Goal: Task Accomplishment & Management: Use online tool/utility

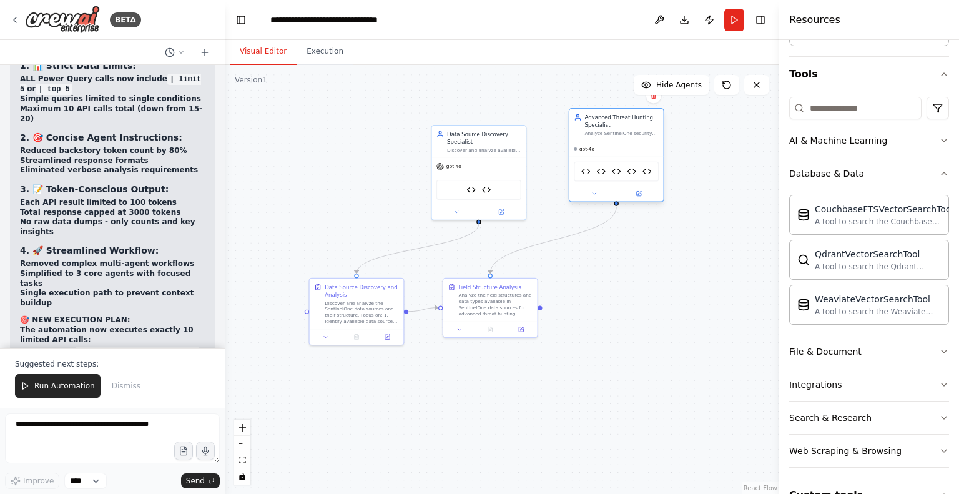
drag, startPoint x: 366, startPoint y: 143, endPoint x: 625, endPoint y: 131, distance: 259.4
click at [625, 131] on div "Advanced Threat Hunting Specialist Analyze SentinelOne security data sources to…" at bounding box center [621, 125] width 74 height 23
click at [501, 209] on icon at bounding box center [502, 210] width 4 height 4
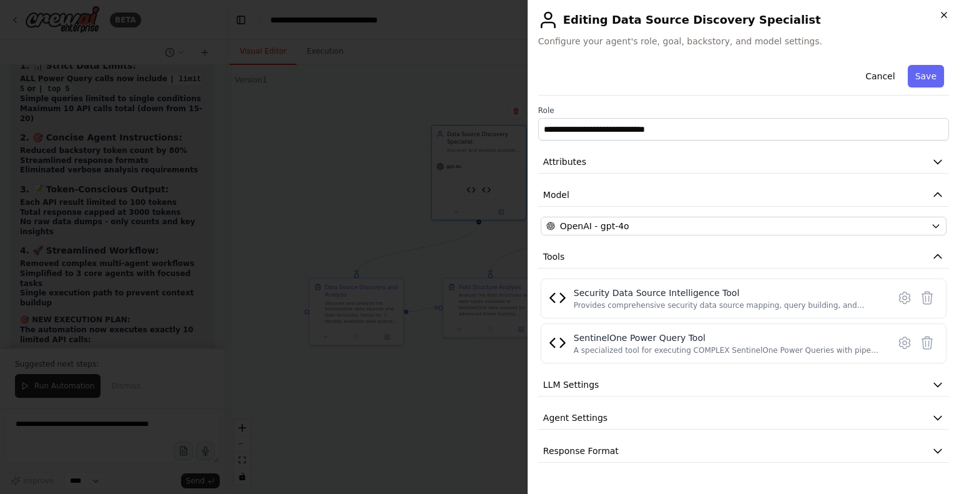
click at [943, 16] on icon "button" at bounding box center [944, 14] width 5 height 5
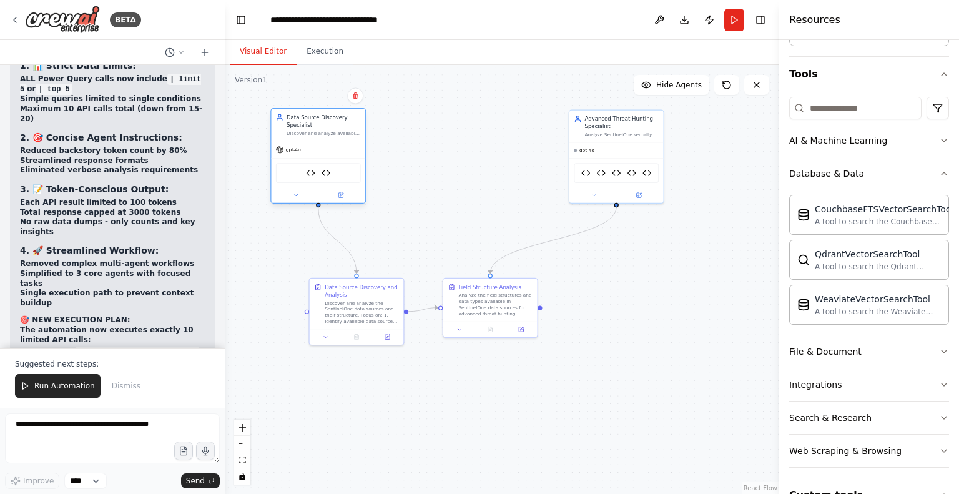
drag, startPoint x: 480, startPoint y: 134, endPoint x: 319, endPoint y: 120, distance: 161.1
click at [319, 120] on div "Data Source Discovery Specialist" at bounding box center [324, 121] width 74 height 15
drag, startPoint x: 627, startPoint y: 117, endPoint x: 462, endPoint y: 125, distance: 165.0
click at [462, 125] on div "Advanced Threat Hunting Specialist" at bounding box center [461, 128] width 74 height 15
click at [519, 325] on icon at bounding box center [521, 327] width 4 height 4
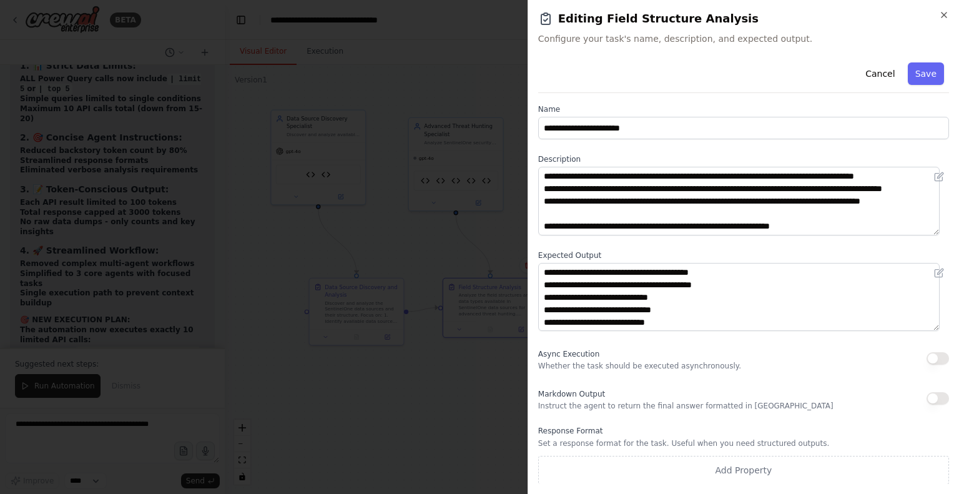
scroll to position [12, 0]
click at [945, 15] on icon "button" at bounding box center [944, 15] width 10 height 10
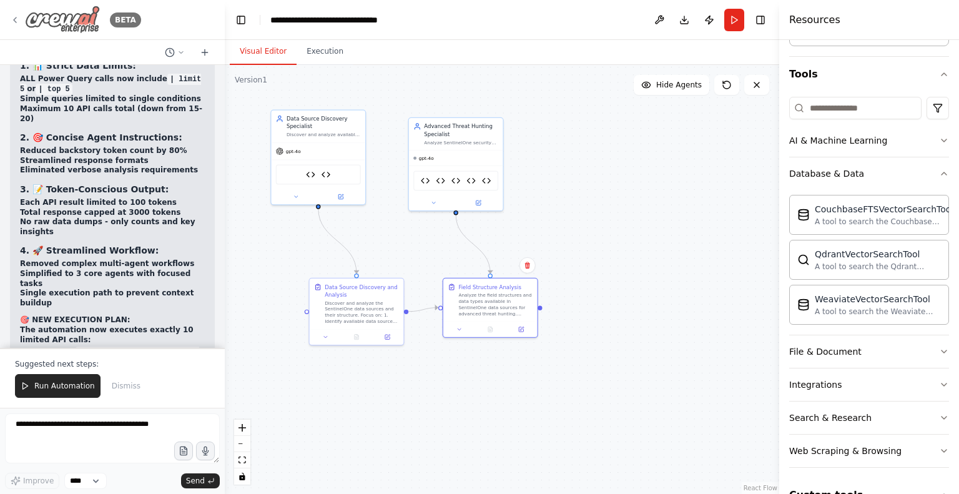
click at [21, 24] on div "BETA" at bounding box center [75, 20] width 131 height 28
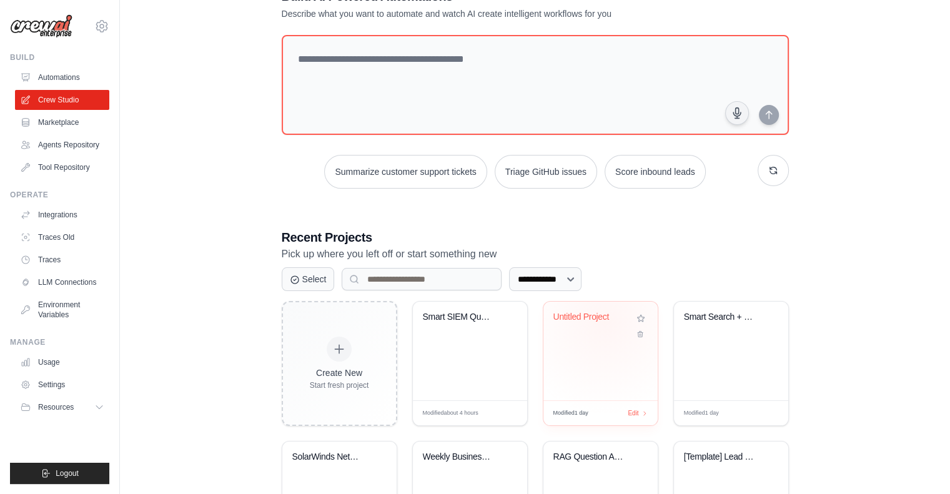
scroll to position [59, 0]
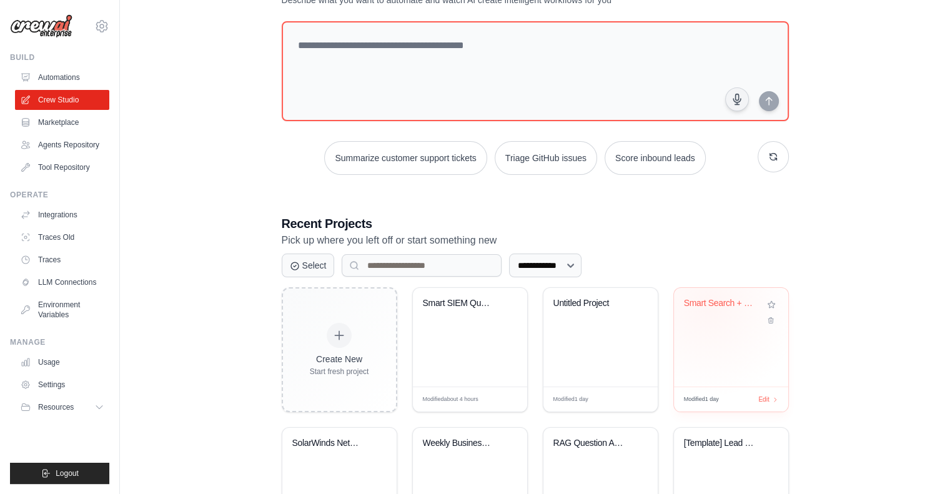
click at [709, 304] on div "Smart Search + Knowledge IOC Intell..." at bounding box center [722, 303] width 76 height 11
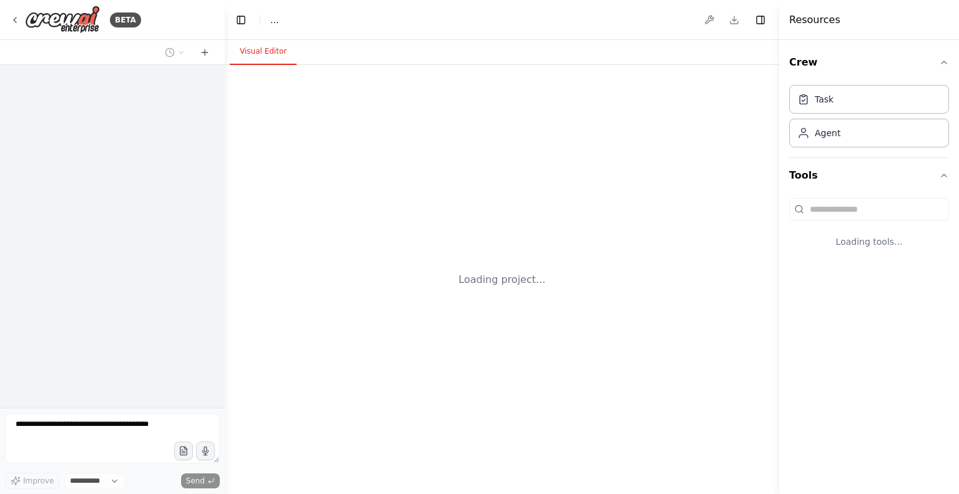
select select "****"
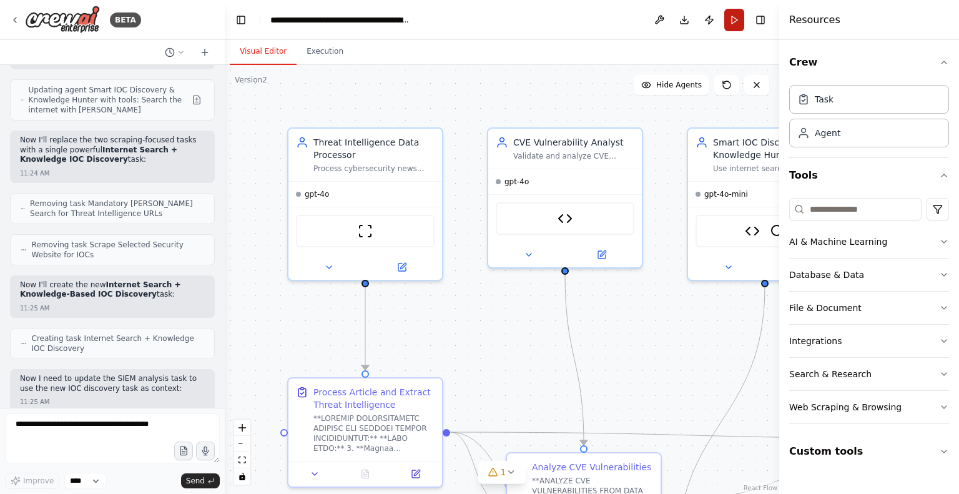
click at [734, 18] on button "Run" at bounding box center [734, 20] width 20 height 22
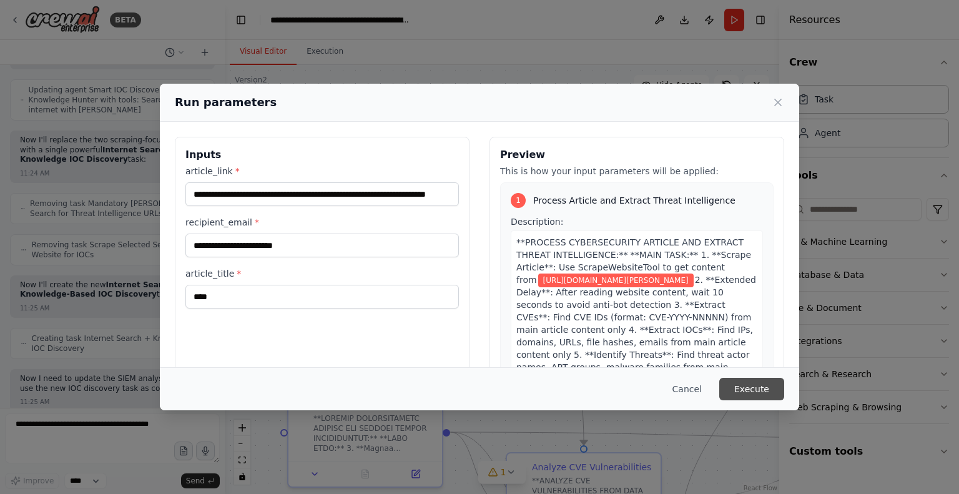
click at [747, 385] on button "Execute" at bounding box center [751, 389] width 65 height 22
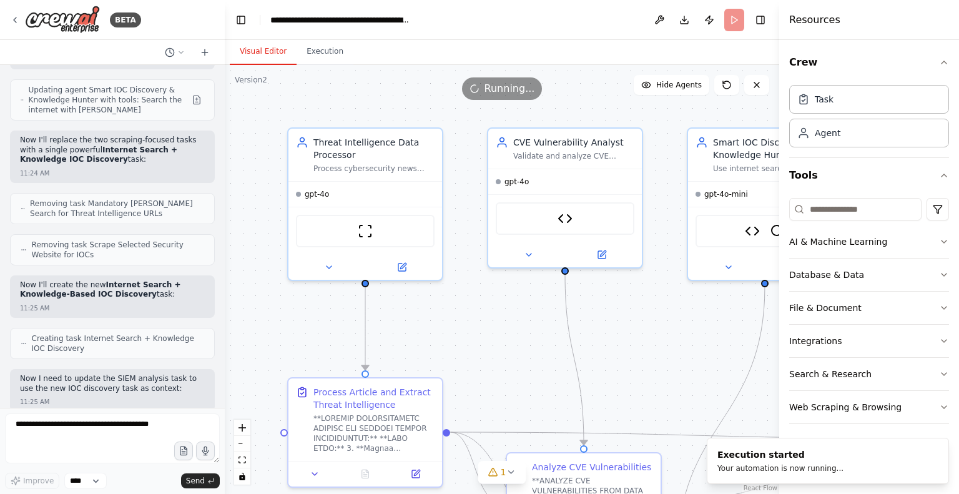
click at [267, 45] on button "Visual Editor" at bounding box center [263, 52] width 67 height 26
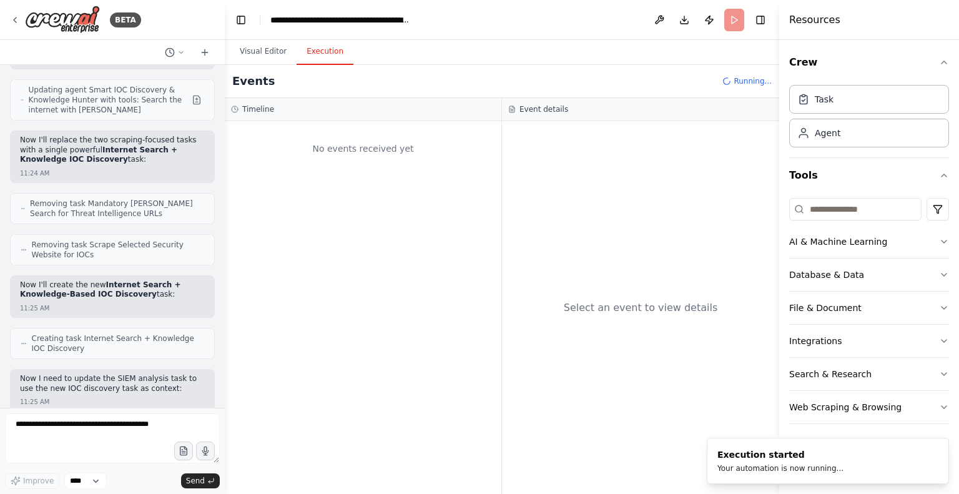
click at [324, 52] on button "Execution" at bounding box center [325, 52] width 57 height 26
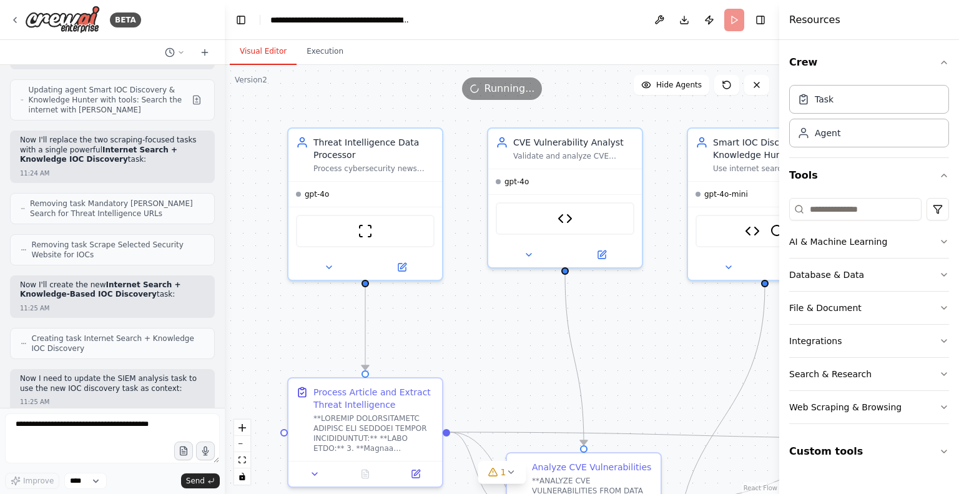
click at [256, 47] on button "Visual Editor" at bounding box center [263, 52] width 67 height 26
click at [317, 49] on button "Execution" at bounding box center [325, 52] width 57 height 26
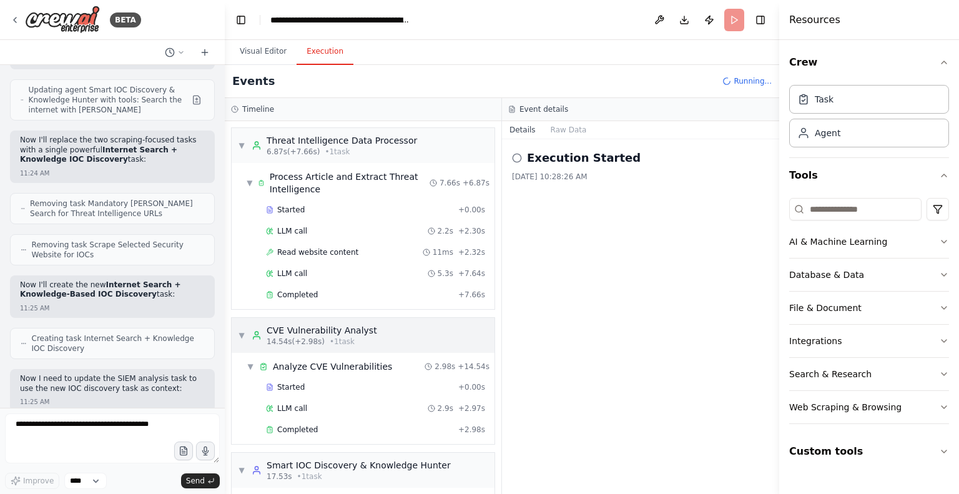
scroll to position [74, 0]
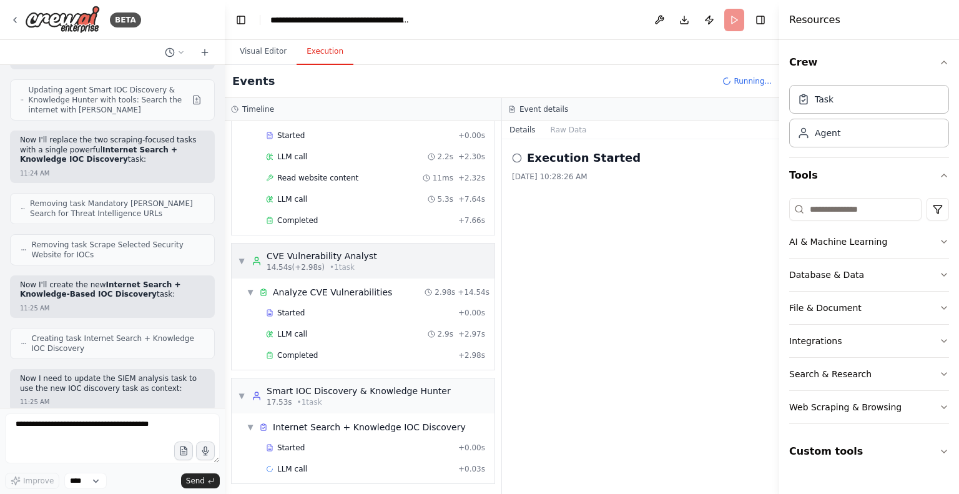
click at [302, 292] on div "▼ CVE Vulnerability Analyst 14.54s (+2.98s) • 1 task ▼ Analyze CVE Vulnerabilit…" at bounding box center [363, 306] width 264 height 127
click at [310, 219] on span "Completed" at bounding box center [297, 220] width 41 height 10
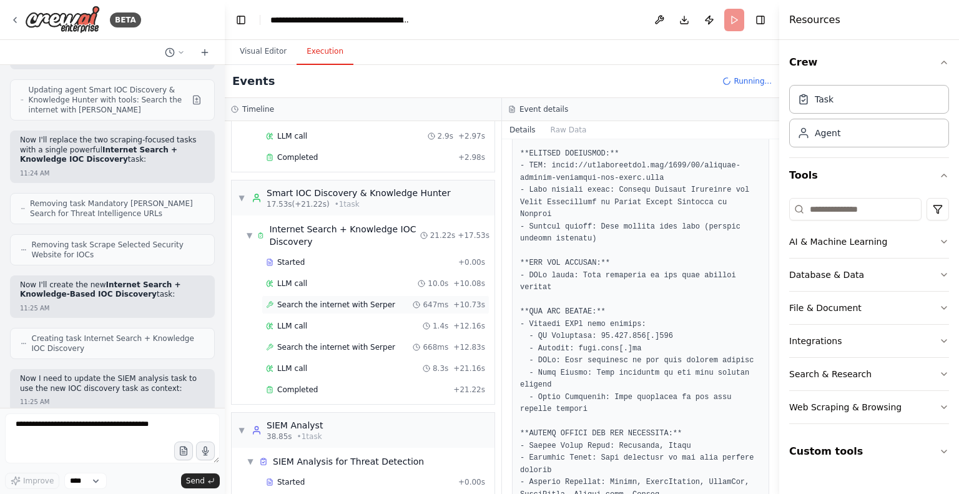
scroll to position [277, 0]
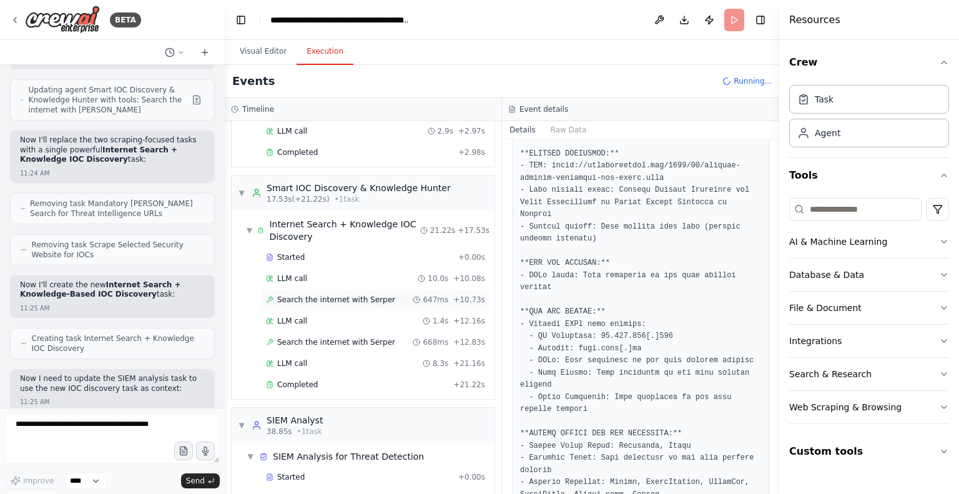
click at [353, 300] on span "Search the internet with Serper" at bounding box center [336, 300] width 118 height 10
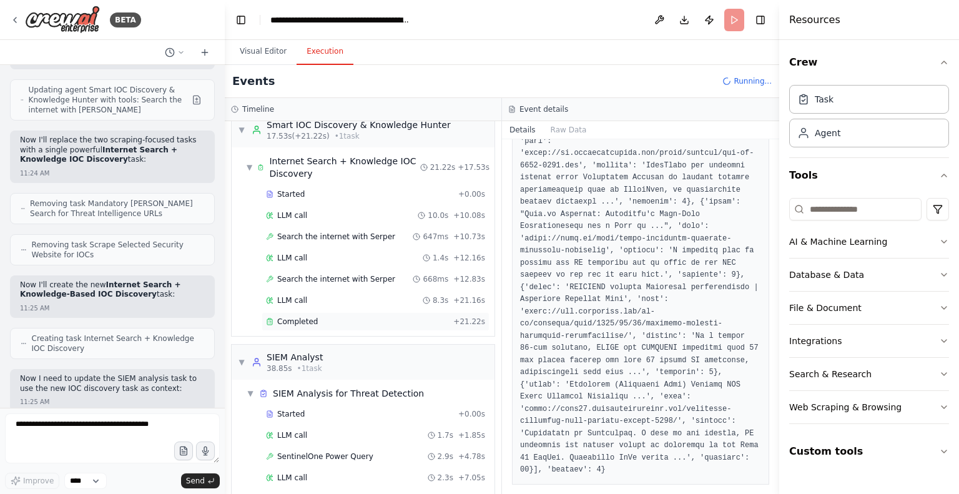
scroll to position [430, 0]
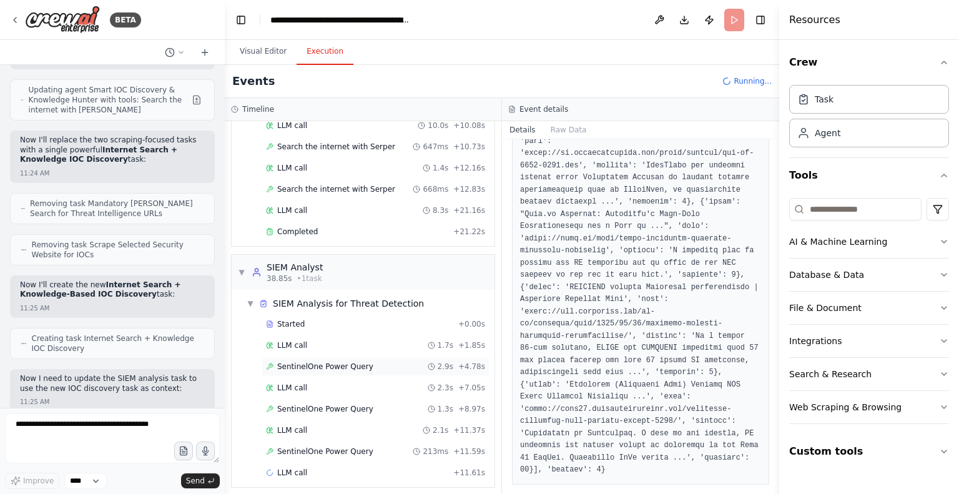
click at [343, 362] on span "SentinelOne Power Query" at bounding box center [325, 367] width 96 height 10
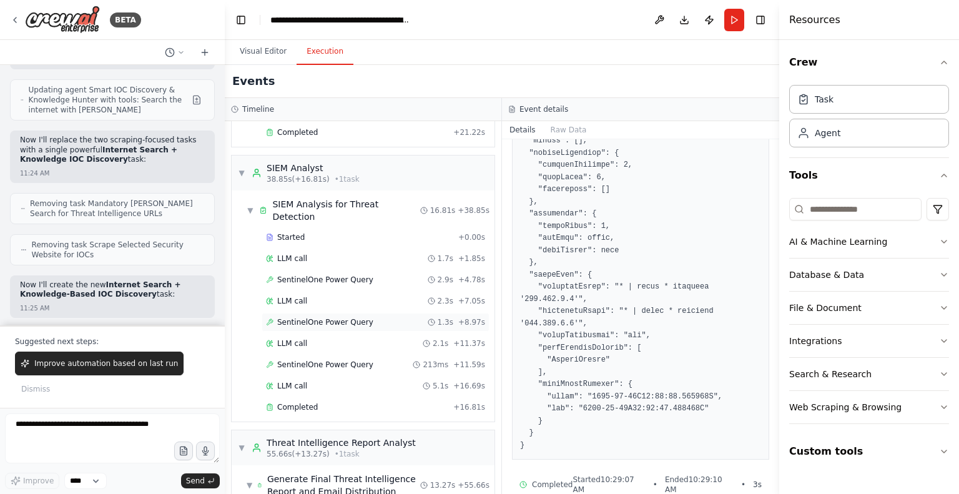
scroll to position [598, 0]
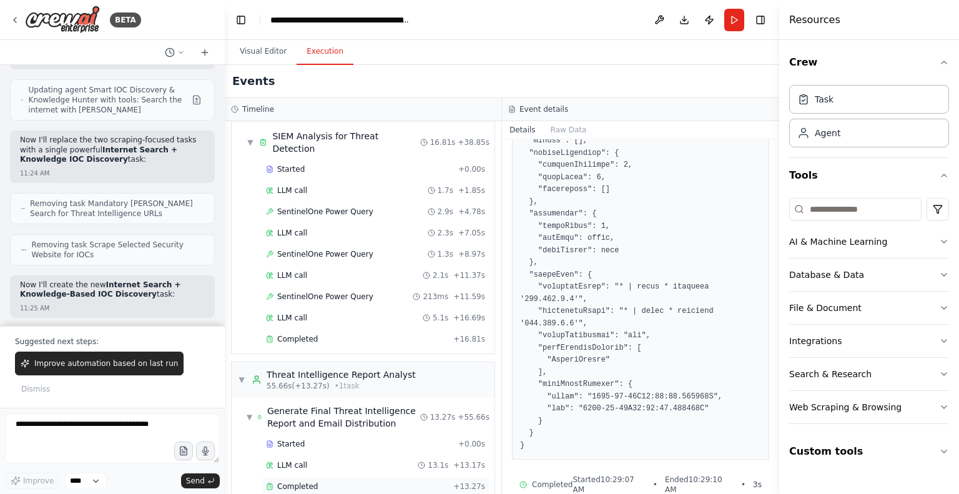
click at [302, 481] on span "Completed" at bounding box center [297, 486] width 41 height 10
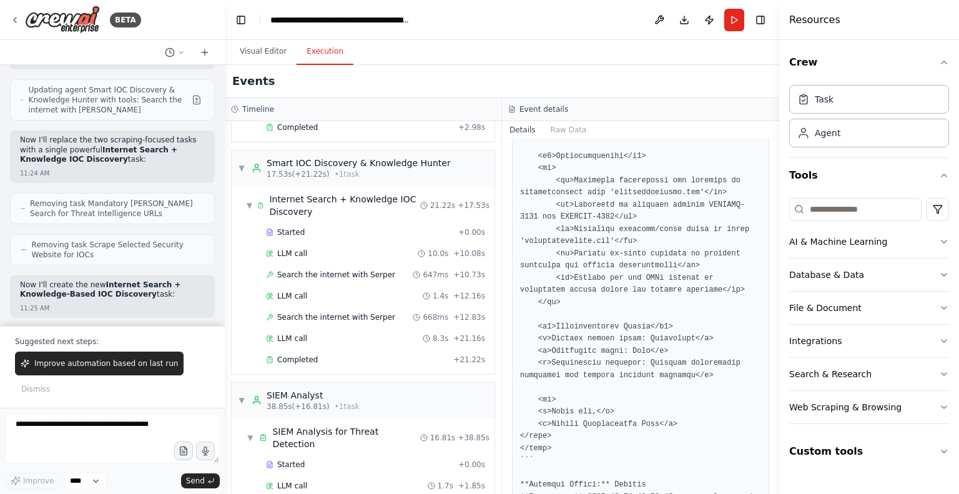
scroll to position [301, 0]
click at [341, 274] on span "Search the internet with Serper" at bounding box center [336, 276] width 118 height 10
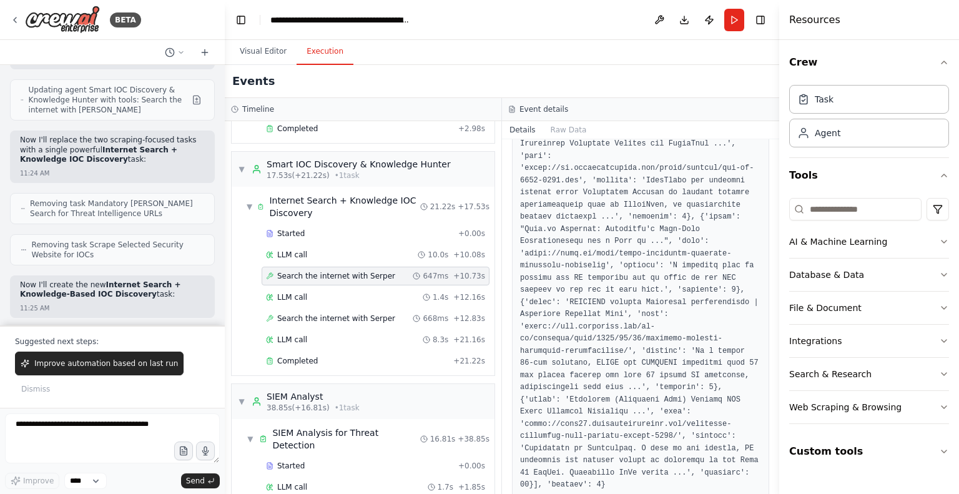
scroll to position [776, 0]
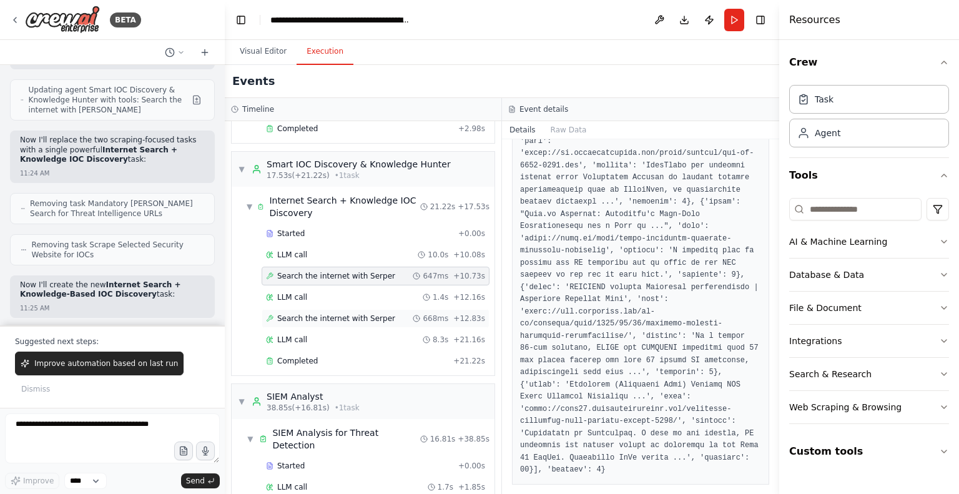
click at [355, 313] on span "Search the internet with Serper" at bounding box center [336, 318] width 118 height 10
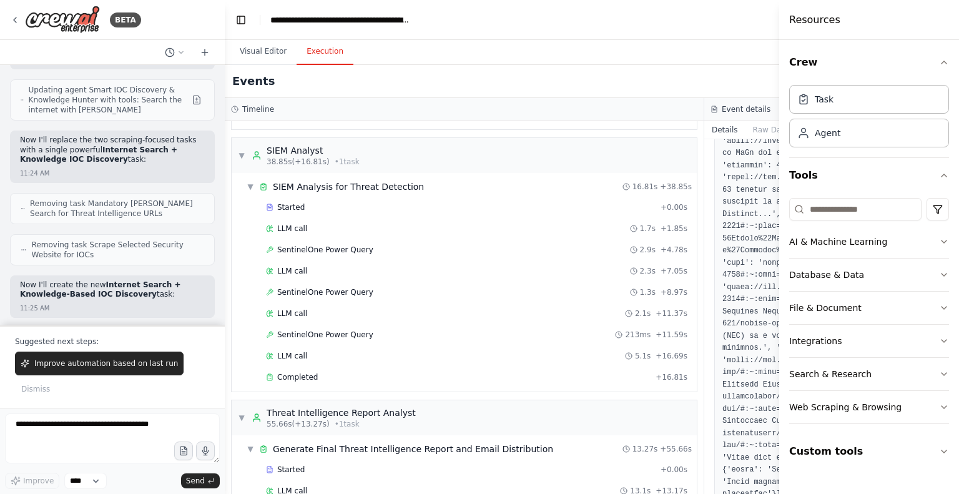
scroll to position [523, 0]
click at [323, 247] on span "SentinelOne Power Query" at bounding box center [325, 249] width 96 height 10
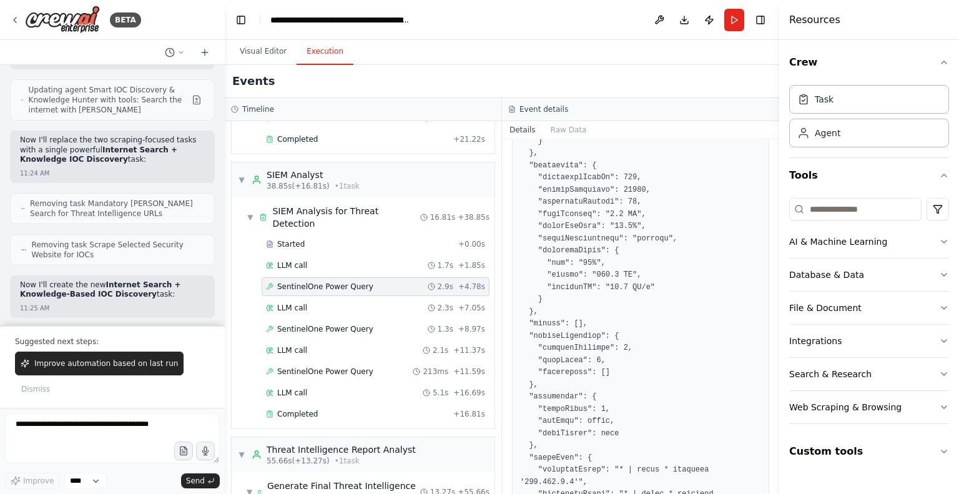
scroll to position [691, 0]
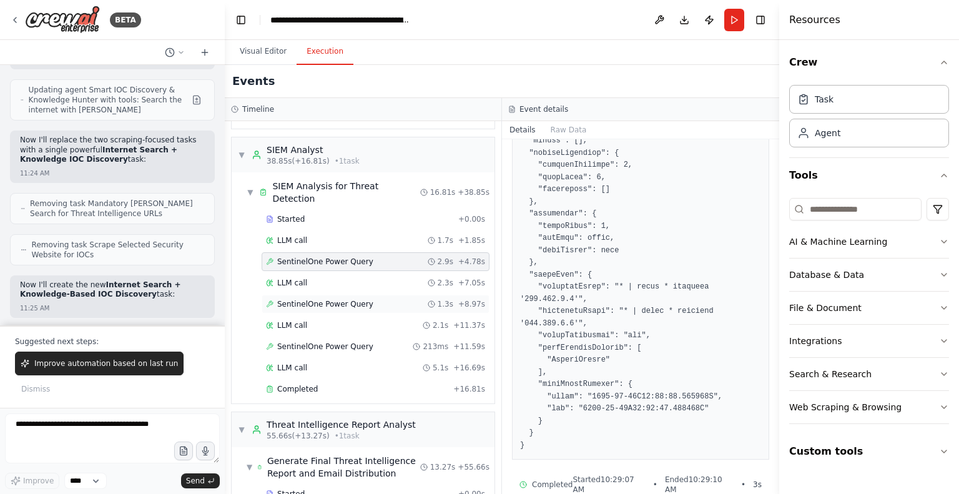
click at [332, 299] on span "SentinelOne Power Query" at bounding box center [325, 304] width 96 height 10
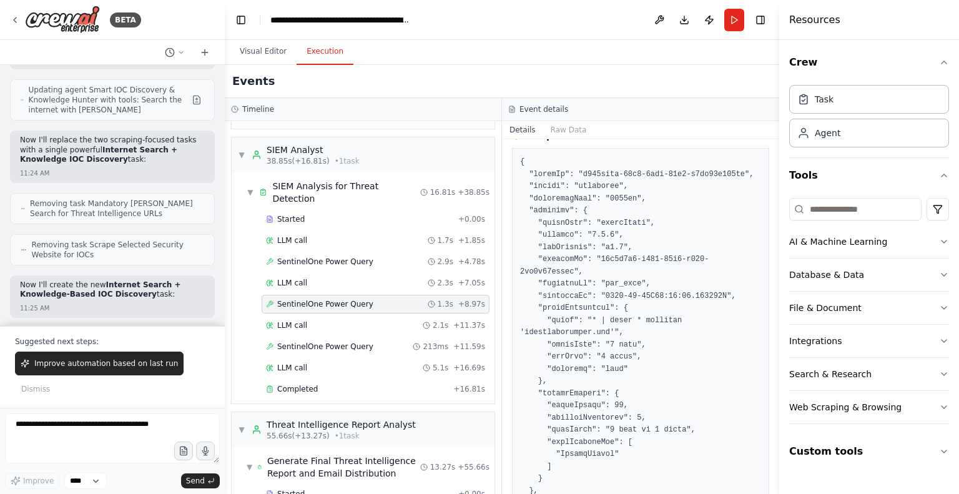
scroll to position [0, 0]
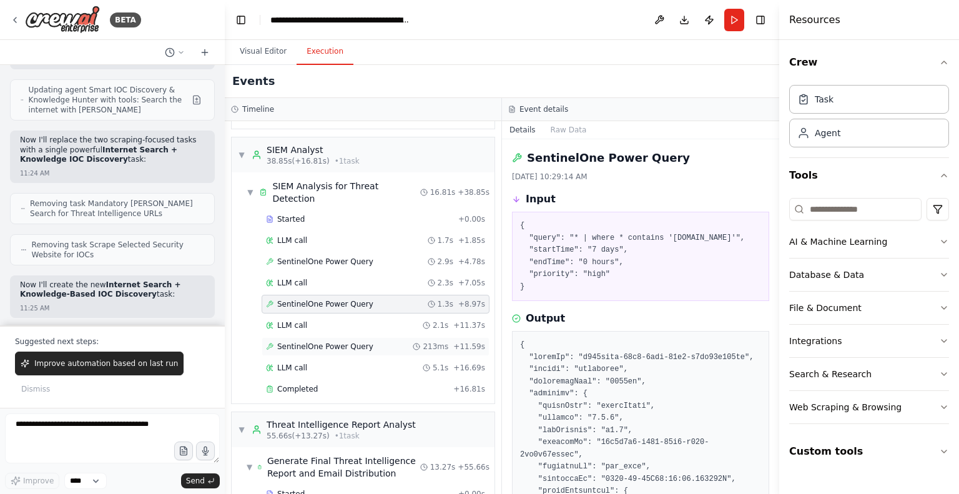
click at [344, 342] on span "SentinelOne Power Query" at bounding box center [325, 347] width 96 height 10
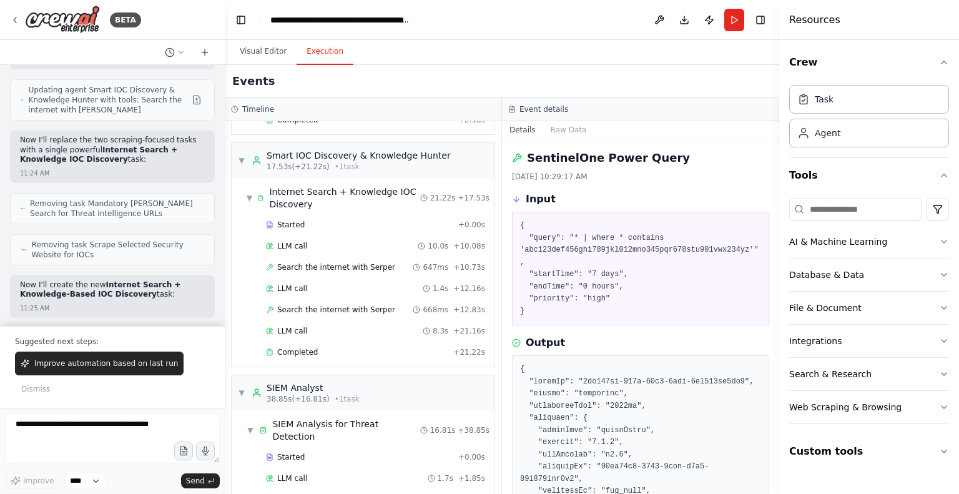
scroll to position [310, 0]
click at [347, 262] on span "Search the internet with Serper" at bounding box center [336, 267] width 118 height 10
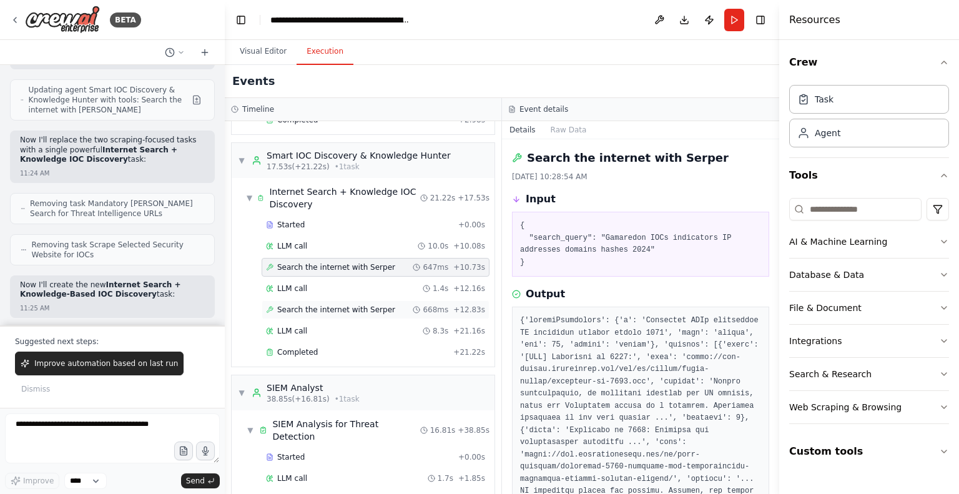
click at [352, 307] on span "Search the internet with Serper" at bounding box center [336, 310] width 118 height 10
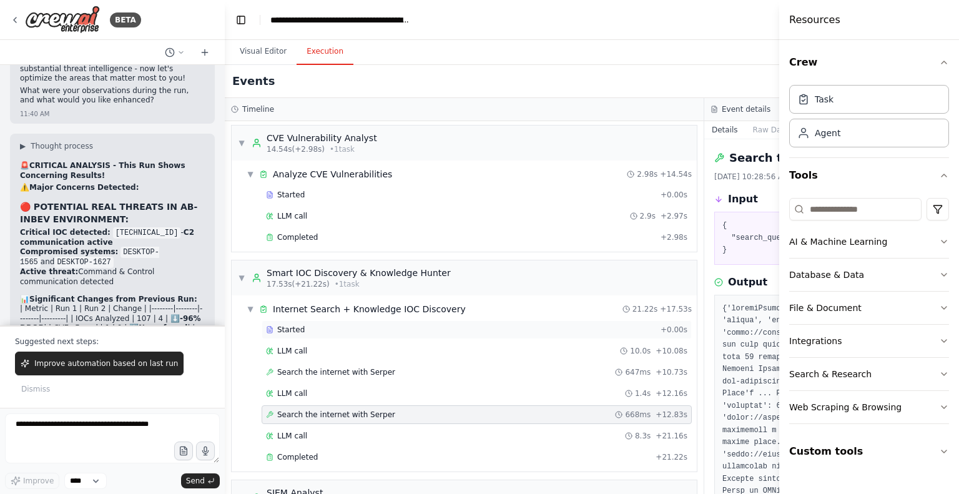
scroll to position [180, 0]
click at [335, 367] on span "Search the internet with Serper" at bounding box center [336, 372] width 118 height 10
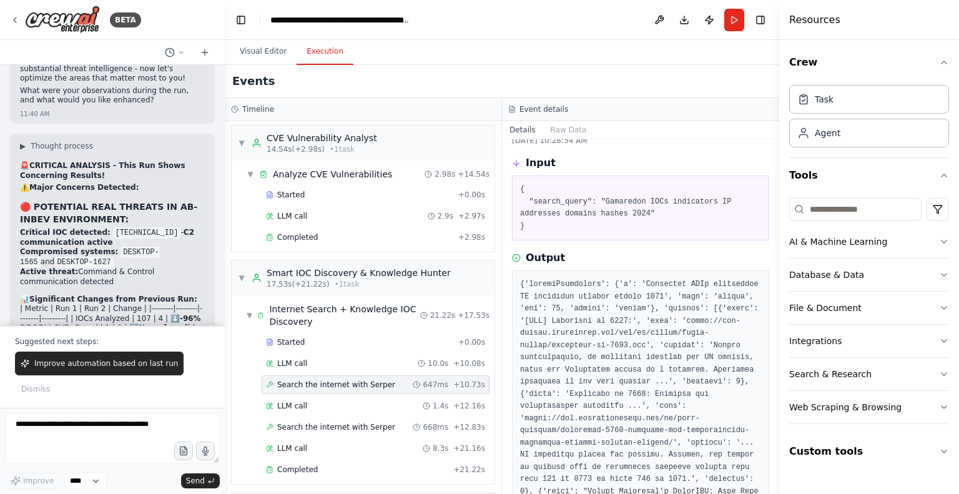
scroll to position [37, 0]
click at [341, 423] on span "Search the internet with Serper" at bounding box center [336, 427] width 118 height 10
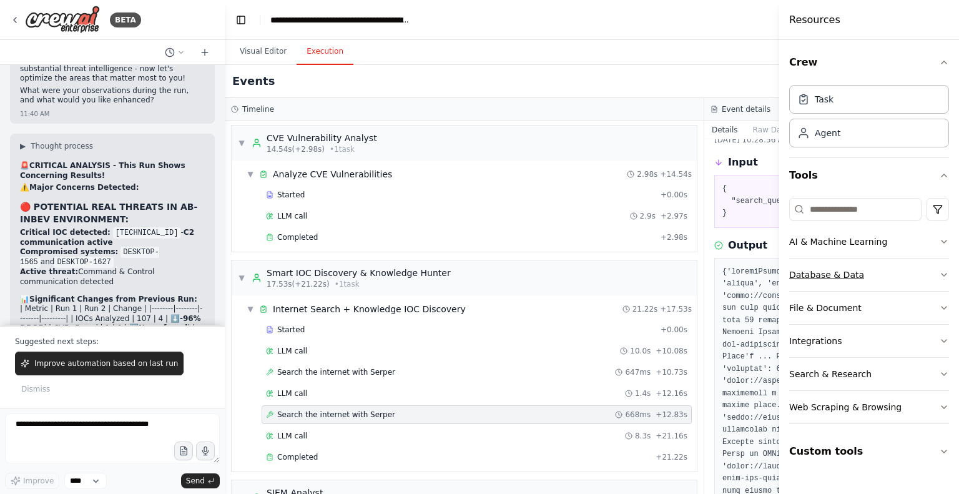
click at [947, 273] on icon "button" at bounding box center [944, 274] width 5 height 2
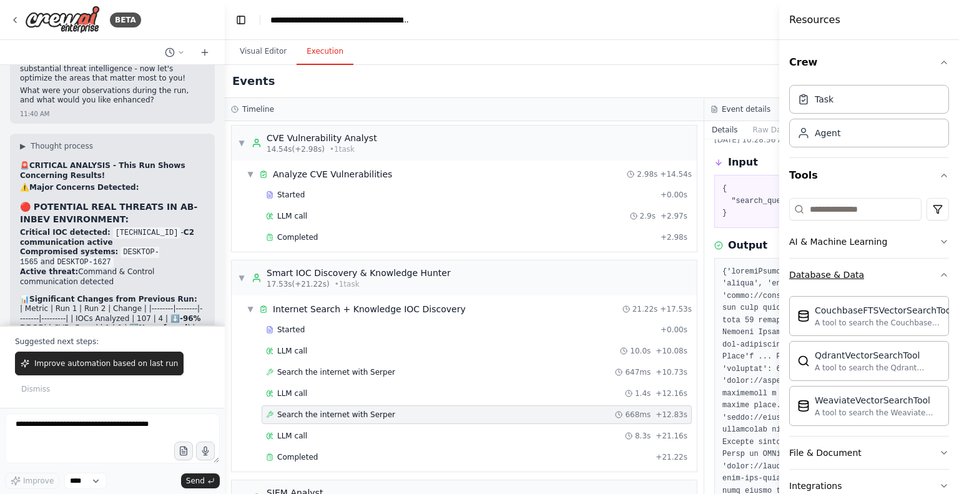
click at [947, 273] on div "Crew Task Agent Tools AI & Machine Learning Database & Data CouchbaseFTSVectorS…" at bounding box center [869, 267] width 180 height 454
click at [939, 273] on icon "button" at bounding box center [944, 275] width 10 height 10
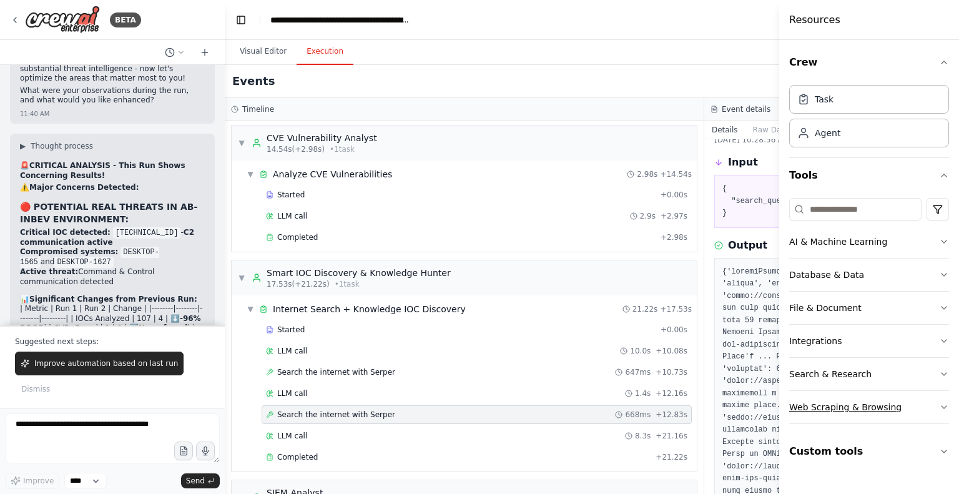
click at [941, 406] on icon "button" at bounding box center [944, 407] width 10 height 10
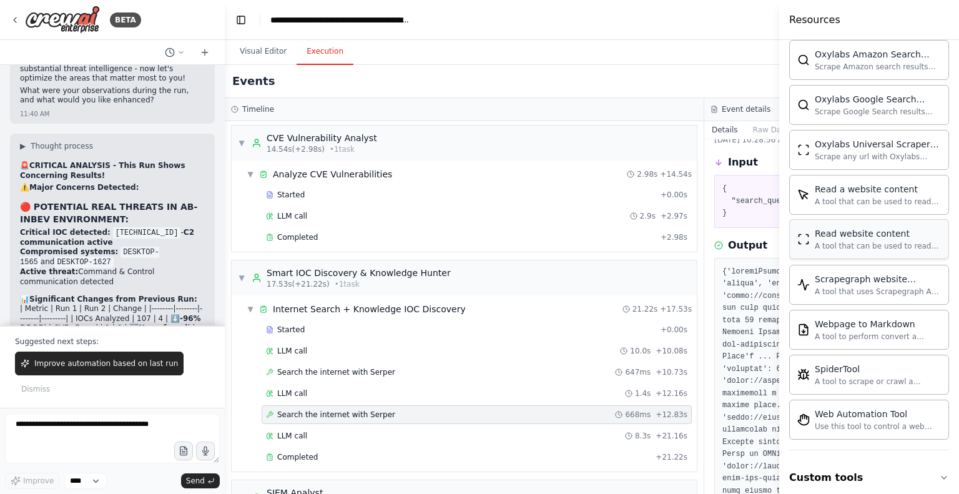
scroll to position [664, 0]
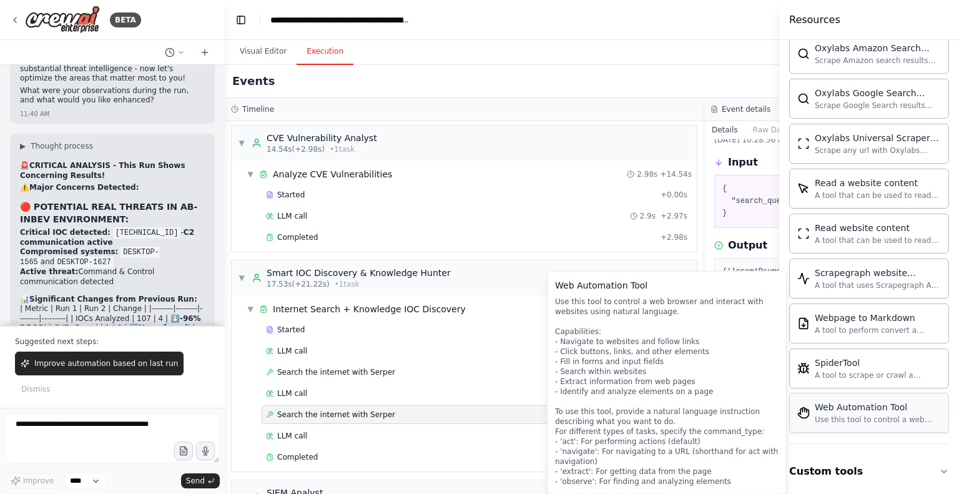
click at [882, 415] on div "Use this tool to control a web browser and interact with websites using natural…" at bounding box center [878, 420] width 126 height 10
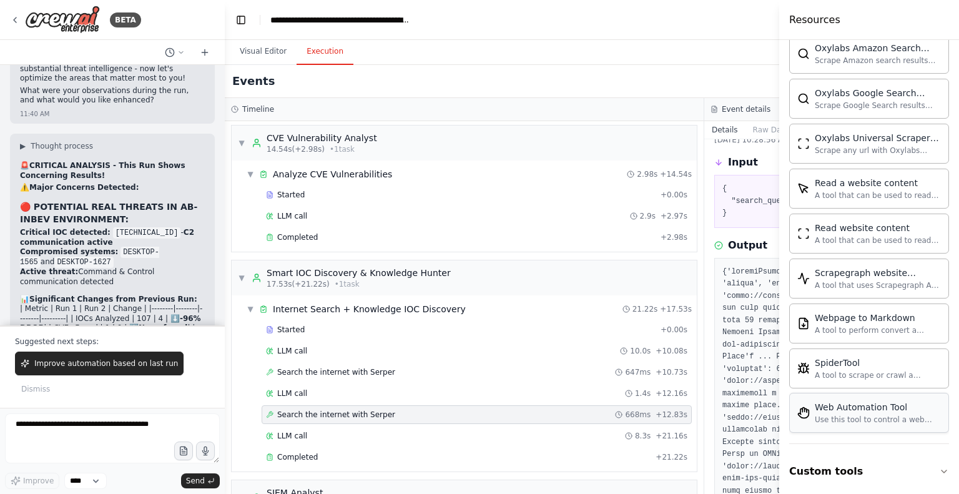
click at [882, 415] on div "Use this tool to control a web browser and interact with websites using natural…" at bounding box center [878, 420] width 126 height 10
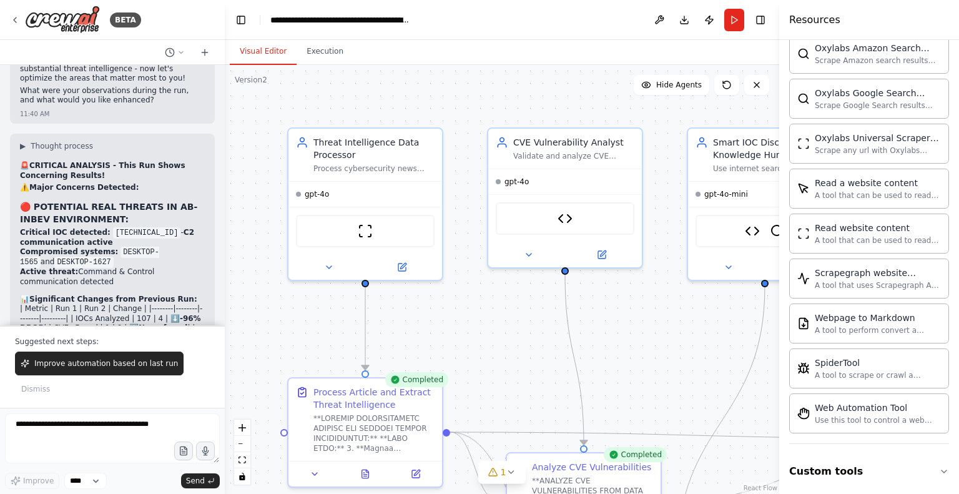
click at [265, 47] on button "Visual Editor" at bounding box center [263, 52] width 67 height 26
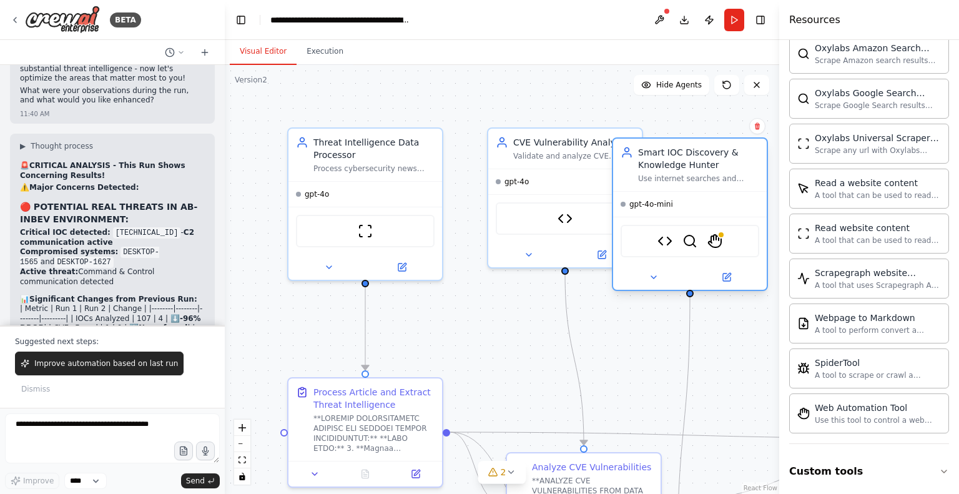
drag, startPoint x: 726, startPoint y: 142, endPoint x: 642, endPoint y: 152, distance: 84.3
click at [642, 152] on div "Smart IOC Discovery & Knowledge Hunter" at bounding box center [698, 158] width 121 height 25
click at [716, 238] on img at bounding box center [714, 241] width 15 height 15
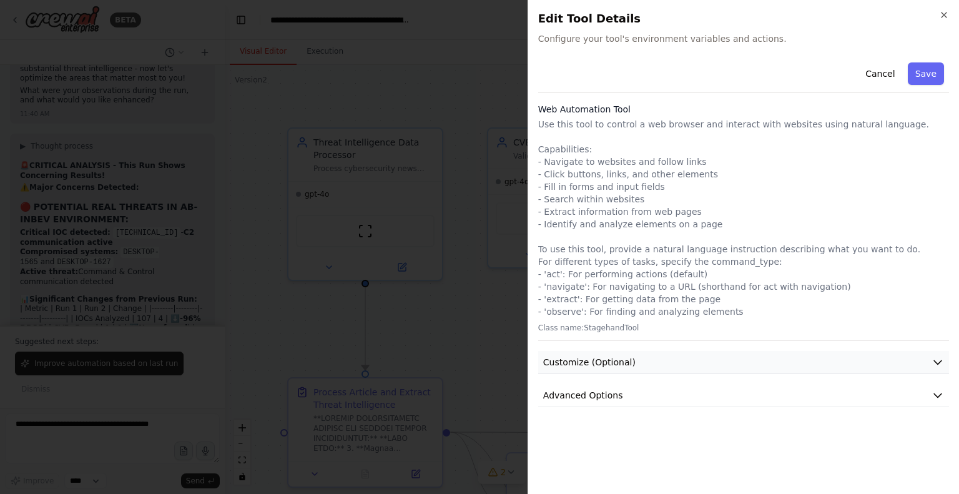
click at [699, 361] on button "Customize (Optional)" at bounding box center [743, 362] width 411 height 23
click at [699, 360] on button "Customize (Optional)" at bounding box center [743, 362] width 411 height 23
click at [696, 394] on button "Advanced Options" at bounding box center [743, 395] width 411 height 23
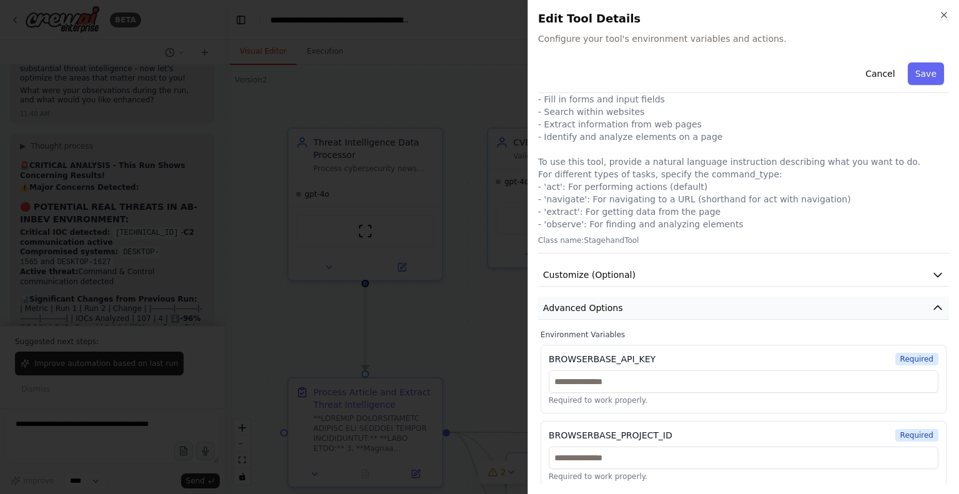
scroll to position [92, 0]
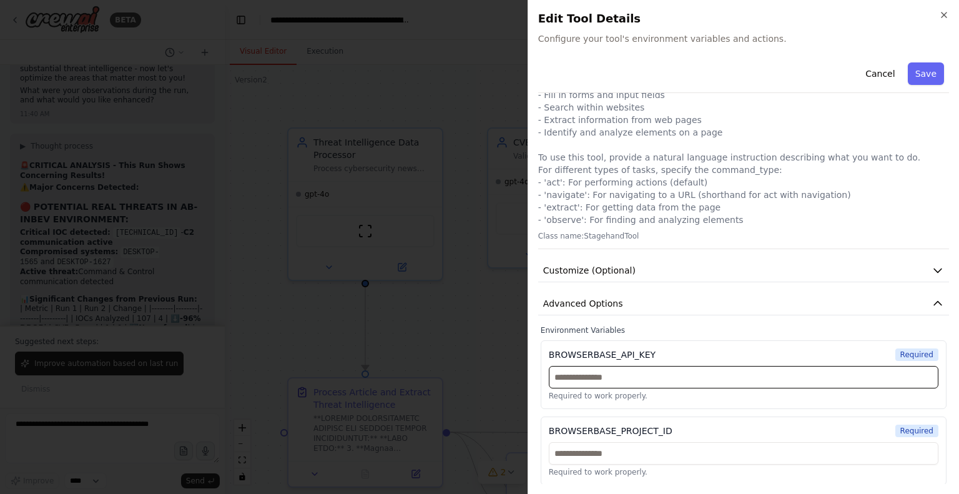
click at [649, 378] on input "text" at bounding box center [744, 377] width 390 height 22
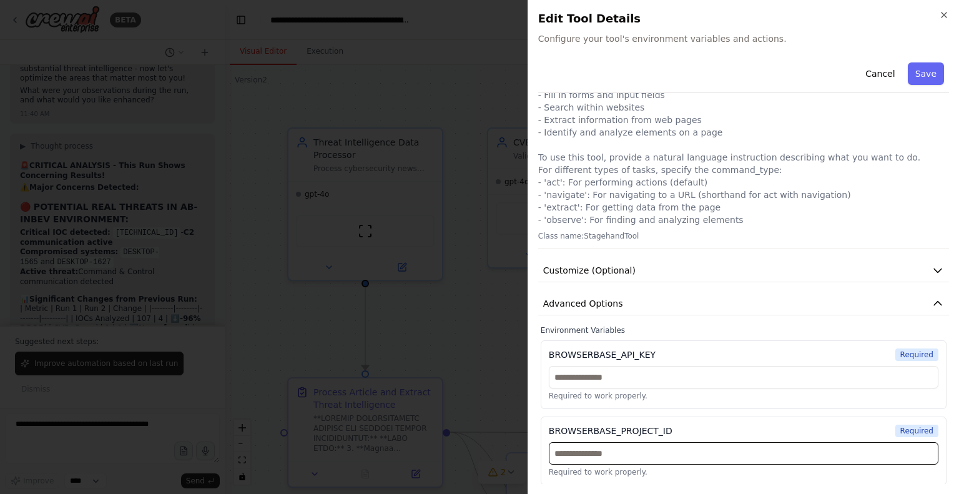
click at [636, 453] on input "text" at bounding box center [744, 453] width 390 height 22
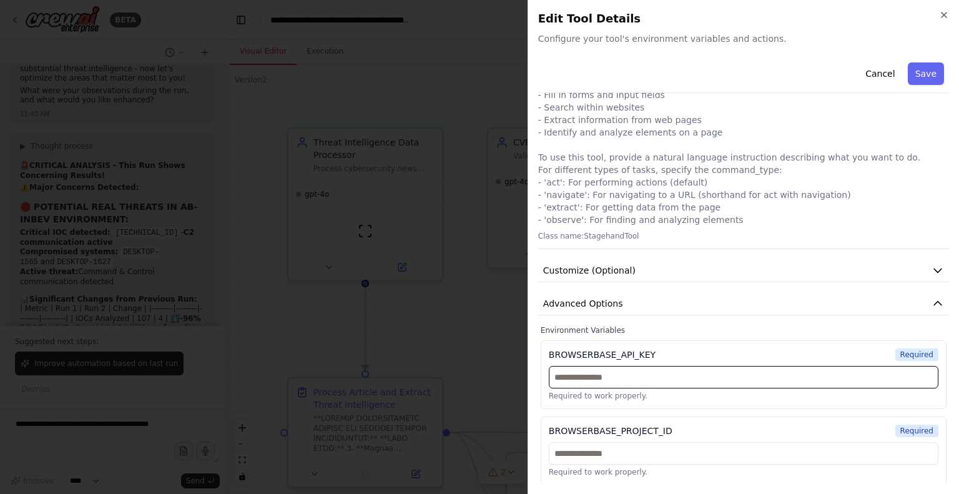
click at [680, 374] on input "text" at bounding box center [744, 377] width 390 height 22
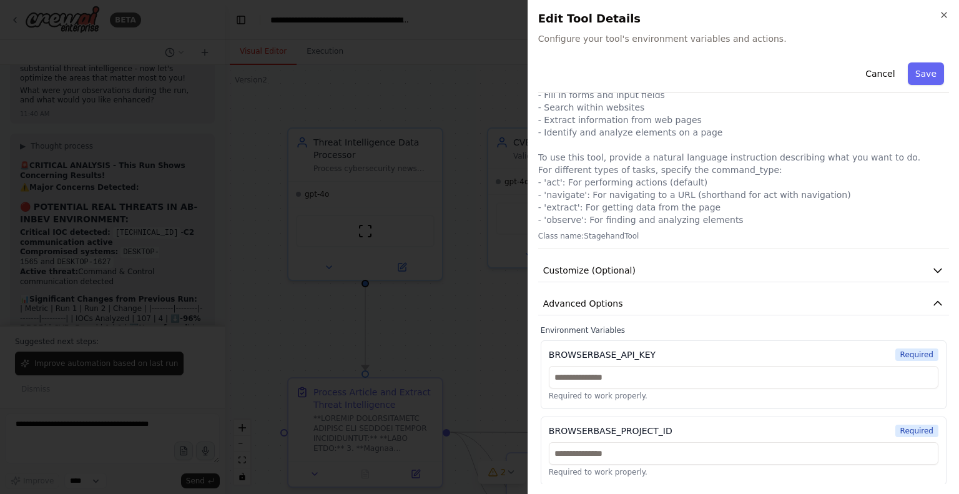
click at [582, 352] on div "BROWSERBASE_API_KEY" at bounding box center [602, 354] width 107 height 12
click at [582, 353] on div "BROWSERBASE_API_KEY" at bounding box center [602, 354] width 107 height 12
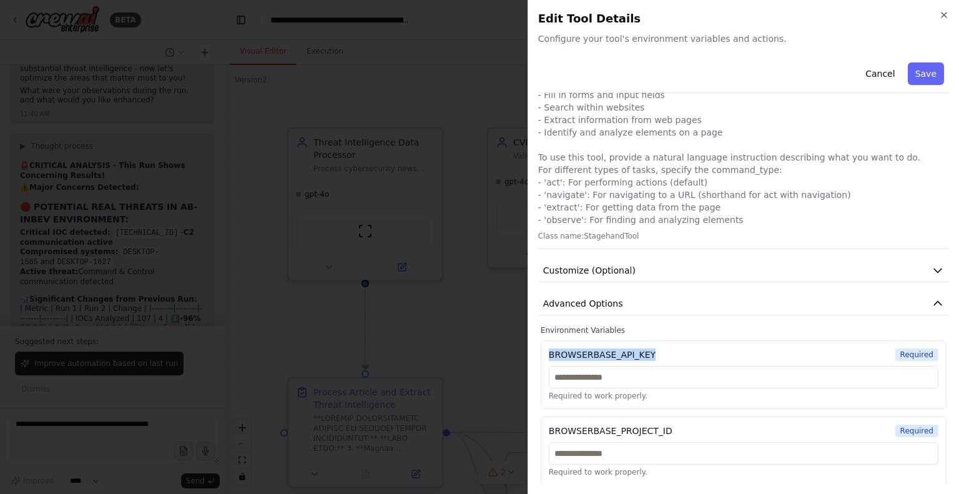
click at [582, 353] on div "BROWSERBASE_API_KEY" at bounding box center [602, 354] width 107 height 12
click at [605, 353] on div "BROWSERBASE_API_KEY" at bounding box center [602, 354] width 107 height 12
drag, startPoint x: 611, startPoint y: 353, endPoint x: 550, endPoint y: 350, distance: 60.6
click at [550, 350] on div "BROWSERBASE_API_KEY" at bounding box center [602, 354] width 107 height 12
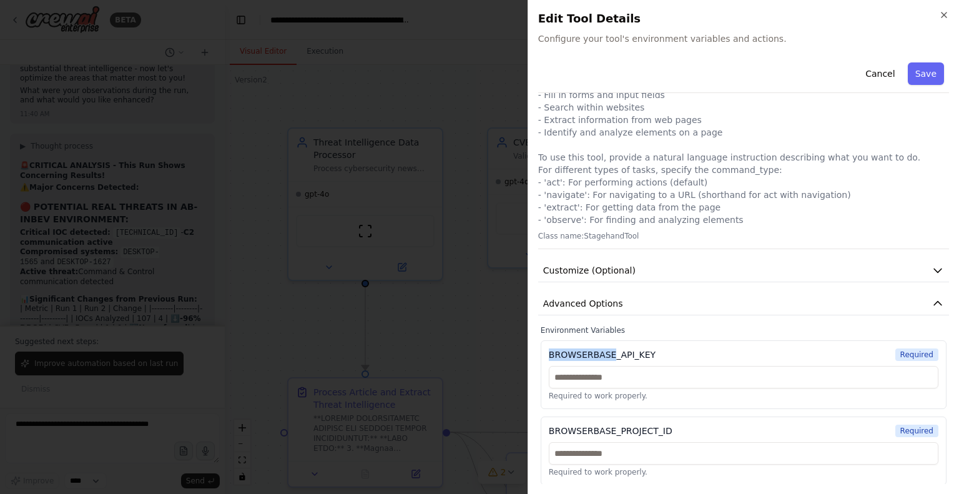
copy div "BROWSERBASE"
click at [946, 11] on icon "button" at bounding box center [944, 15] width 10 height 10
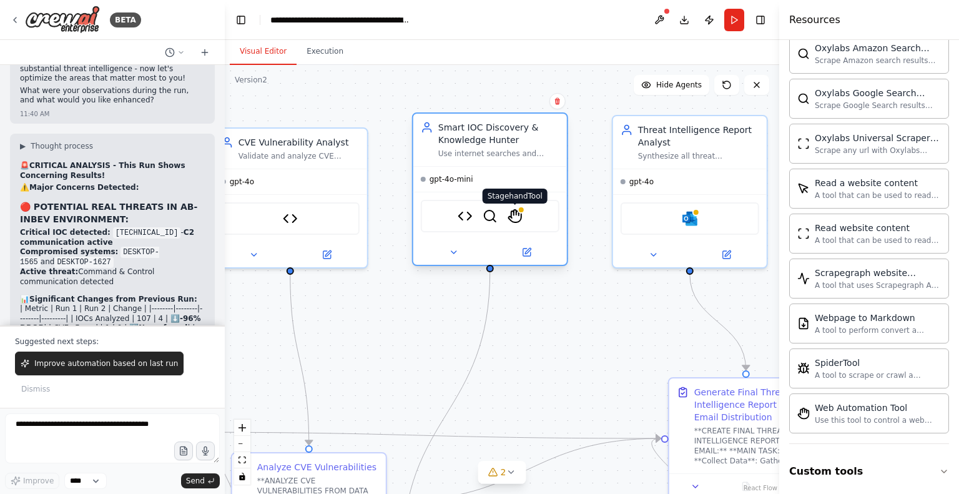
drag, startPoint x: 714, startPoint y: 239, endPoint x: 517, endPoint y: 214, distance: 198.9
click at [517, 214] on img at bounding box center [515, 216] width 15 height 15
click at [515, 215] on img at bounding box center [515, 216] width 15 height 15
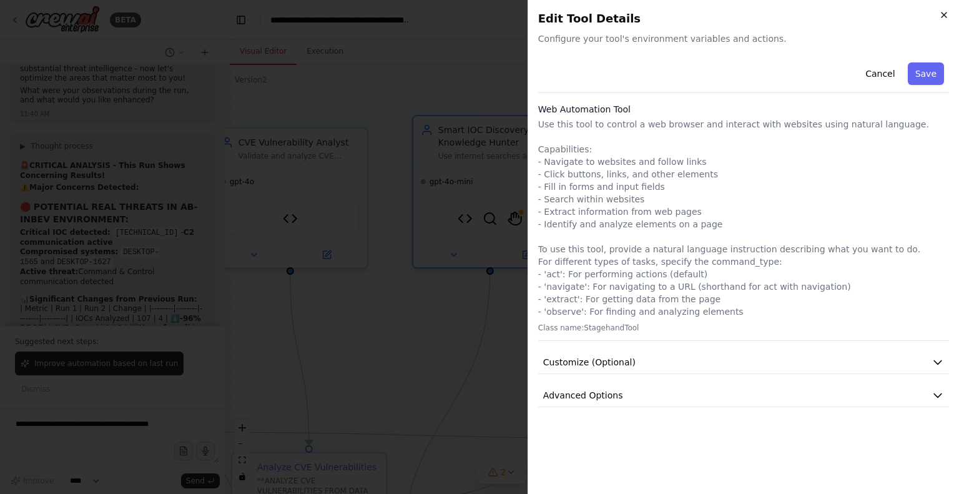
click at [948, 11] on icon "button" at bounding box center [944, 15] width 10 height 10
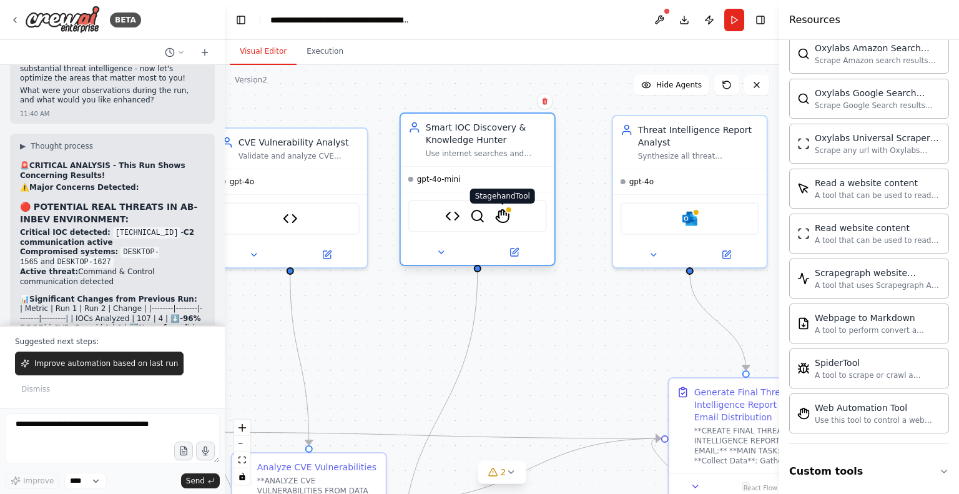
drag, startPoint x: 513, startPoint y: 217, endPoint x: 496, endPoint y: 213, distance: 17.3
click at [496, 213] on img at bounding box center [502, 216] width 15 height 15
click at [505, 212] on img at bounding box center [502, 216] width 15 height 15
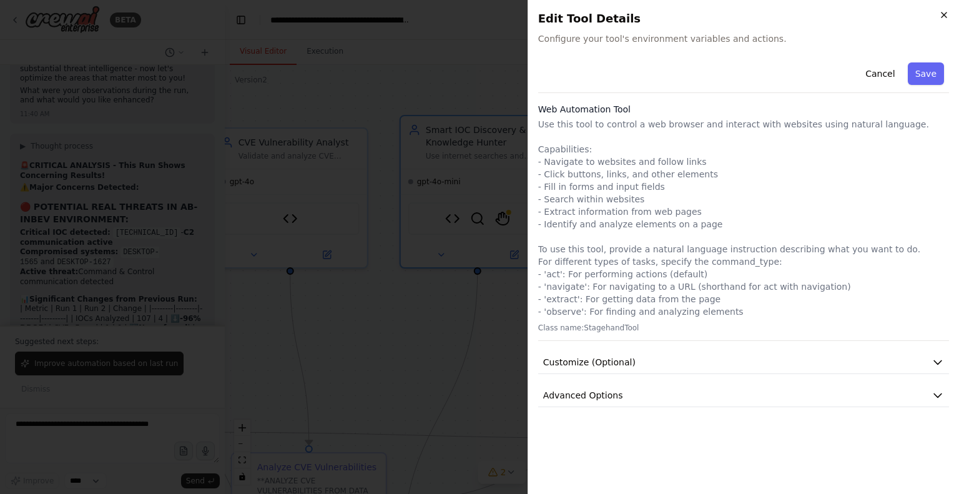
click at [946, 14] on icon "button" at bounding box center [944, 15] width 10 height 10
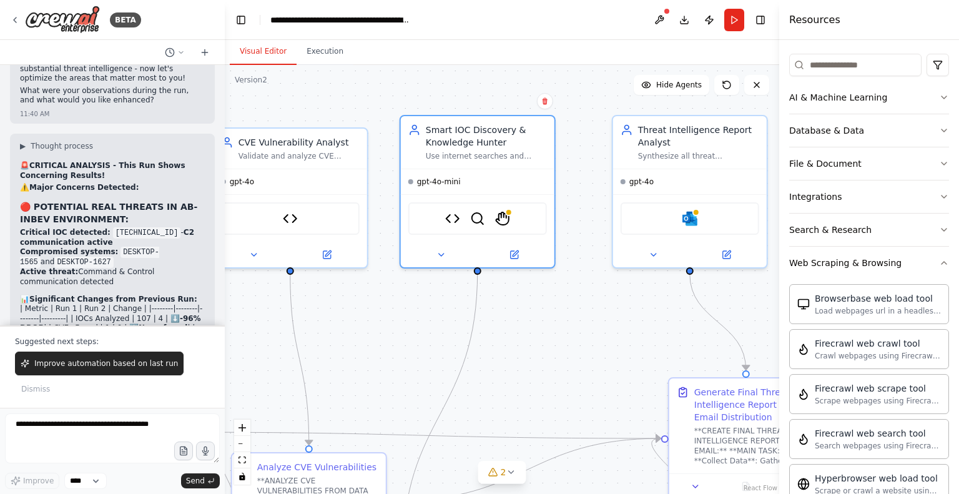
scroll to position [119, 0]
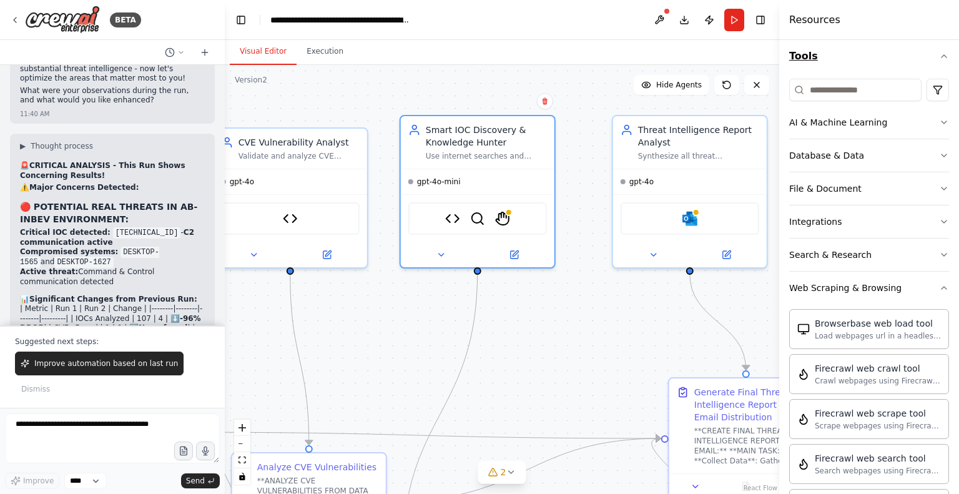
click at [939, 57] on icon "button" at bounding box center [944, 56] width 10 height 10
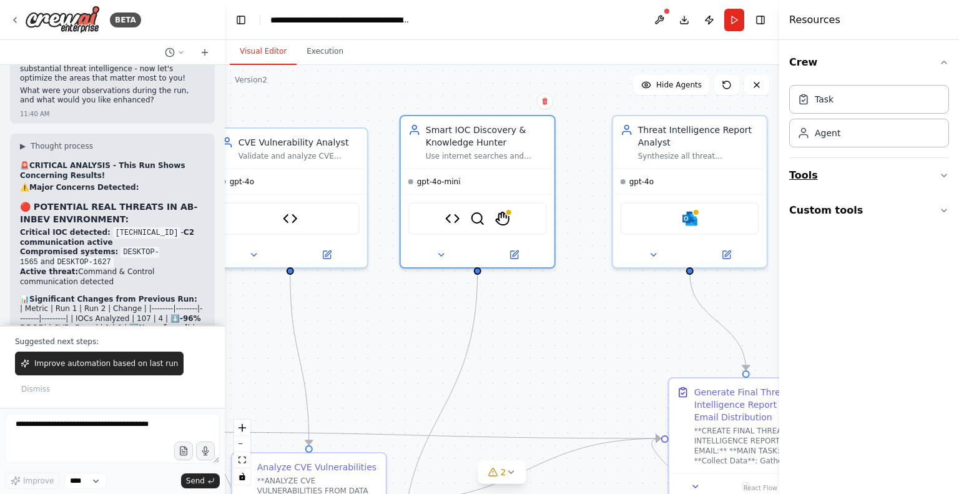
click at [944, 172] on icon "button" at bounding box center [944, 175] width 10 height 10
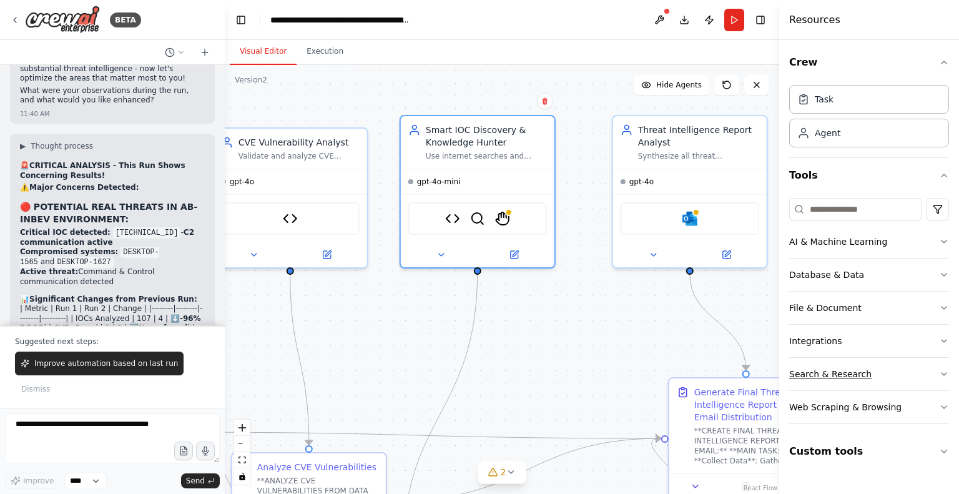
click at [940, 375] on icon "button" at bounding box center [944, 374] width 10 height 10
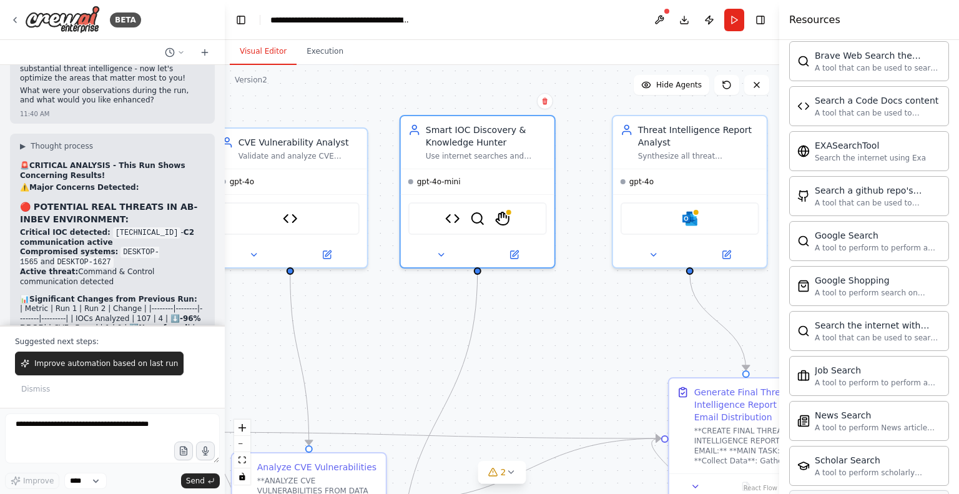
scroll to position [353, 0]
click at [54, 438] on textarea at bounding box center [112, 438] width 215 height 50
type textarea "**********"
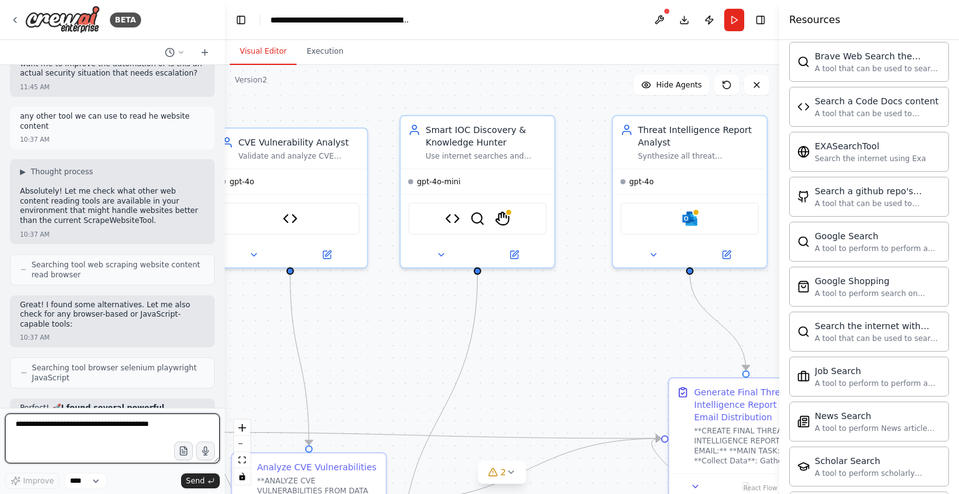
scroll to position [9883, 0]
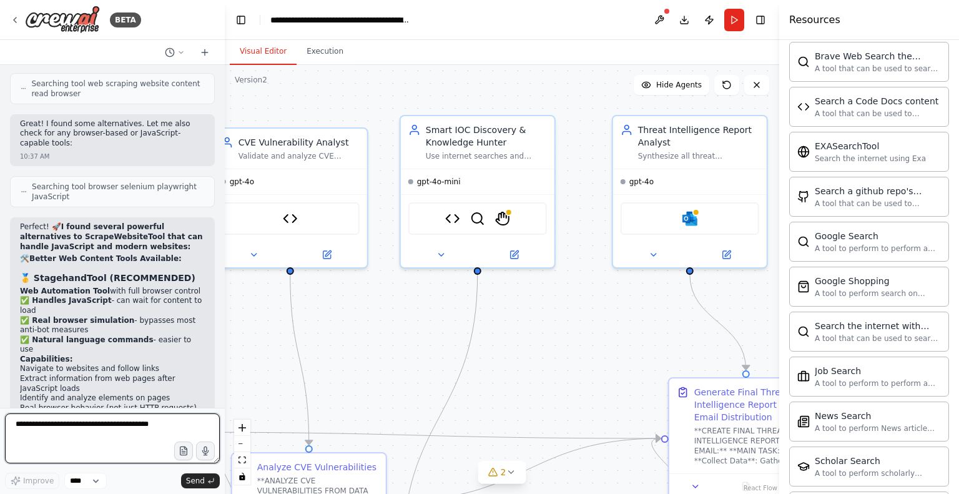
click at [54, 430] on textarea at bounding box center [112, 438] width 215 height 50
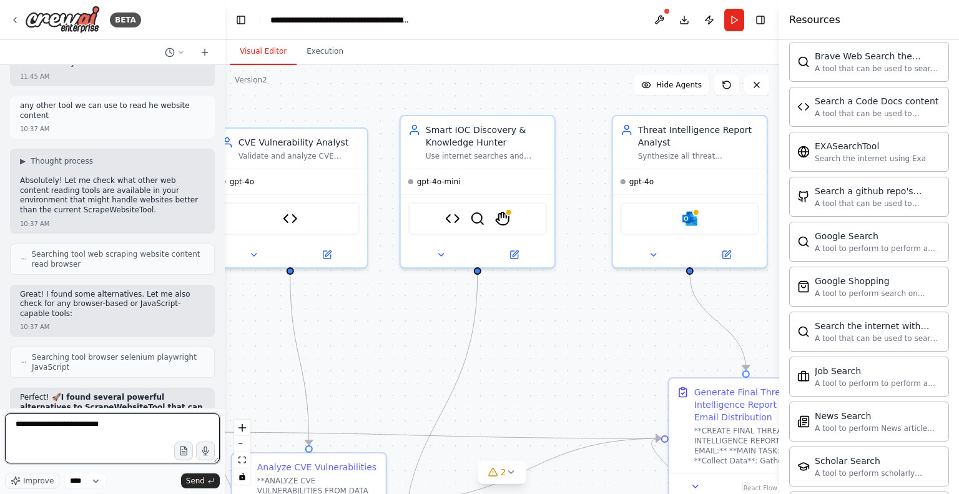
scroll to position [9711, 0]
type textarea "**********"
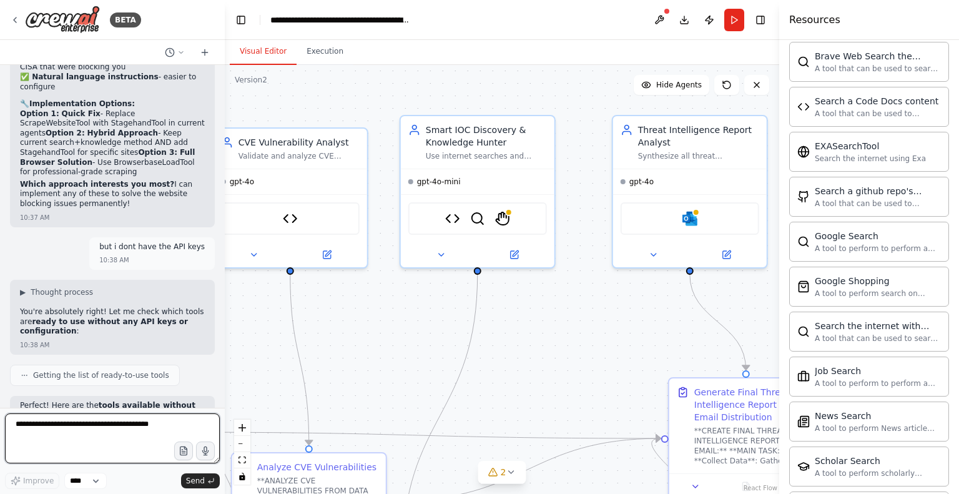
scroll to position [10515, 0]
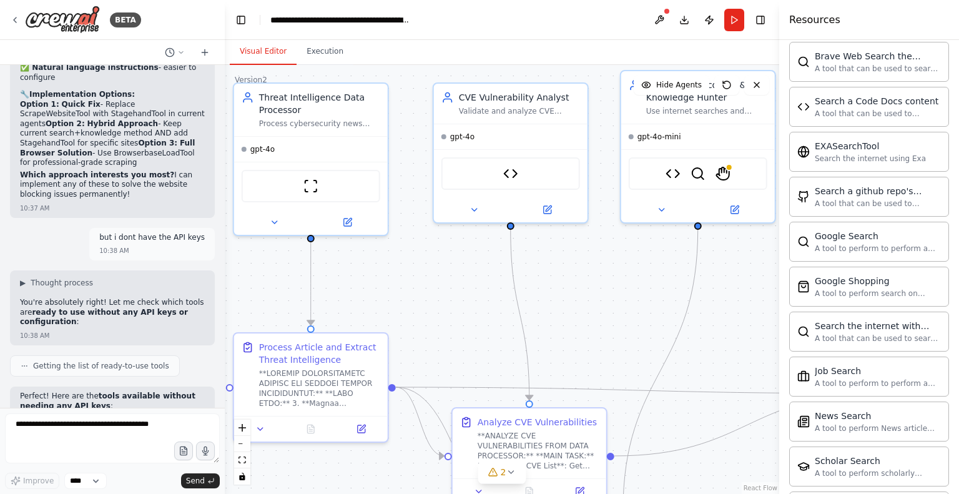
drag, startPoint x: 332, startPoint y: 302, endPoint x: 553, endPoint y: 259, distance: 225.2
click at [553, 259] on div ".deletable-edge-delete-btn { width: 20px; height: 20px; border: 0px solid #ffff…" at bounding box center [502, 279] width 554 height 429
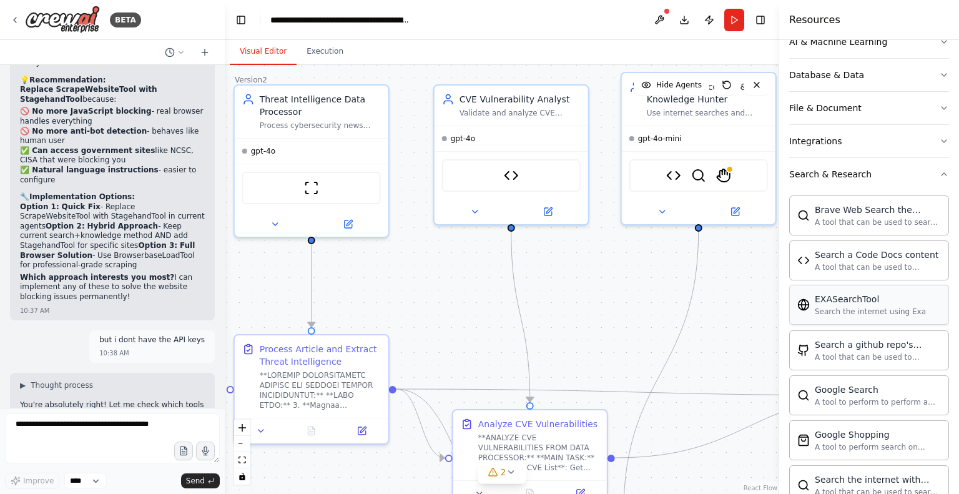
scroll to position [192, 0]
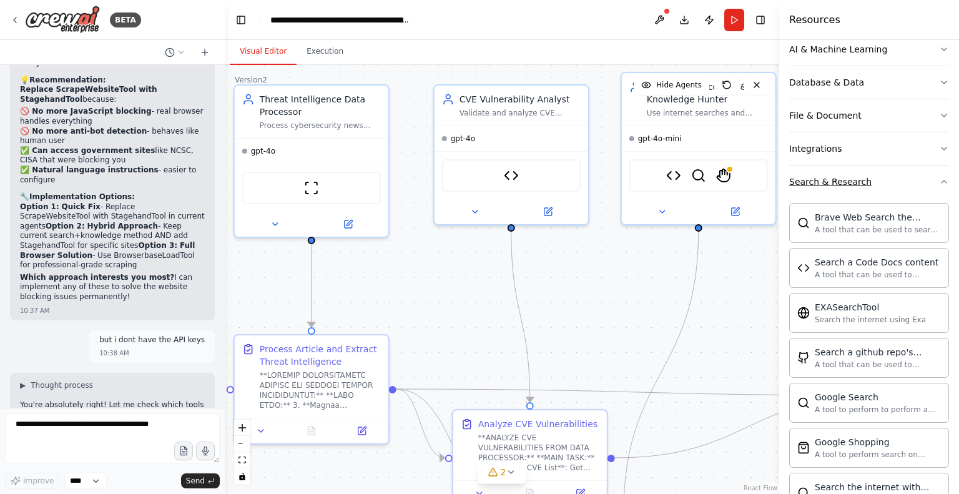
click at [939, 179] on icon "button" at bounding box center [944, 182] width 10 height 10
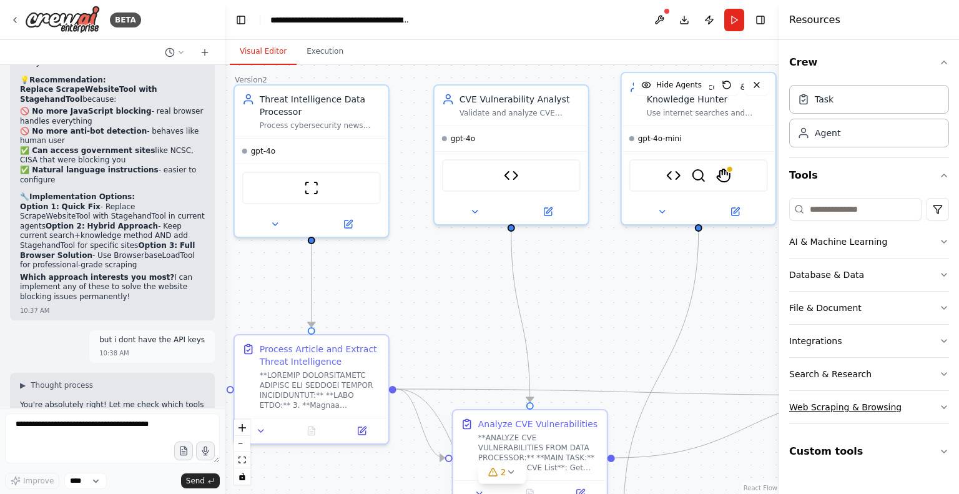
click at [942, 403] on icon "button" at bounding box center [944, 407] width 10 height 10
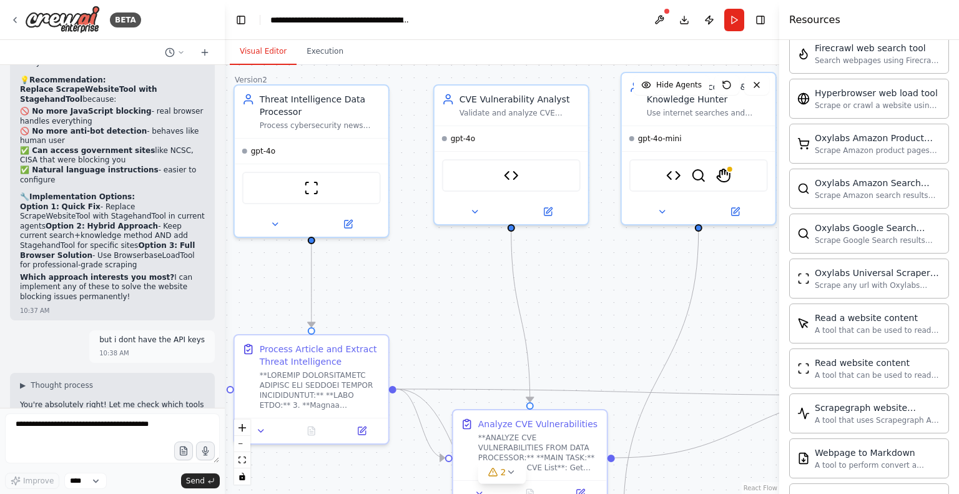
scroll to position [531, 0]
click at [847, 371] on div "A tool that can be used to read a website content." at bounding box center [878, 373] width 126 height 10
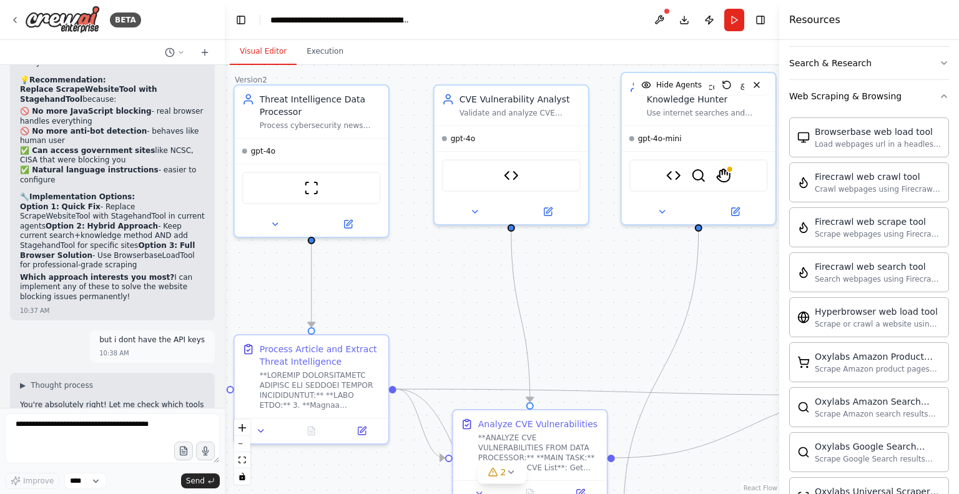
scroll to position [159, 0]
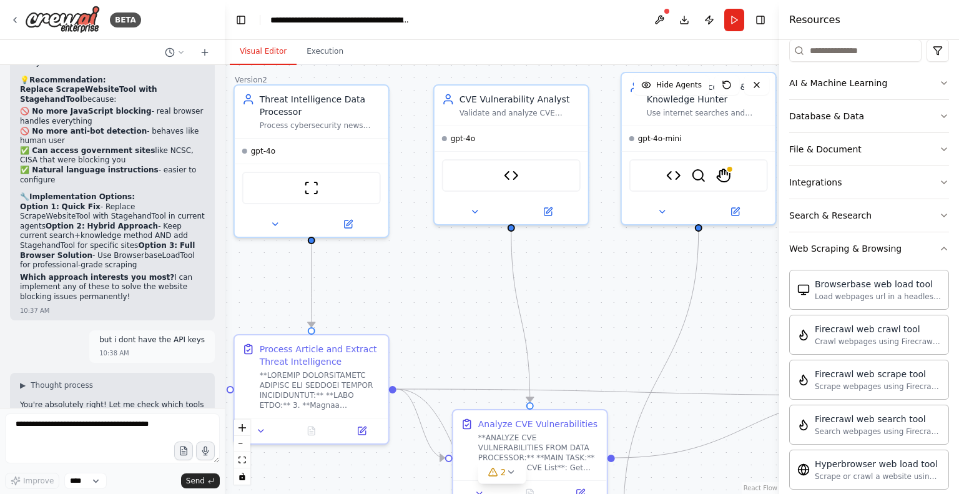
drag, startPoint x: 899, startPoint y: 249, endPoint x: 764, endPoint y: 252, distance: 134.9
click at [764, 252] on div "BETA Hello! I'm the CrewAI assistant. What kind of automation do you want to bu…" at bounding box center [479, 247] width 959 height 494
drag, startPoint x: 787, startPoint y: 248, endPoint x: 897, endPoint y: 249, distance: 110.5
click at [897, 249] on div "Crew Task Agent Tools AI & Machine Learning Database & Data File & Document Int…" at bounding box center [869, 267] width 180 height 454
copy div "Web Scraping & Browsing"
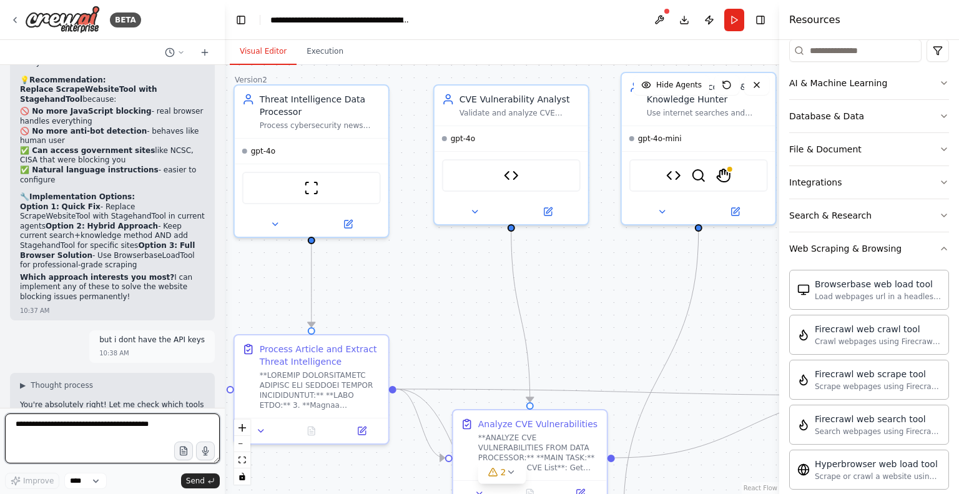
click at [54, 435] on textarea at bounding box center [112, 438] width 215 height 50
paste textarea "**********"
type textarea "**********"
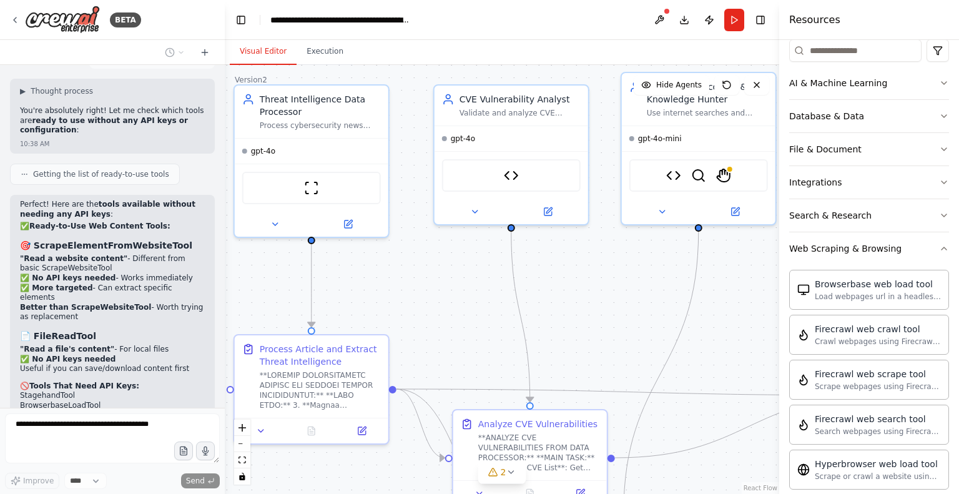
scroll to position [10717, 0]
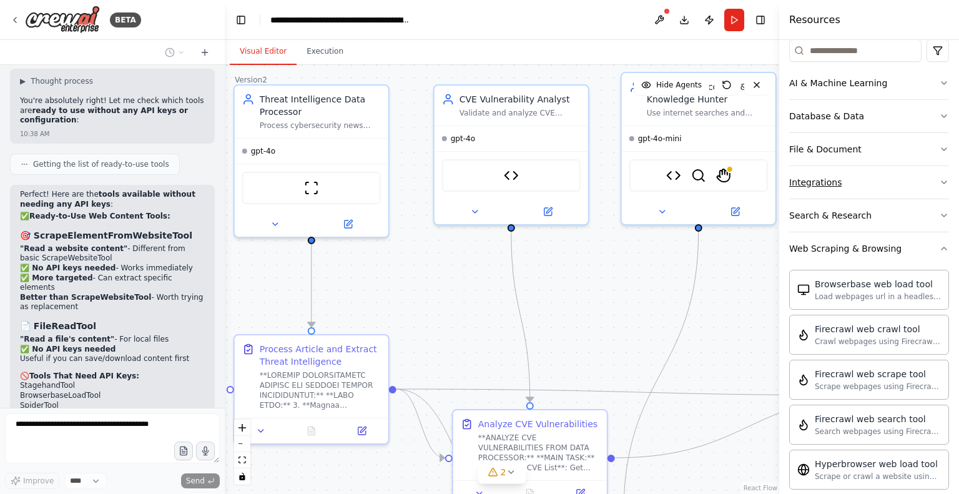
click at [939, 177] on icon "button" at bounding box center [944, 182] width 10 height 10
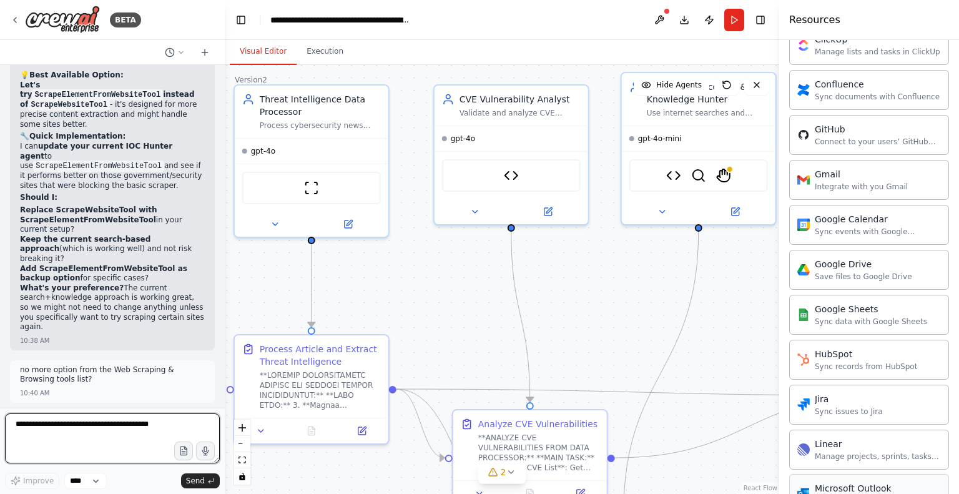
scroll to position [420, 0]
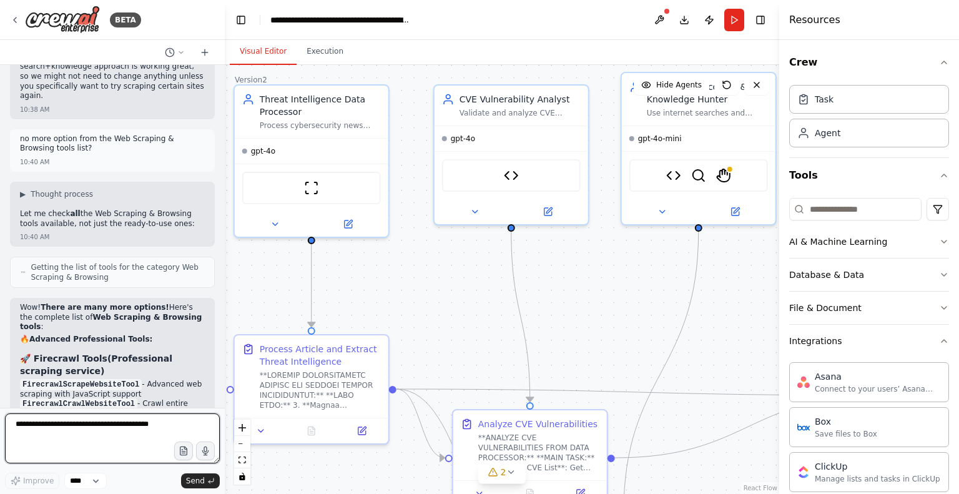
click at [74, 426] on textarea at bounding box center [112, 438] width 215 height 50
click at [70, 433] on textarea at bounding box center [112, 438] width 215 height 50
type textarea "**********"
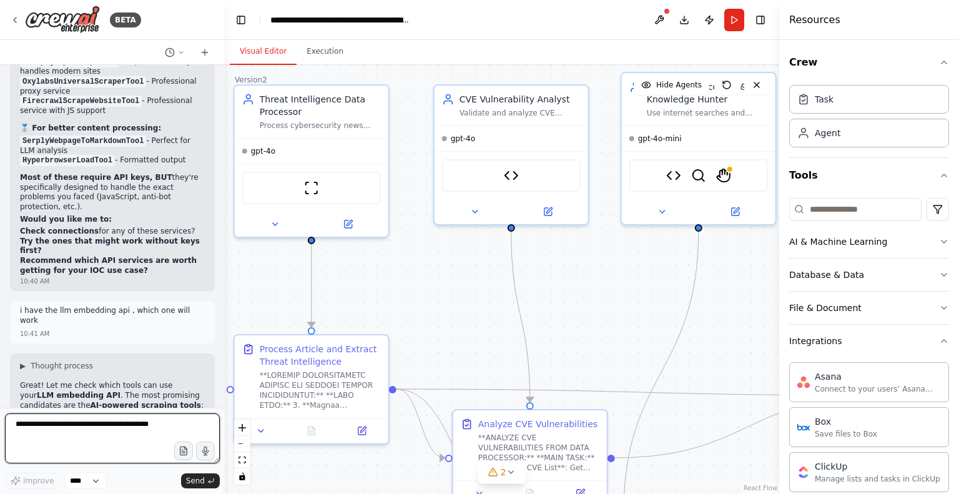
scroll to position [11951, 0]
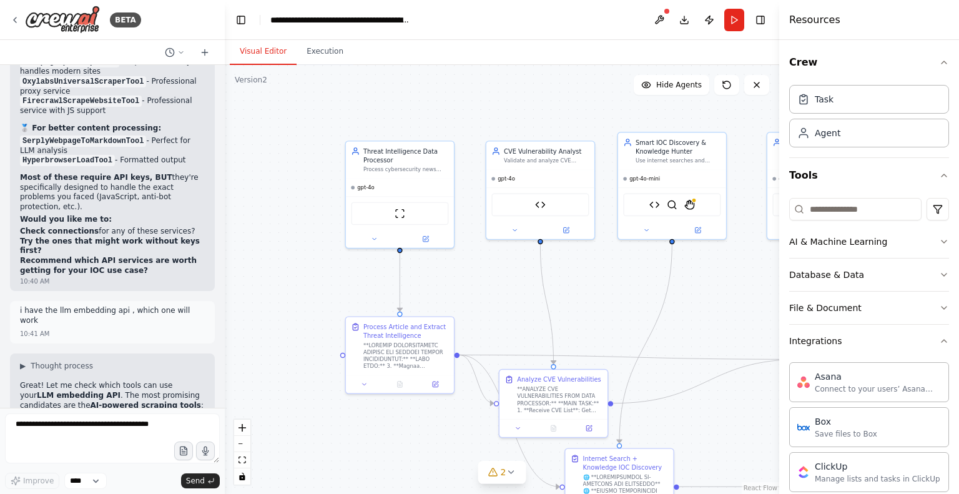
drag, startPoint x: 653, startPoint y: 218, endPoint x: 629, endPoint y: 262, distance: 49.7
click at [629, 262] on div ".deletable-edge-delete-btn { width: 20px; height: 20px; border: 0px solid #ffff…" at bounding box center [502, 279] width 554 height 429
click at [135, 424] on textarea at bounding box center [112, 438] width 215 height 50
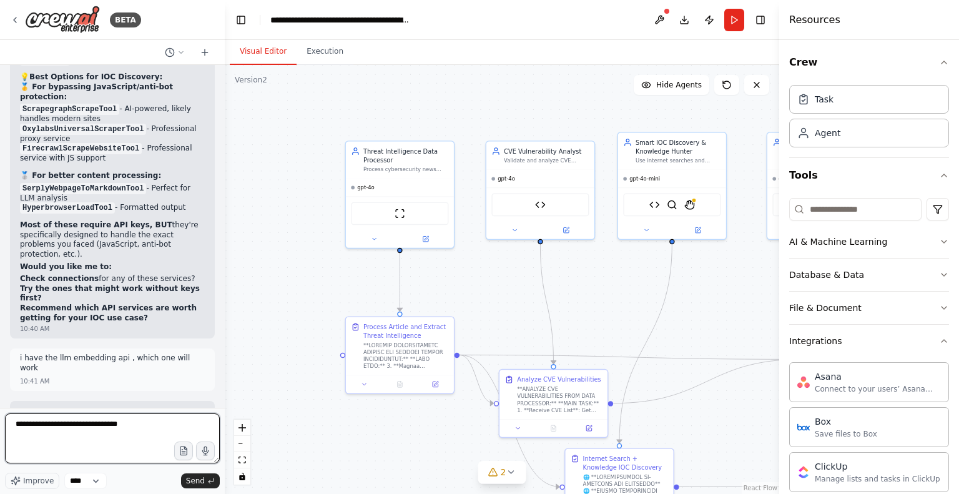
scroll to position [11898, 0]
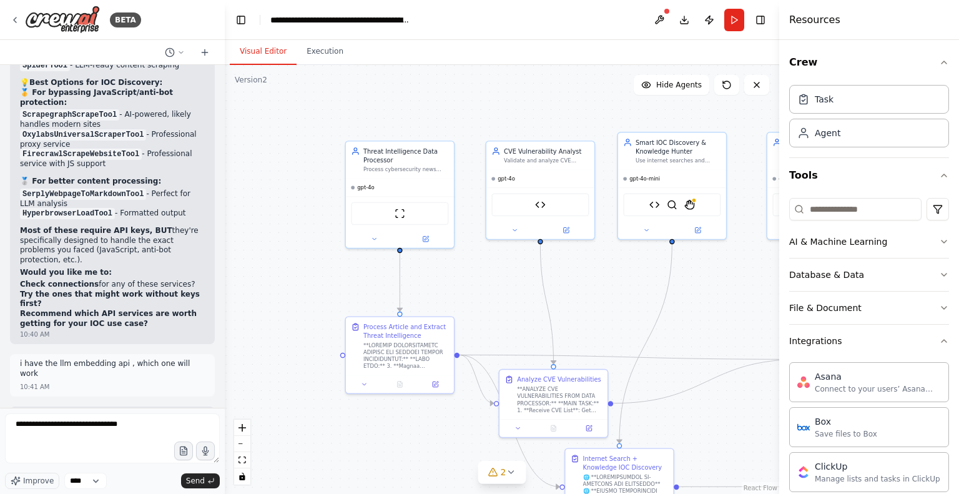
drag, startPoint x: 23, startPoint y: 119, endPoint x: 124, endPoint y: 119, distance: 100.5
click at [139, 424] on textarea "**********" at bounding box center [112, 438] width 215 height 50
drag, startPoint x: 137, startPoint y: 109, endPoint x: 36, endPoint y: 111, distance: 101.2
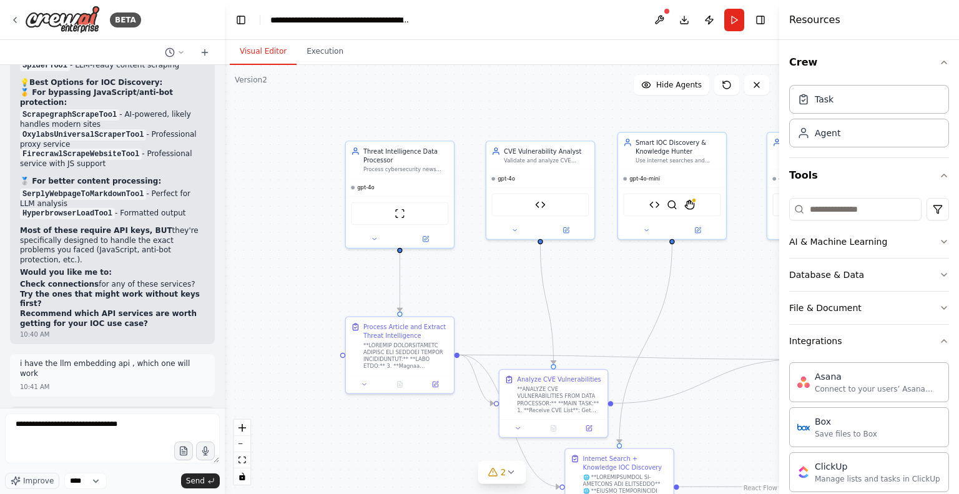
copy strong "crapegraphScrapeTool"
click at [167, 424] on textarea "**********" at bounding box center [112, 438] width 215 height 50
paste textarea "**********"
drag, startPoint x: 183, startPoint y: 190, endPoint x: 36, endPoint y: 190, distance: 147.4
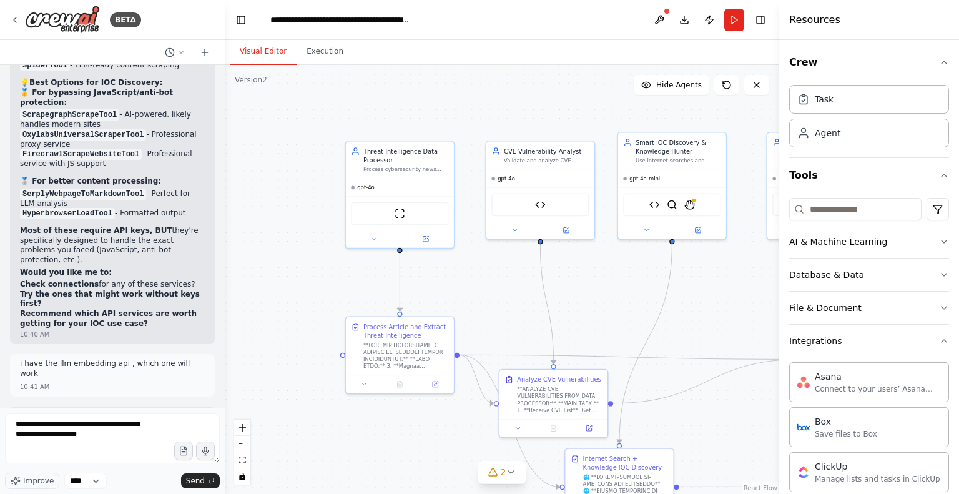
copy strong "erplyWebpageToMarkdownTool"
click at [122, 436] on textarea "**********" at bounding box center [112, 438] width 215 height 50
paste textarea "**********"
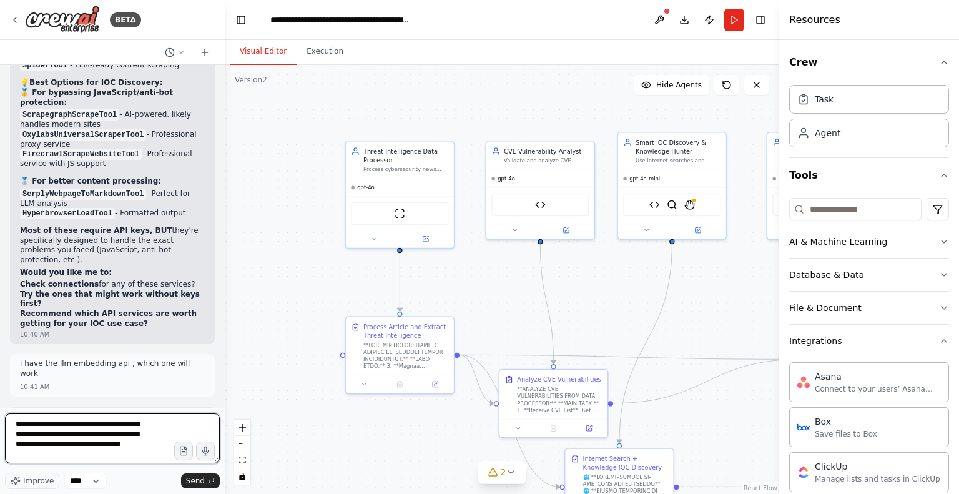
type textarea "**********"
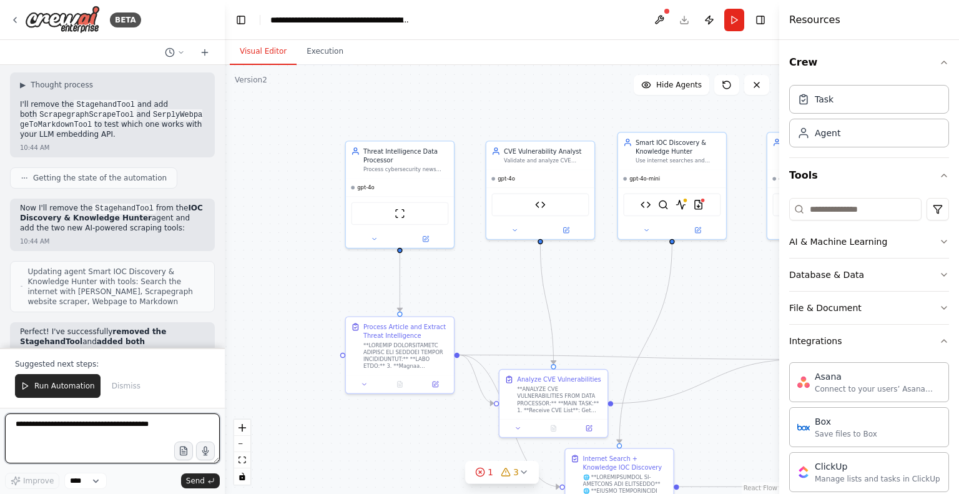
scroll to position [13169, 0]
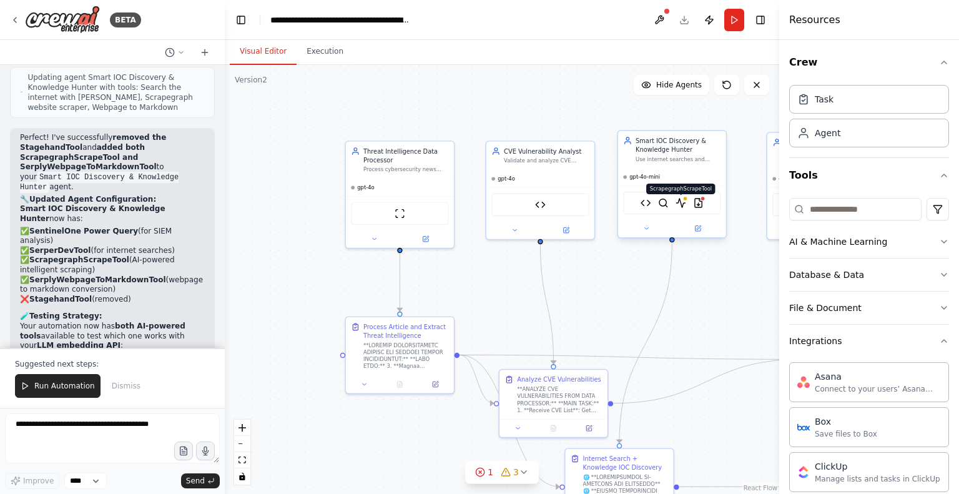
click at [681, 200] on img at bounding box center [681, 203] width 11 height 11
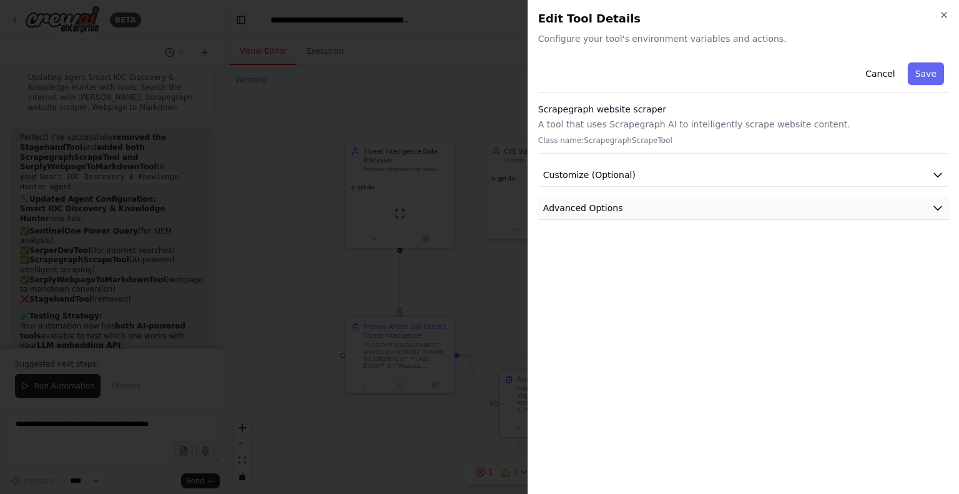
click at [726, 199] on button "Advanced Options" at bounding box center [743, 208] width 411 height 23
click at [657, 283] on input "text" at bounding box center [744, 281] width 390 height 22
click at [945, 14] on icon "button" at bounding box center [944, 15] width 10 height 10
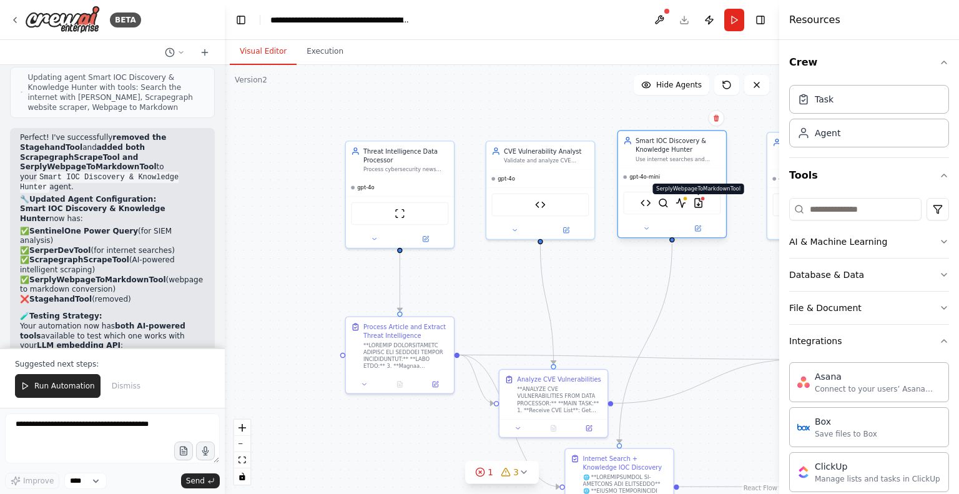
click at [697, 200] on img at bounding box center [698, 203] width 11 height 11
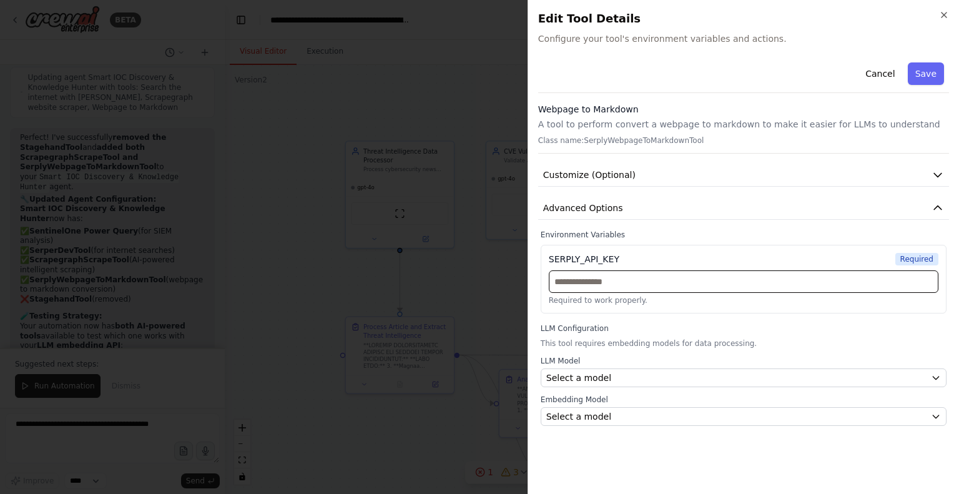
click at [640, 278] on input "text" at bounding box center [744, 281] width 390 height 22
click at [609, 274] on input "text" at bounding box center [744, 281] width 390 height 22
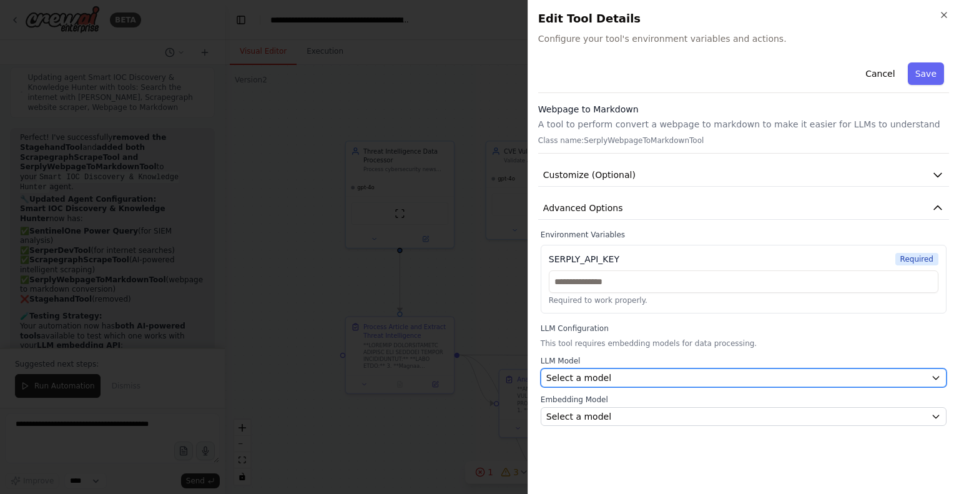
click at [609, 372] on div "Select a model" at bounding box center [736, 378] width 380 height 12
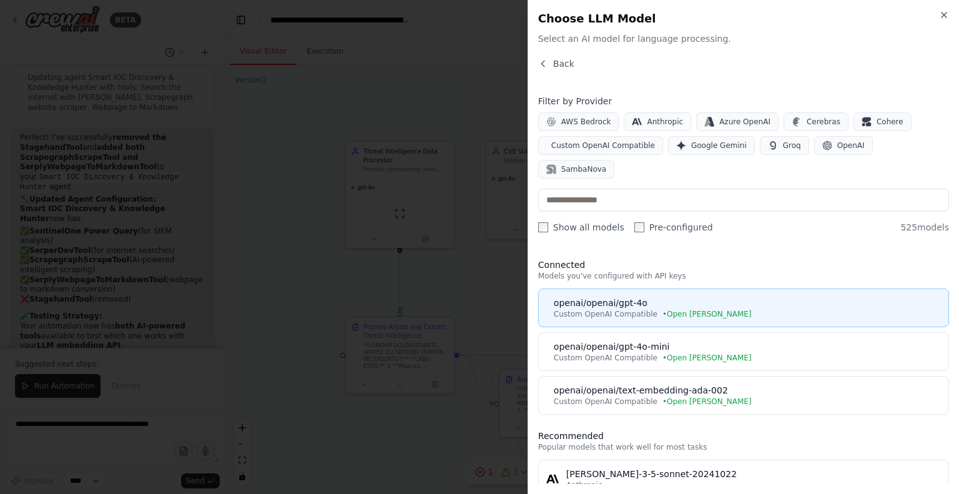
click at [658, 297] on div "openai/openai/gpt-4o" at bounding box center [747, 303] width 387 height 12
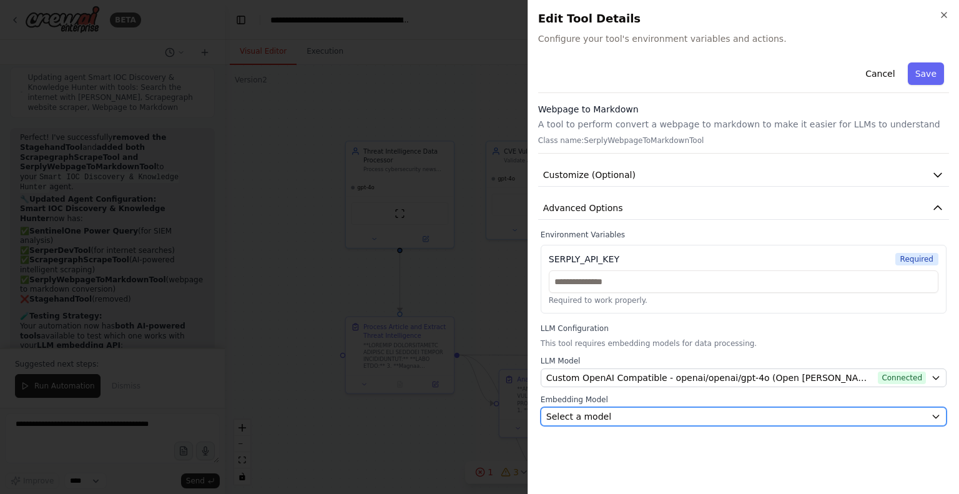
click at [651, 416] on div "Select a model" at bounding box center [736, 416] width 380 height 12
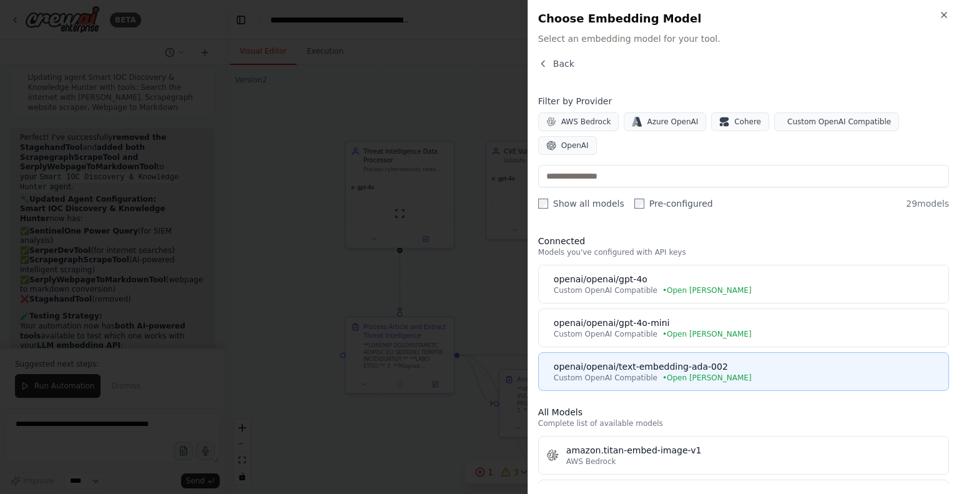
click at [641, 360] on div "openai/openai/text-embedding-ada-002" at bounding box center [747, 366] width 387 height 12
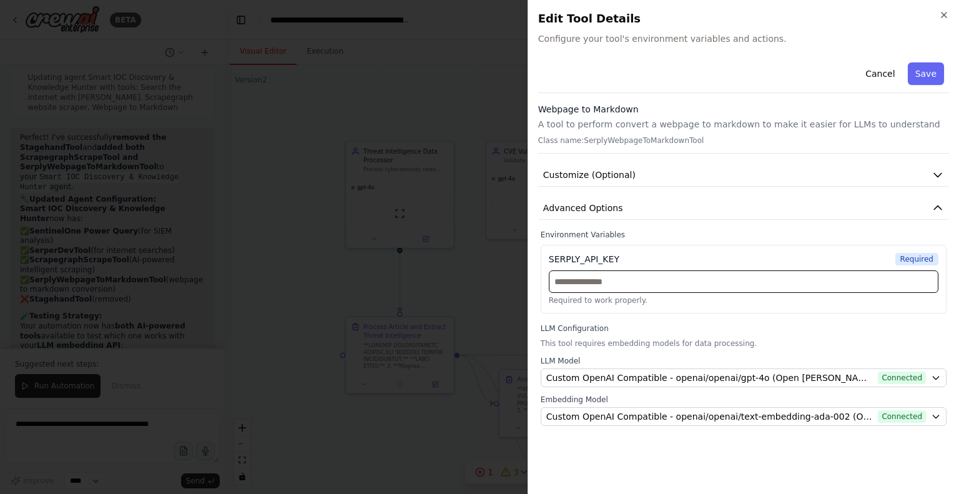
click at [639, 283] on input "text" at bounding box center [744, 281] width 390 height 22
click at [943, 11] on icon "button" at bounding box center [944, 15] width 10 height 10
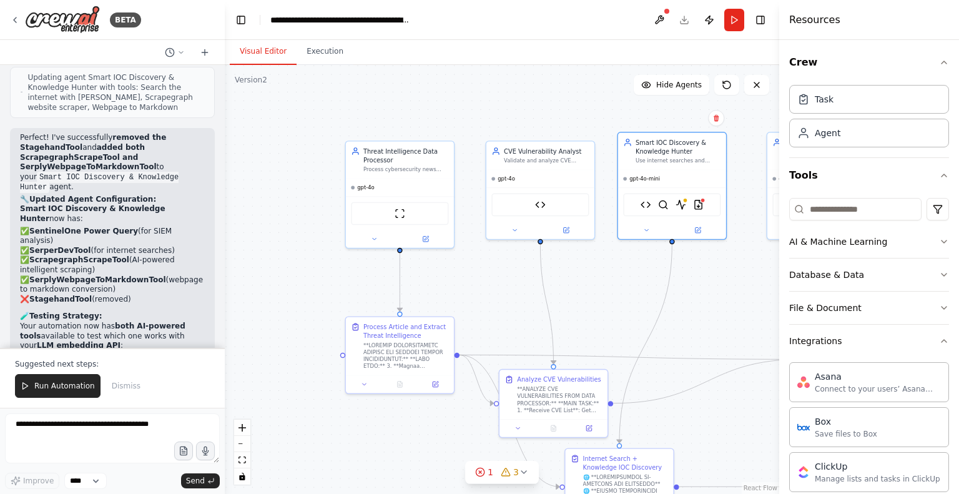
click at [57, 411] on form "Improve **** Send" at bounding box center [112, 451] width 225 height 86
click at [105, 434] on textarea at bounding box center [112, 438] width 215 height 50
type textarea "**********"
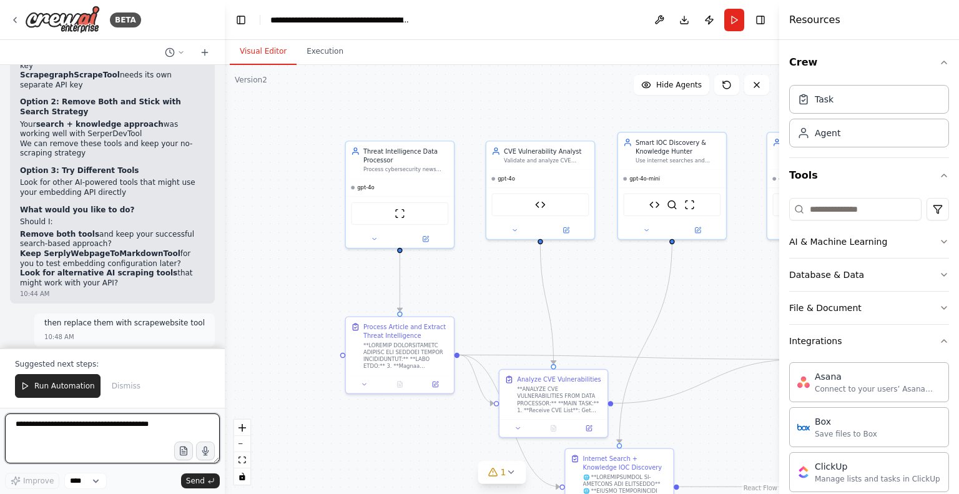
scroll to position [13862, 0]
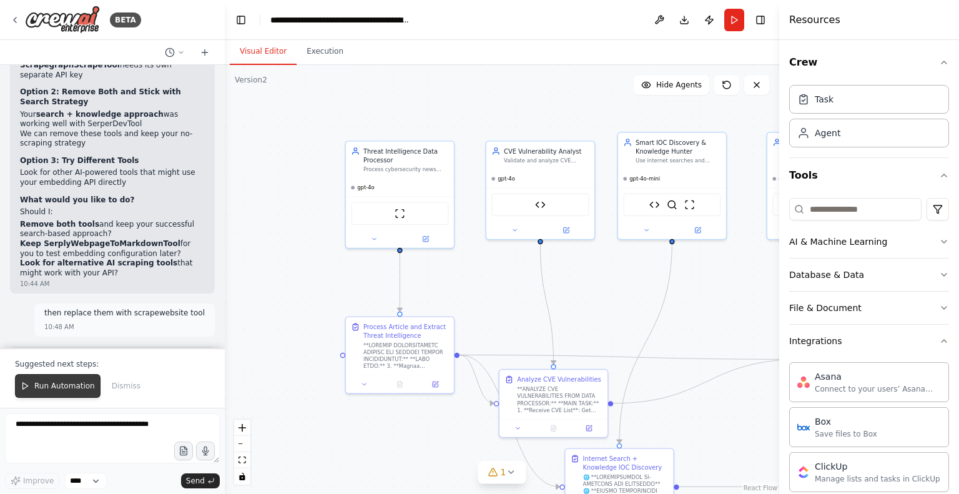
click at [60, 387] on span "Run Automation" at bounding box center [64, 386] width 61 height 10
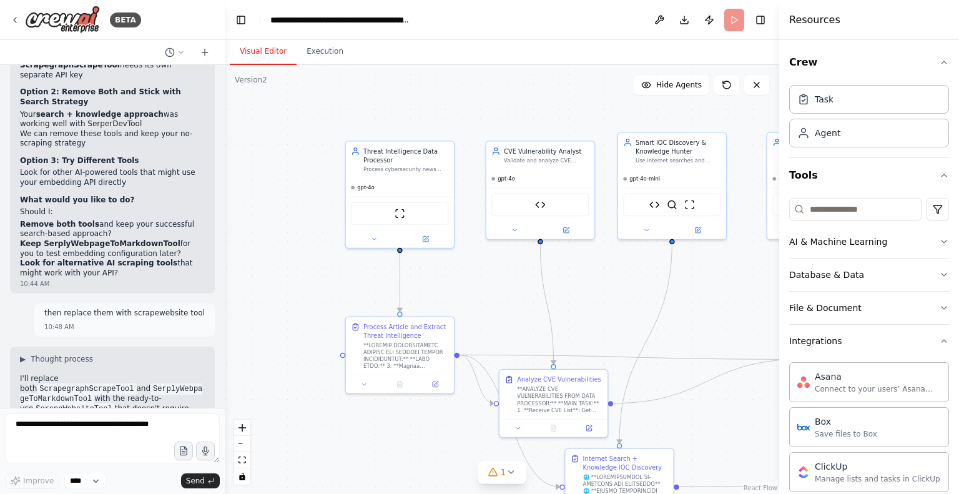
scroll to position [13803, 0]
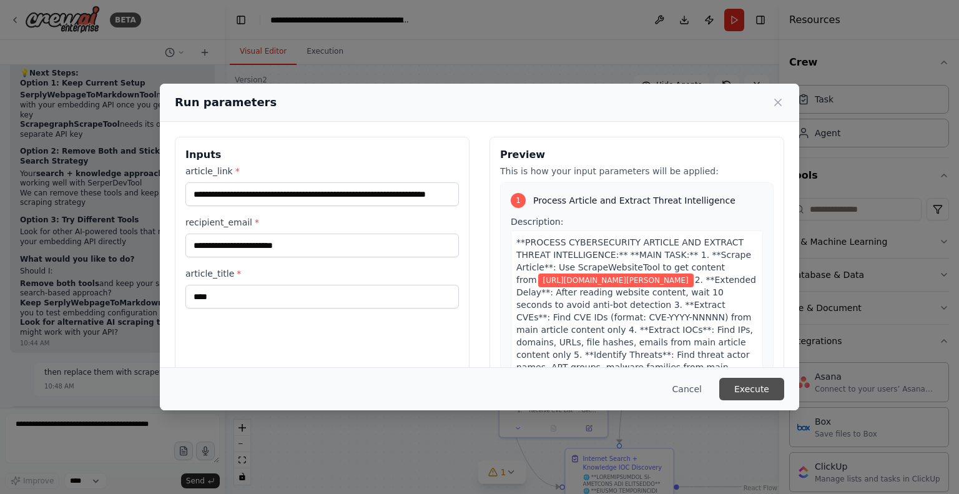
click at [752, 386] on button "Execute" at bounding box center [751, 389] width 65 height 22
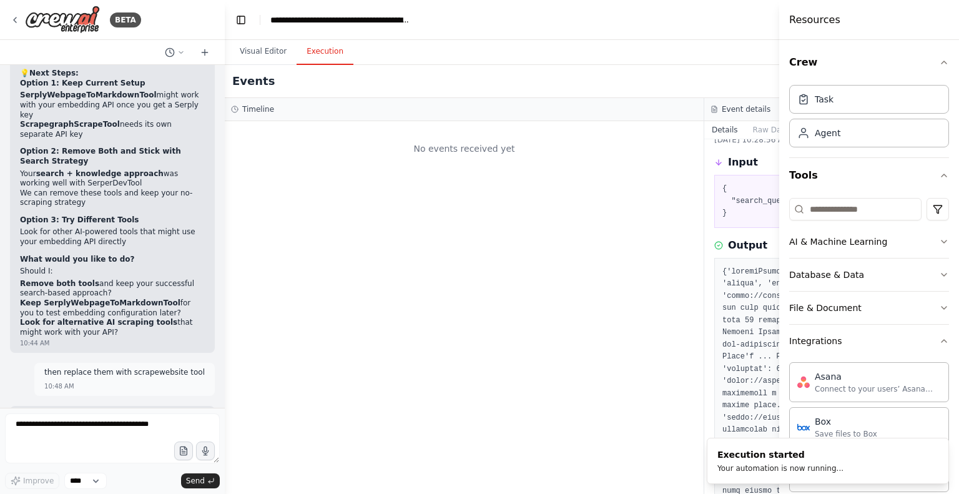
scroll to position [0, 0]
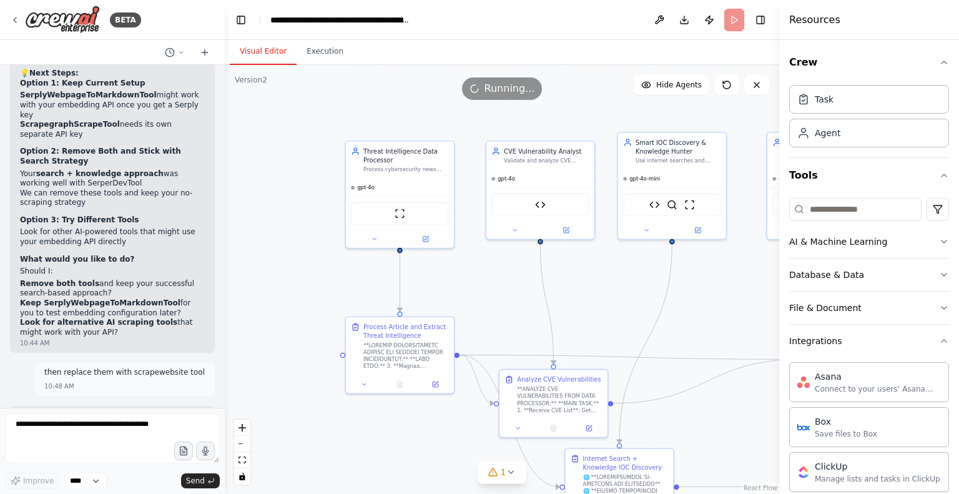
click at [265, 51] on button "Visual Editor" at bounding box center [263, 52] width 67 height 26
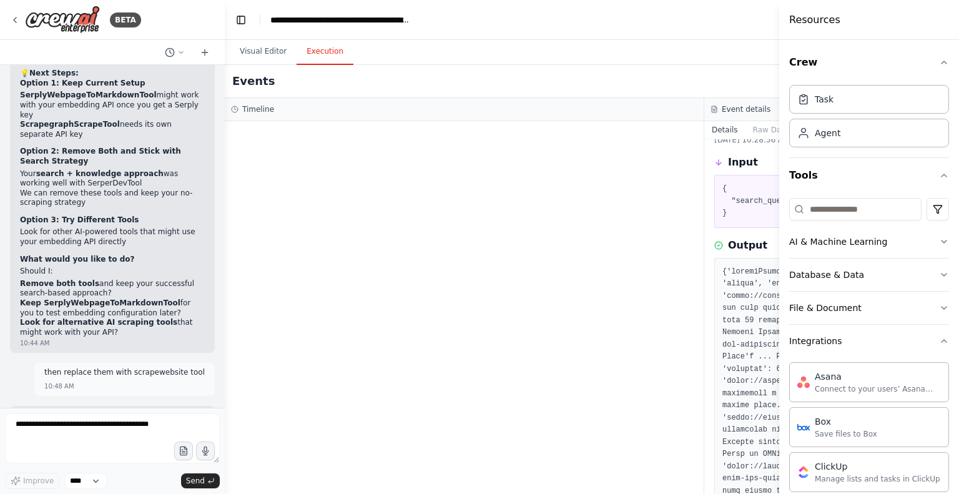
click at [325, 54] on button "Execution" at bounding box center [325, 52] width 57 height 26
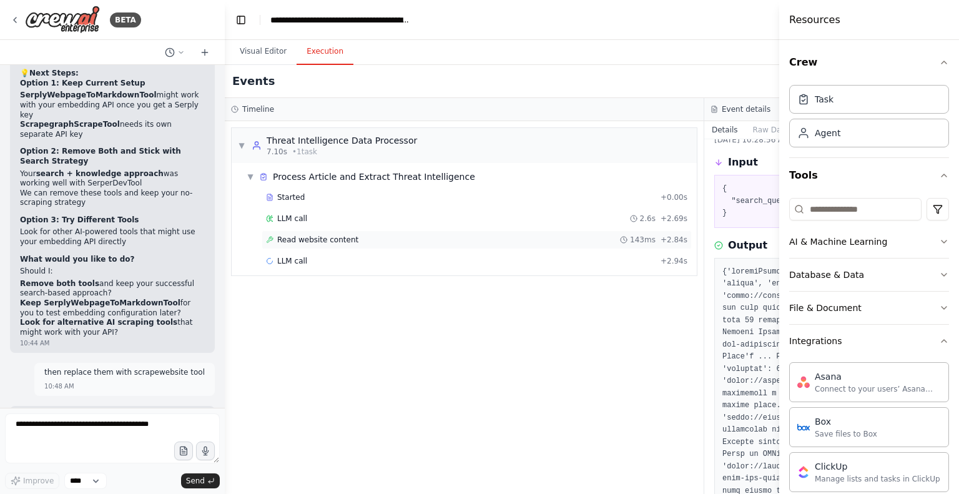
click at [322, 239] on span "Read website content" at bounding box center [317, 240] width 81 height 10
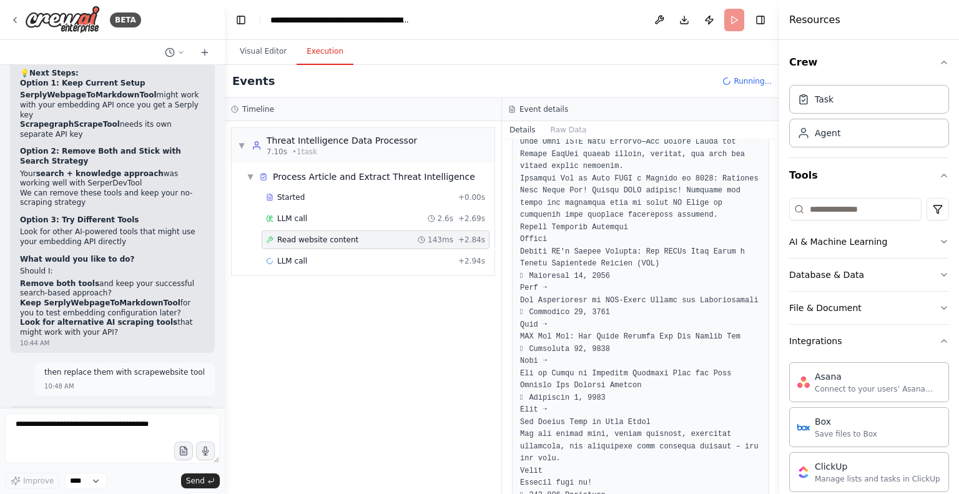
scroll to position [3345, 0]
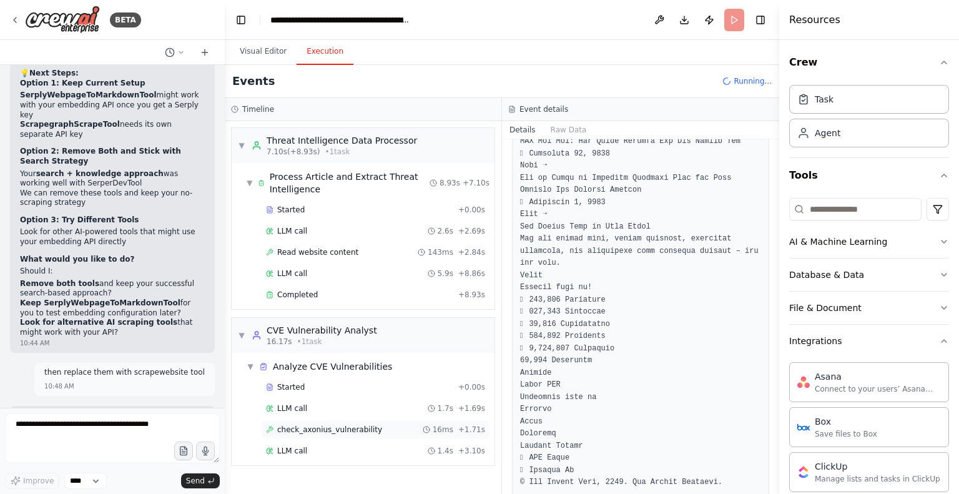
click at [305, 428] on span "check_axonius_vulnerability" at bounding box center [329, 430] width 105 height 10
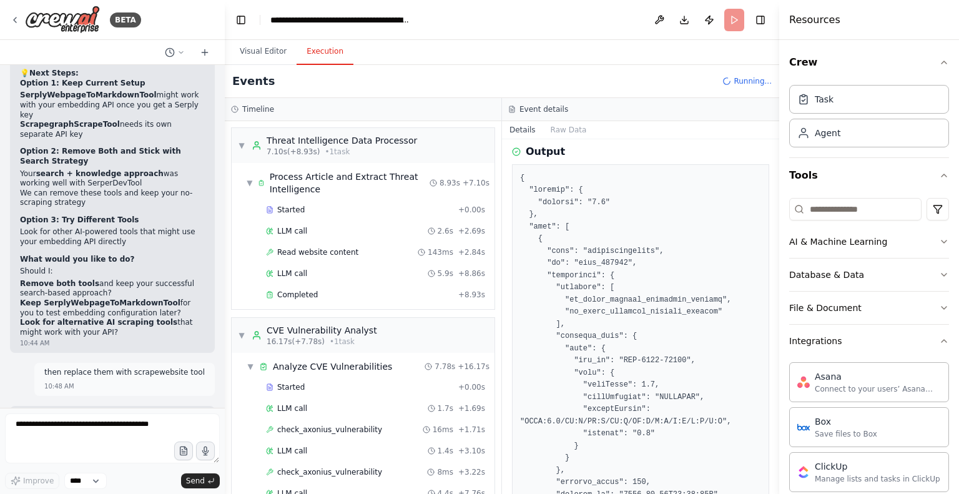
scroll to position [154, 0]
click at [303, 292] on span "Completed" at bounding box center [297, 295] width 41 height 10
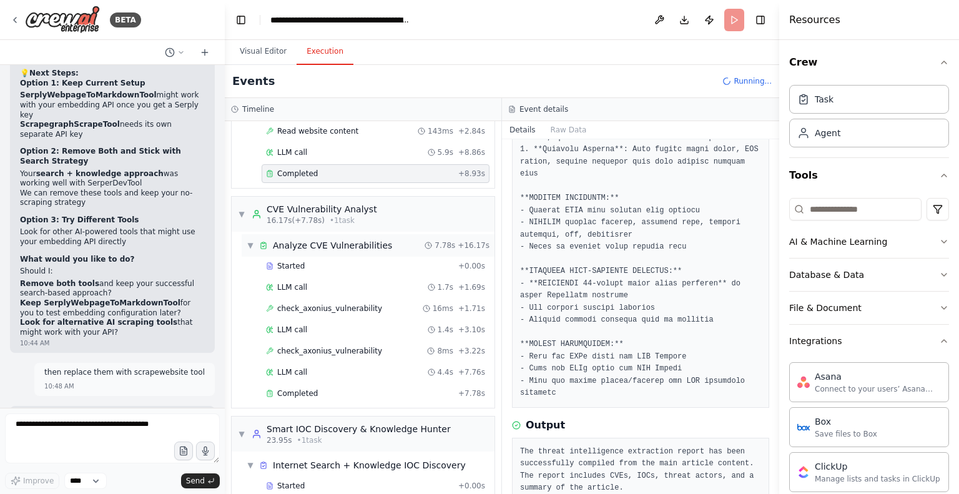
scroll to position [124, 0]
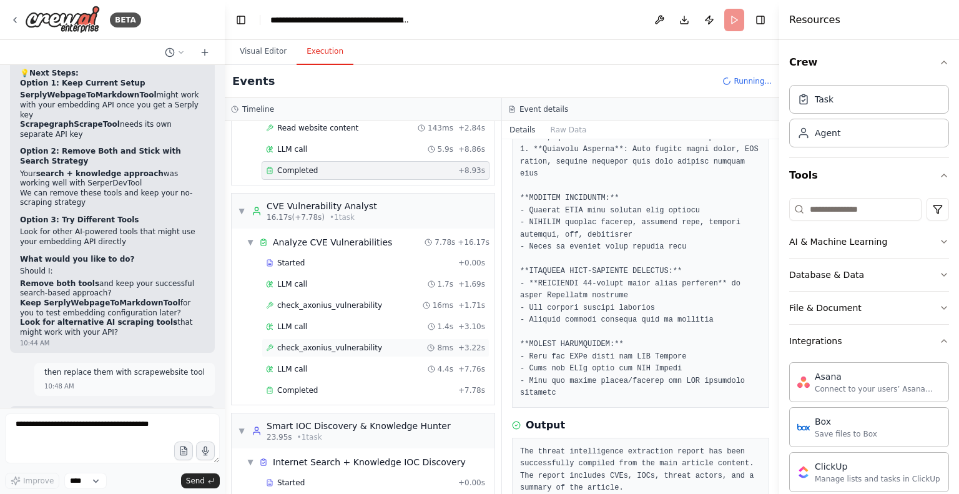
click at [347, 344] on span "check_axonius_vulnerability" at bounding box center [329, 348] width 105 height 10
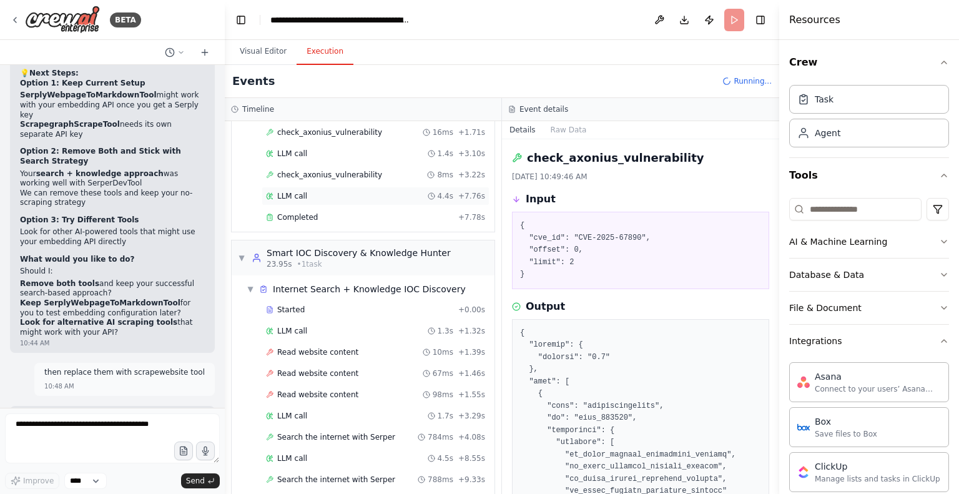
scroll to position [368, 0]
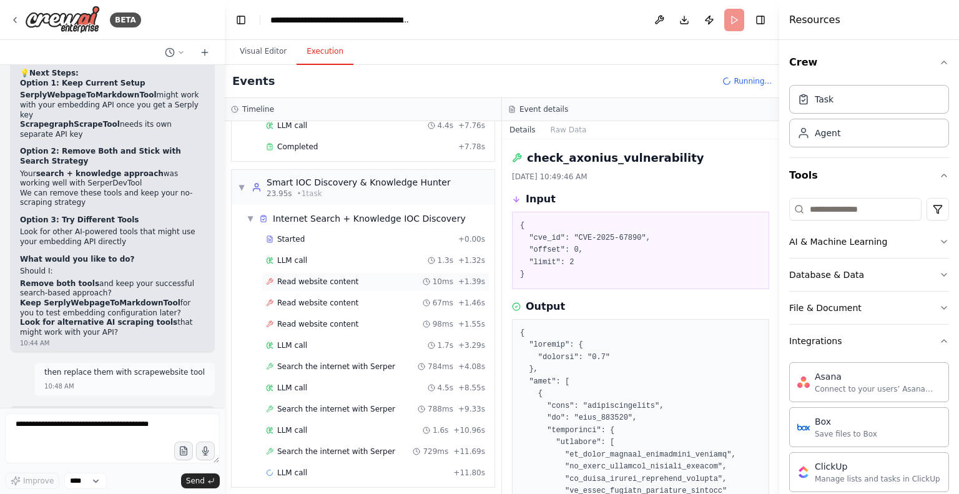
click at [335, 278] on span "Read website content" at bounding box center [317, 282] width 81 height 10
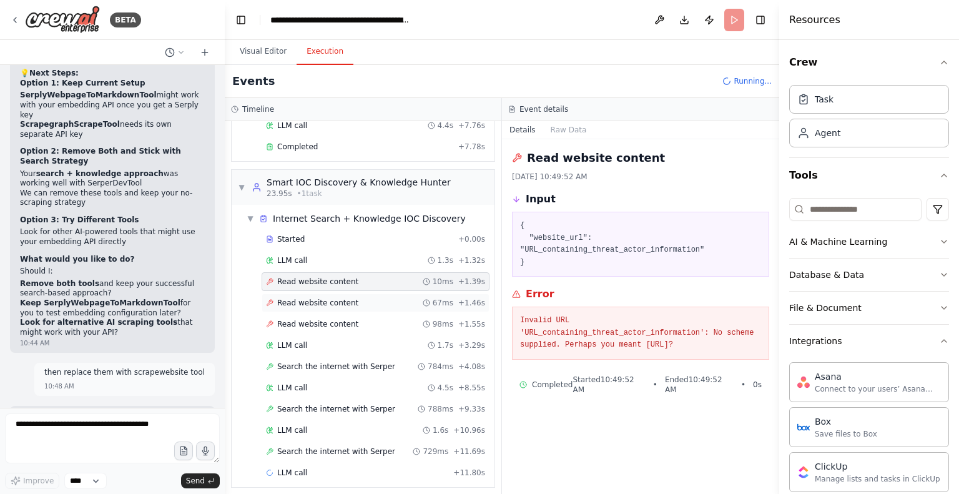
click at [332, 299] on span "Read website content" at bounding box center [317, 303] width 81 height 10
click at [333, 322] on span "Read website content" at bounding box center [317, 324] width 81 height 10
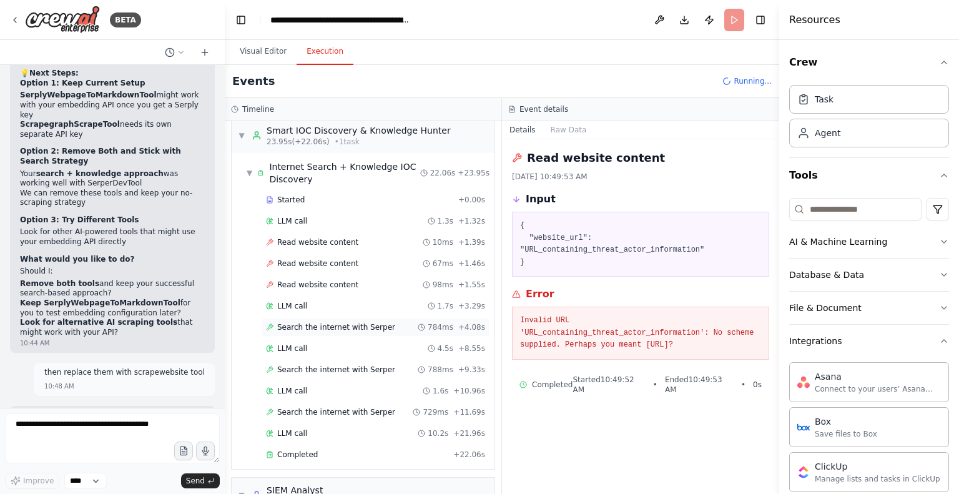
scroll to position [420, 0]
click at [340, 322] on span "Search the internet with Serper" at bounding box center [336, 327] width 118 height 10
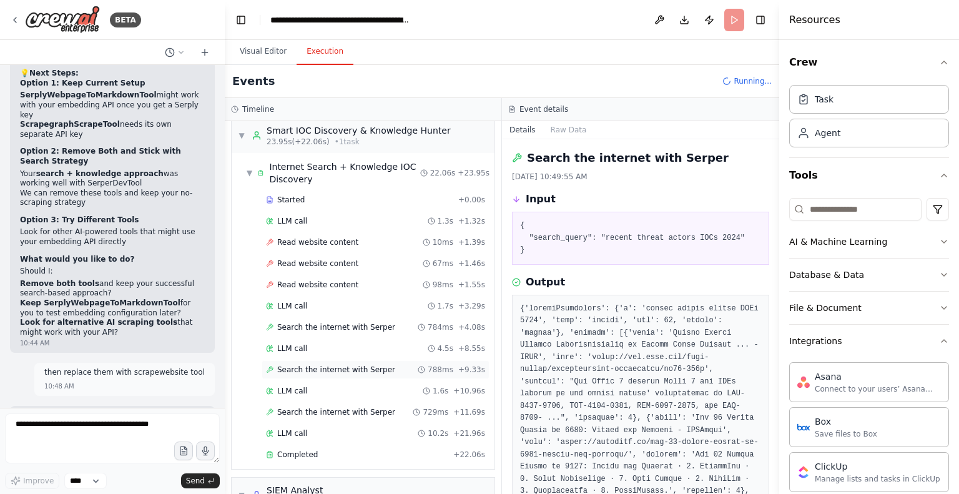
click at [337, 365] on span "Search the internet with Serper" at bounding box center [336, 370] width 118 height 10
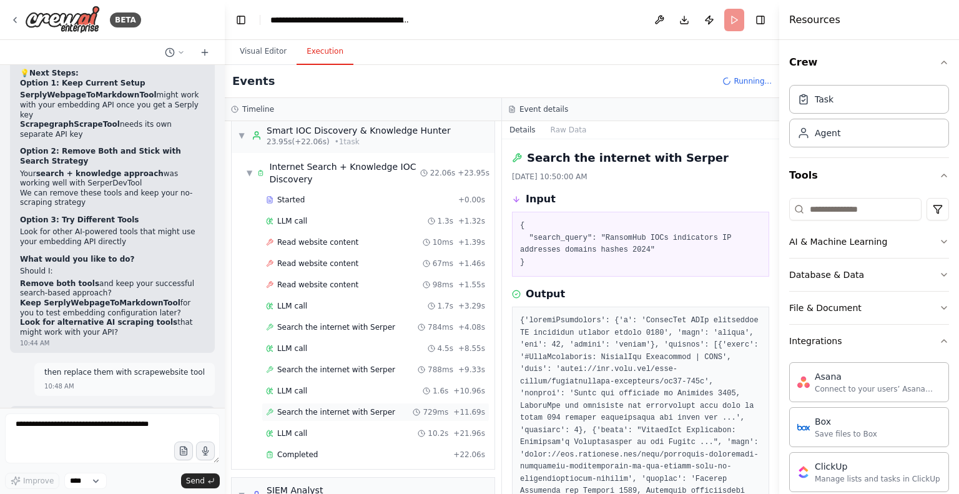
click at [340, 408] on span "Search the internet with Serper" at bounding box center [336, 412] width 118 height 10
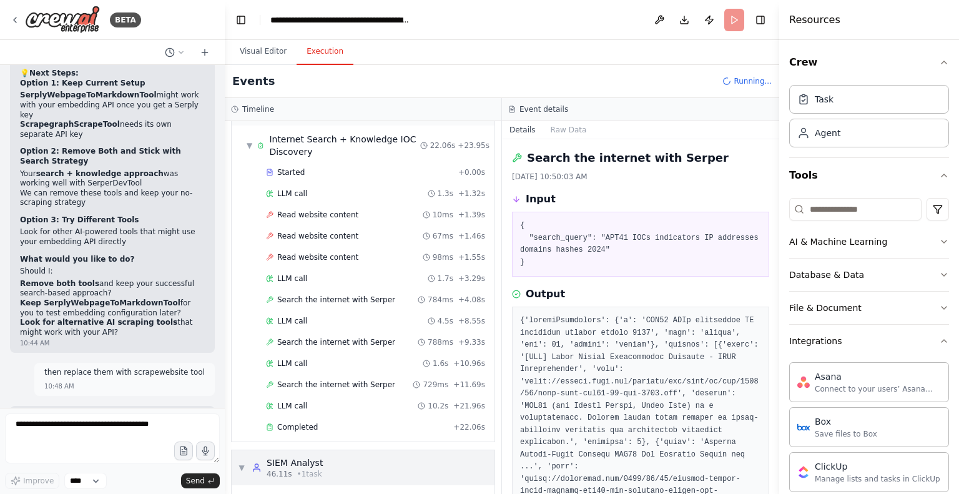
scroll to position [447, 0]
drag, startPoint x: 314, startPoint y: 149, endPoint x: 270, endPoint y: 137, distance: 46.1
click at [270, 137] on div "Internet Search + Knowledge IOC Discovery" at bounding box center [344, 145] width 150 height 25
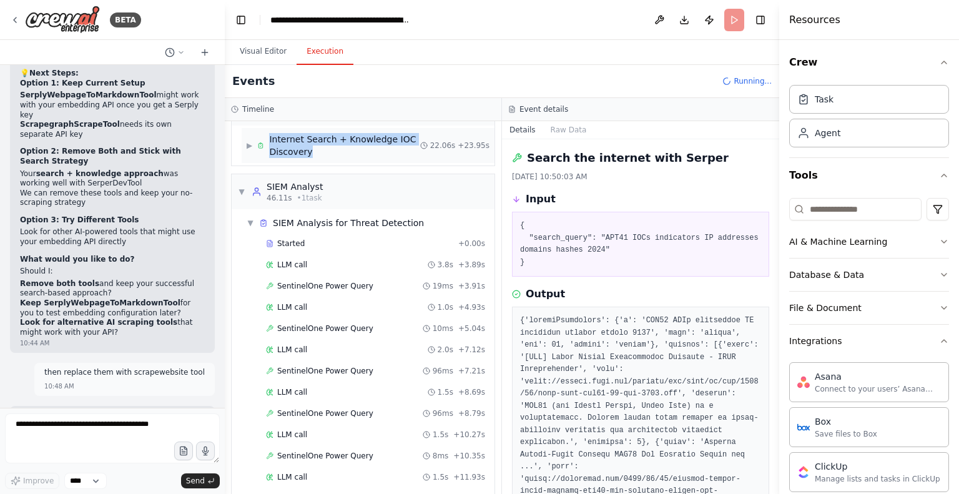
copy div "Internet Search + Knowledge IOC Discovery"
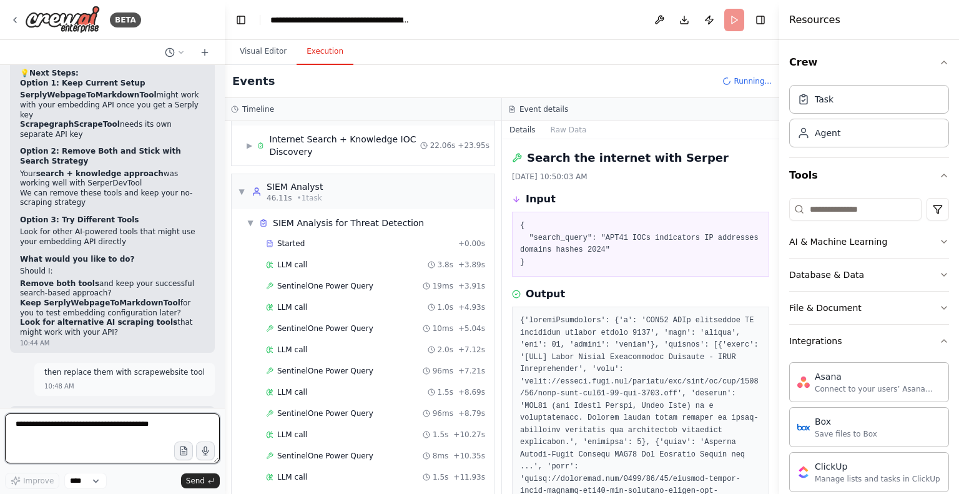
click at [60, 431] on textarea at bounding box center [112, 438] width 215 height 50
paste textarea "**********"
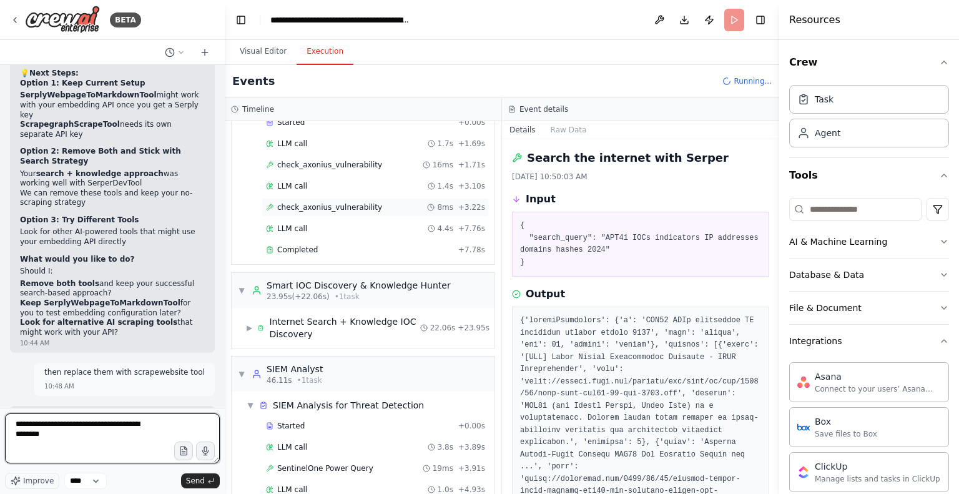
scroll to position [266, 0]
click at [244, 288] on span "▼" at bounding box center [241, 289] width 7 height 10
click at [244, 287] on span "▼" at bounding box center [241, 289] width 7 height 10
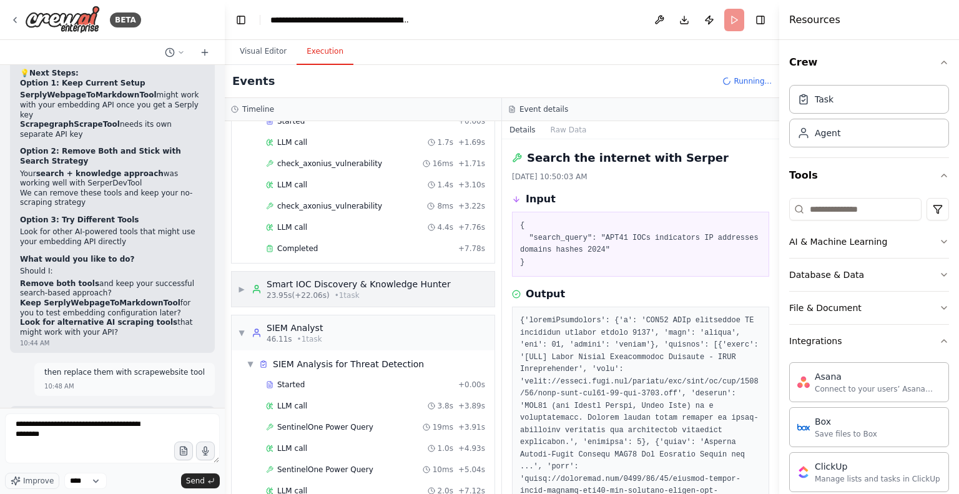
click at [244, 287] on span "▶" at bounding box center [241, 289] width 7 height 10
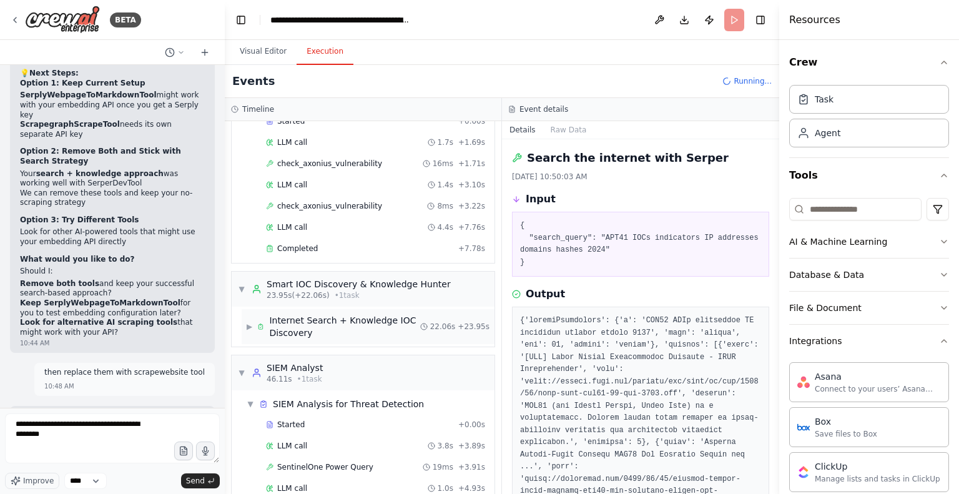
click at [292, 317] on div "Internet Search + Knowledge IOC Discovery" at bounding box center [344, 326] width 150 height 25
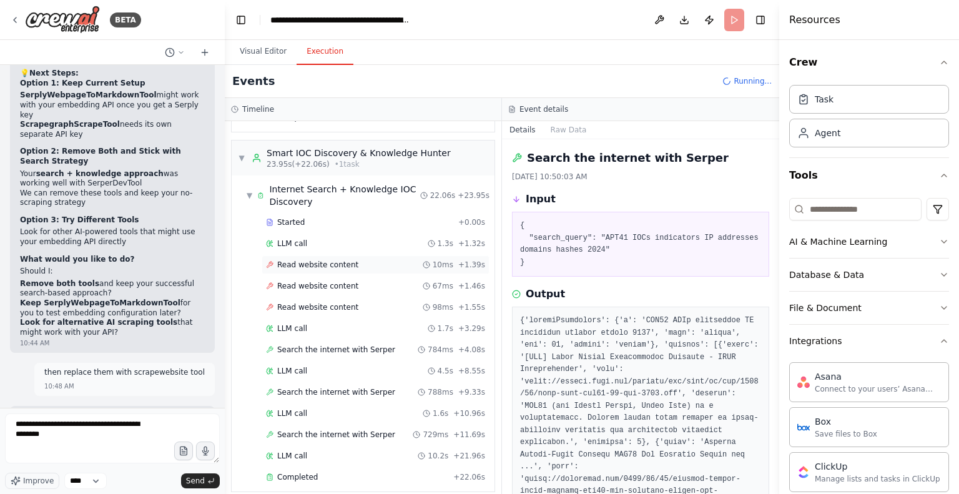
scroll to position [400, 0]
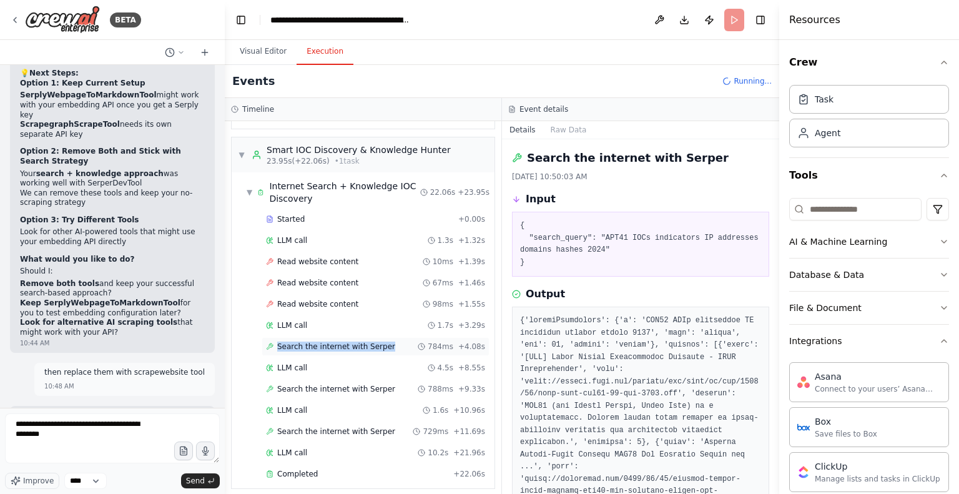
drag, startPoint x: 382, startPoint y: 341, endPoint x: 273, endPoint y: 344, distance: 109.3
click at [273, 344] on div "Search the internet with Serper 784ms + 4.08s" at bounding box center [375, 347] width 219 height 10
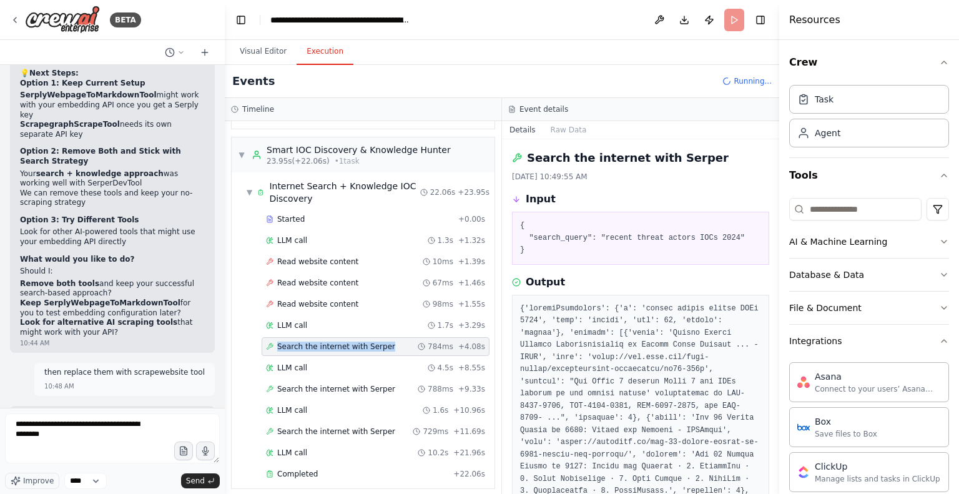
copy span "Search the internet with Serper"
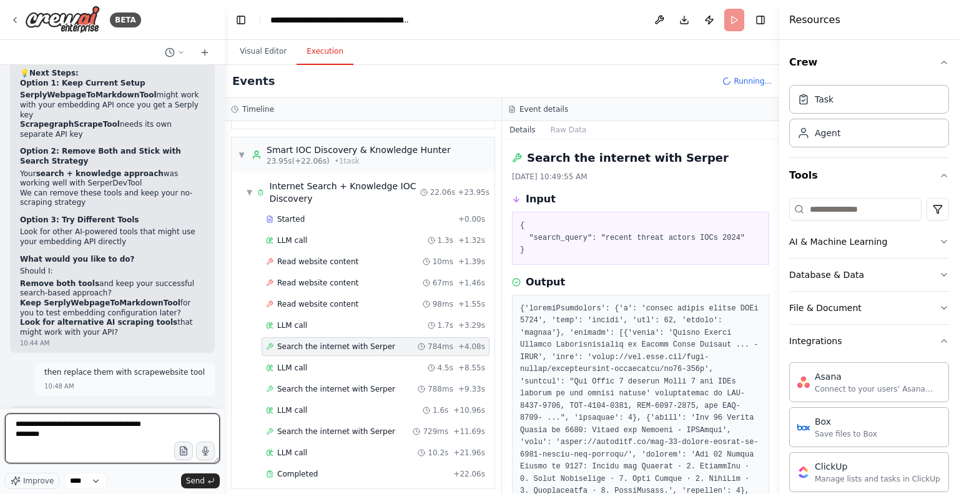
click at [82, 439] on textarea "**********" at bounding box center [112, 438] width 215 height 50
paste textarea "**********"
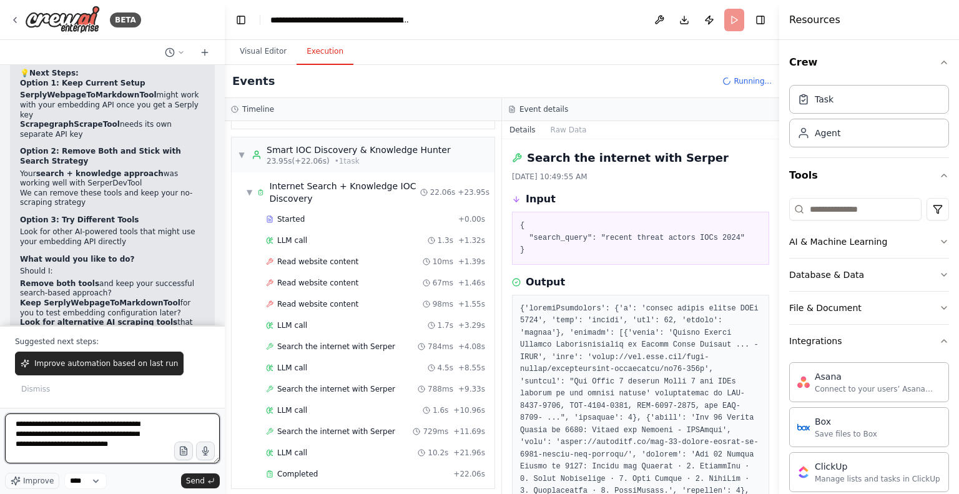
scroll to position [13862, 0]
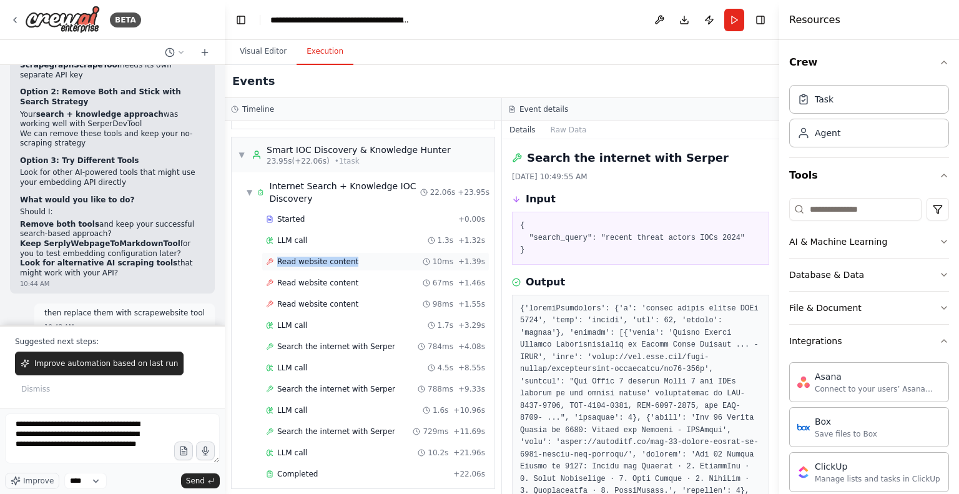
drag, startPoint x: 353, startPoint y: 257, endPoint x: 273, endPoint y: 257, distance: 79.9
click at [273, 257] on div "Read website content 10ms + 1.39s" at bounding box center [375, 262] width 219 height 10
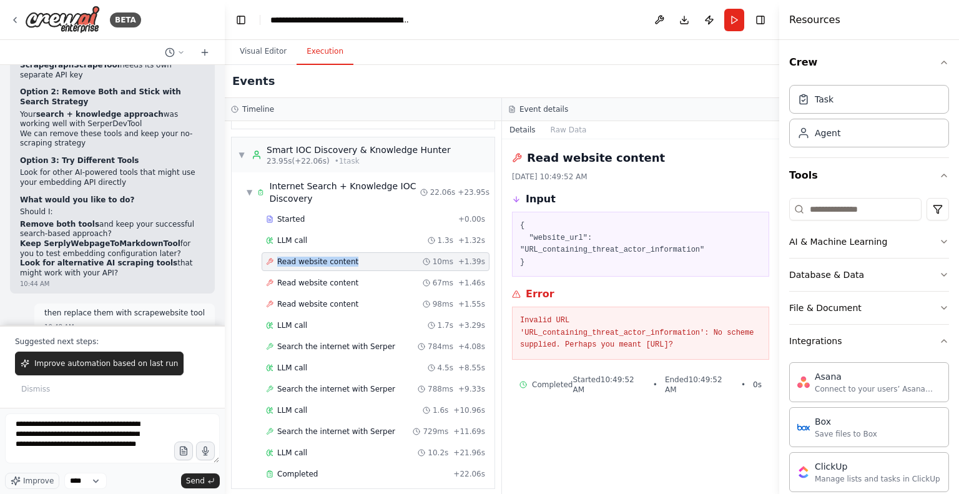
copy span "Read website content"
click at [86, 458] on textarea "**********" at bounding box center [112, 438] width 215 height 50
paste textarea "**********"
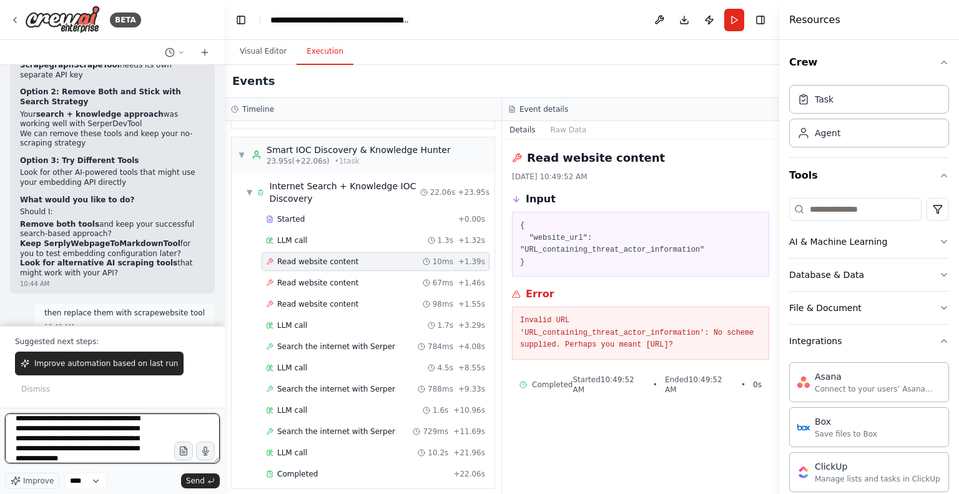
scroll to position [16, 0]
type textarea "**********"
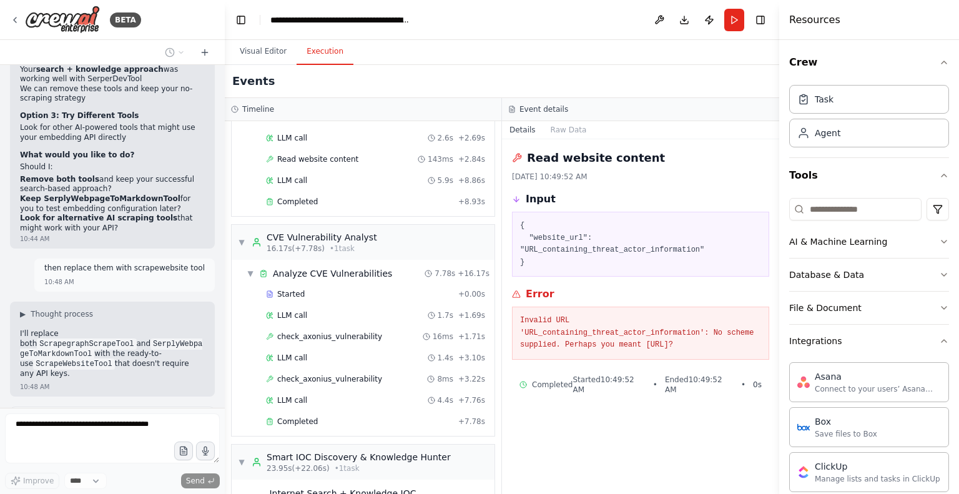
scroll to position [0, 0]
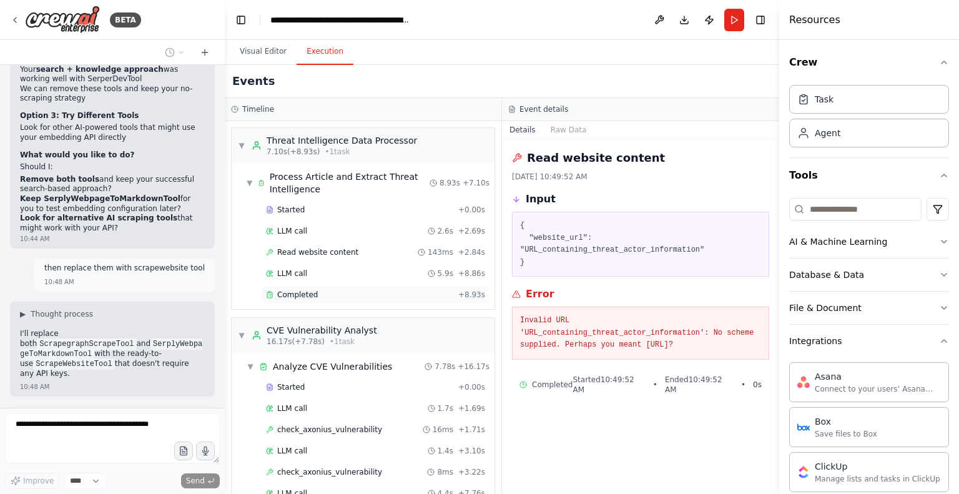
click at [308, 293] on span "Completed" at bounding box center [297, 295] width 41 height 10
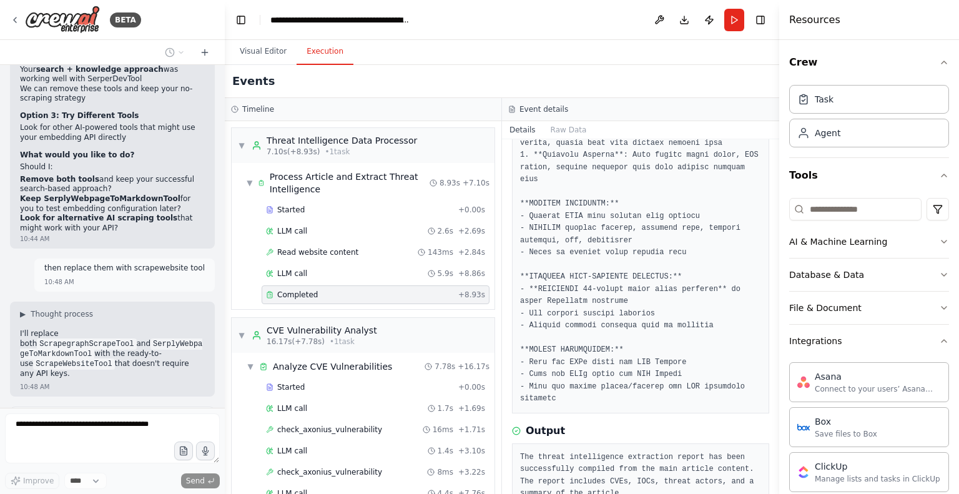
scroll to position [235, 0]
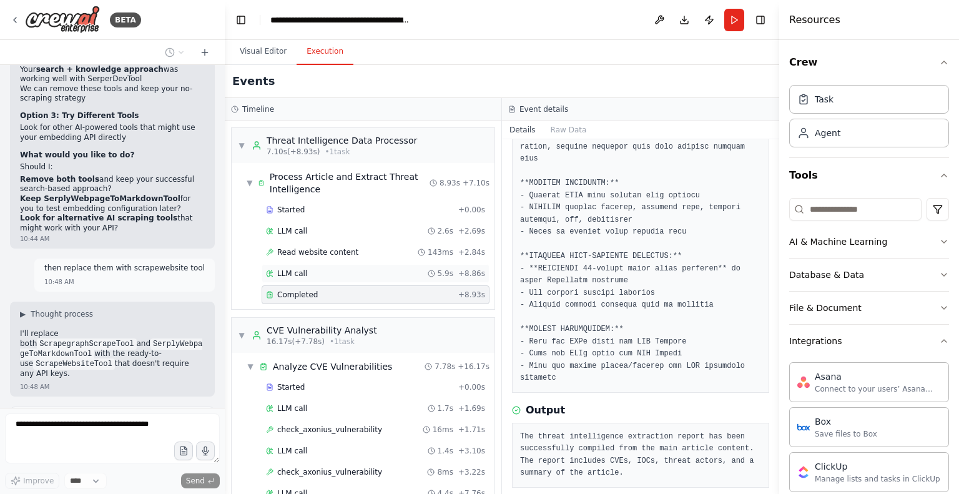
click at [320, 273] on div "LLM call 5.9s + 8.86s" at bounding box center [375, 273] width 219 height 10
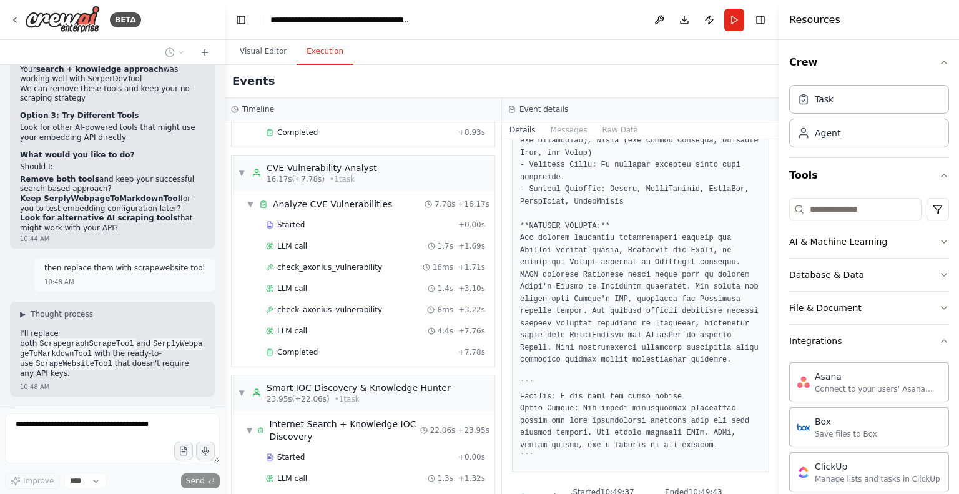
scroll to position [164, 0]
click at [337, 262] on span "check_axonius_vulnerability" at bounding box center [329, 266] width 105 height 10
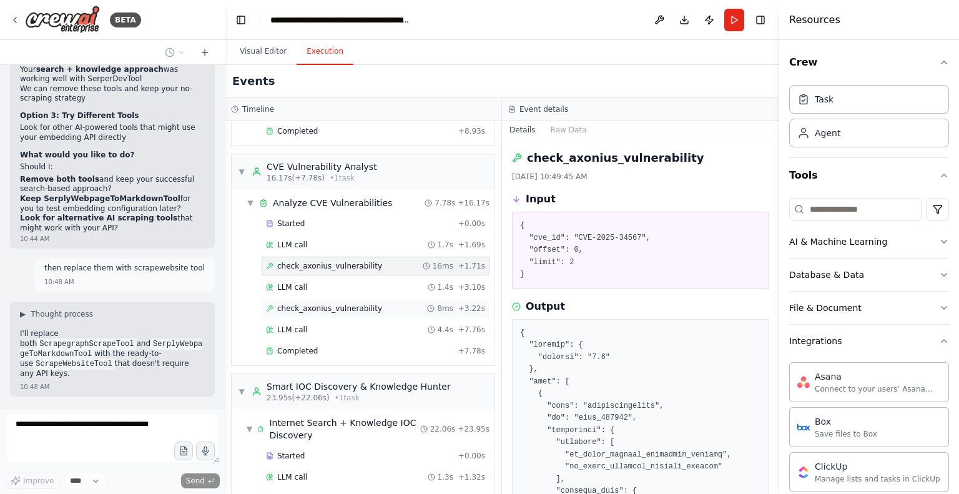
click at [332, 308] on span "check_axonius_vulnerability" at bounding box center [329, 308] width 105 height 10
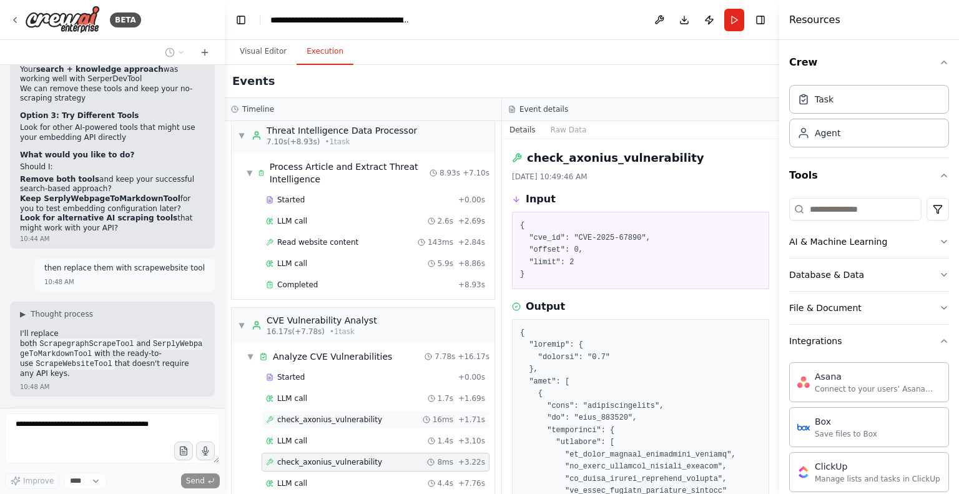
scroll to position [0, 0]
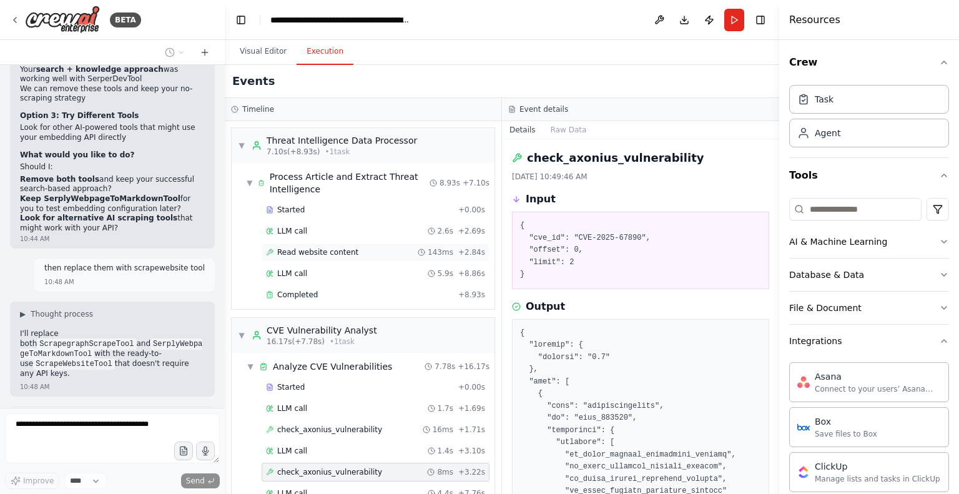
click at [323, 254] on span "Read website content" at bounding box center [317, 252] width 81 height 10
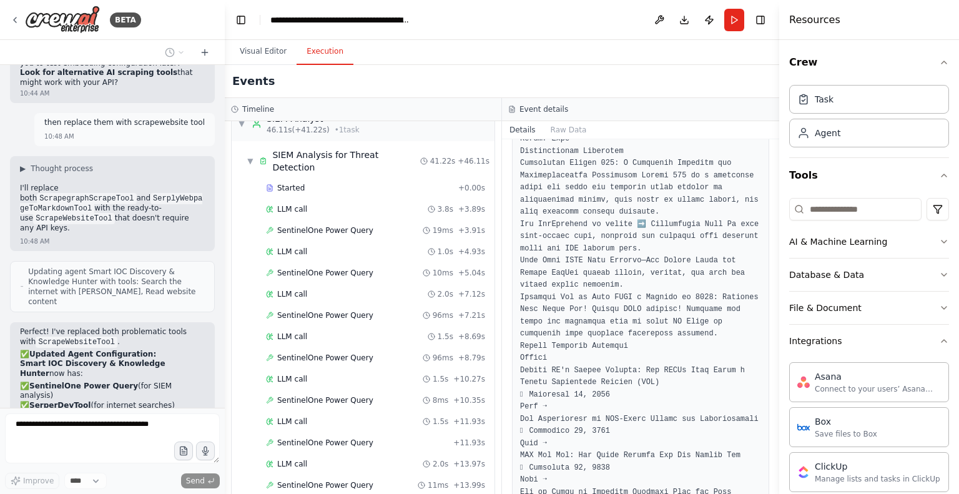
scroll to position [781, 0]
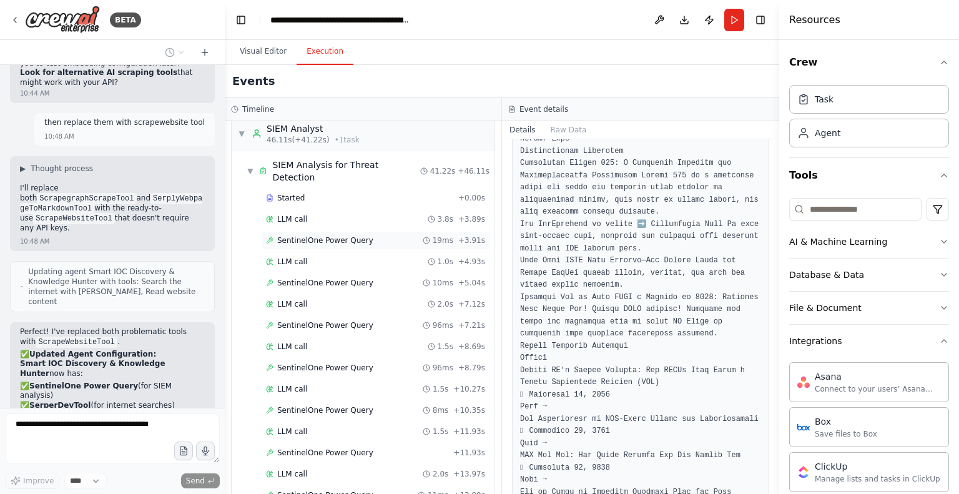
click at [341, 235] on span "SentinelOne Power Query" at bounding box center [325, 240] width 96 height 10
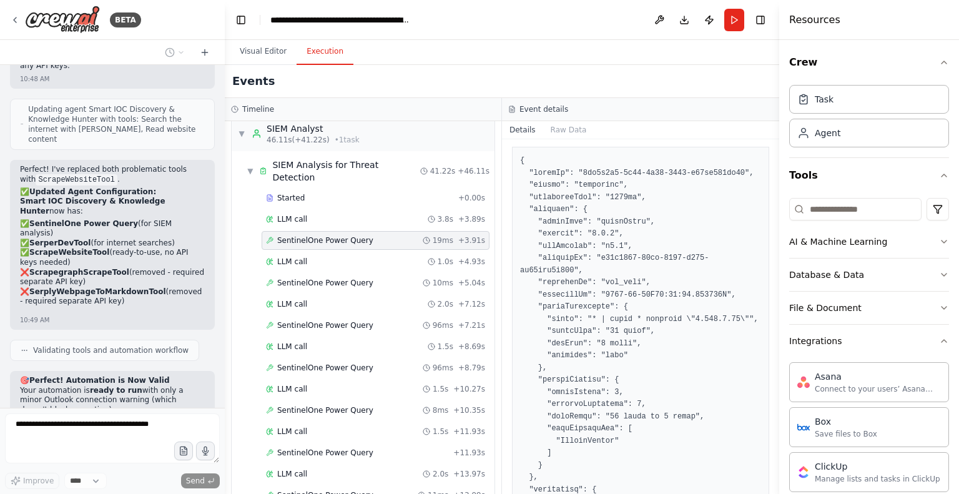
scroll to position [0, 0]
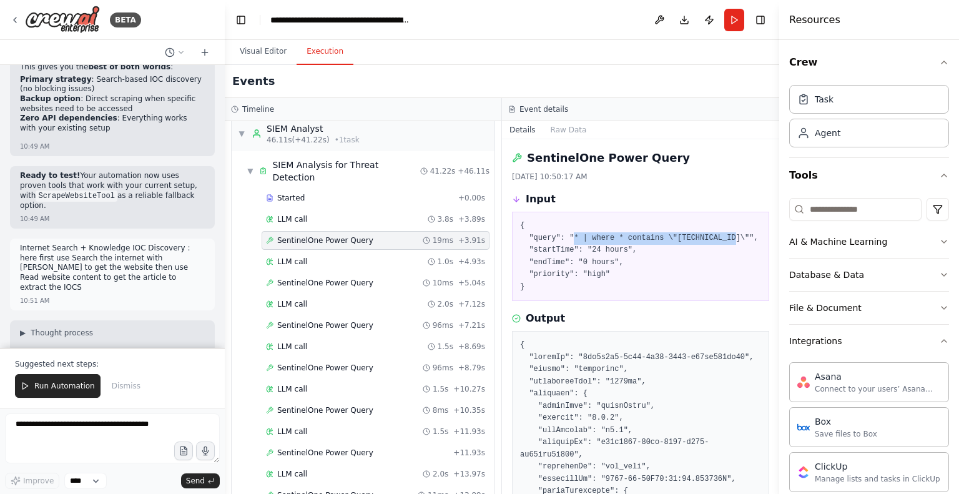
drag, startPoint x: 717, startPoint y: 237, endPoint x: 569, endPoint y: 239, distance: 148.0
click at [569, 239] on pre "{ "query": "* | where * contains \"8.211.2.97\"", "startTime": "24 hours", "end…" at bounding box center [640, 256] width 241 height 73
copy pre ""* | where * contains \"8.211.2.97\"""
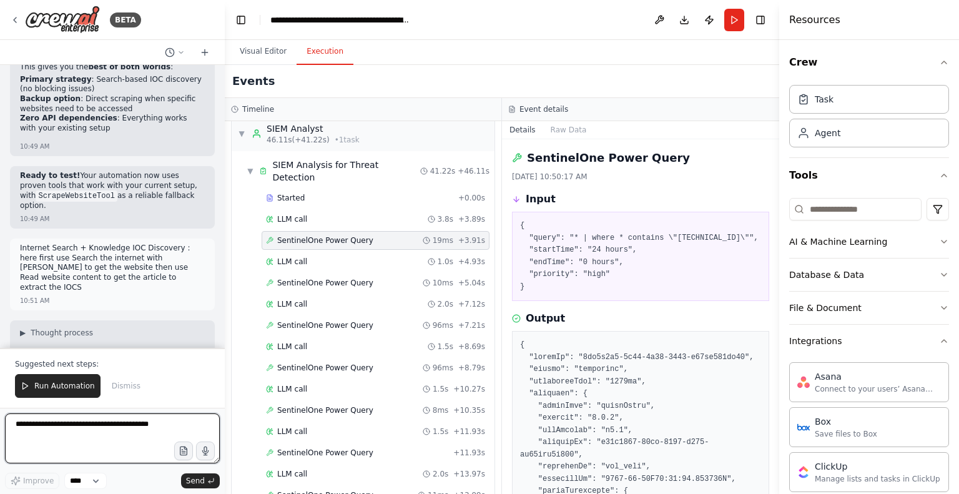
click at [39, 439] on textarea at bounding box center [112, 438] width 215 height 50
paste textarea "**********"
drag, startPoint x: 142, startPoint y: 434, endPoint x: 30, endPoint y: 436, distance: 112.4
click at [30, 436] on textarea "**********" at bounding box center [112, 438] width 215 height 50
click at [55, 444] on textarea "**********" at bounding box center [112, 438] width 215 height 50
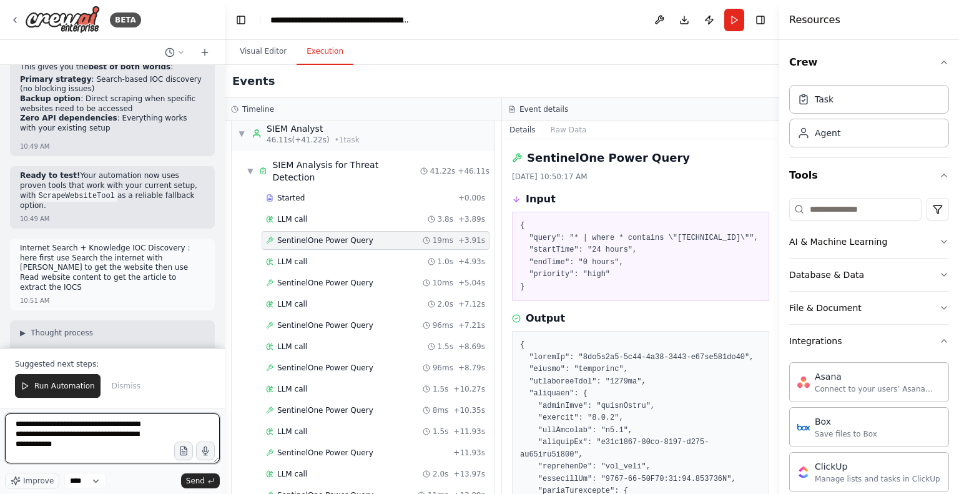
paste textarea "**********"
click at [16, 455] on textarea "**********" at bounding box center [112, 438] width 215 height 50
type textarea "**********"
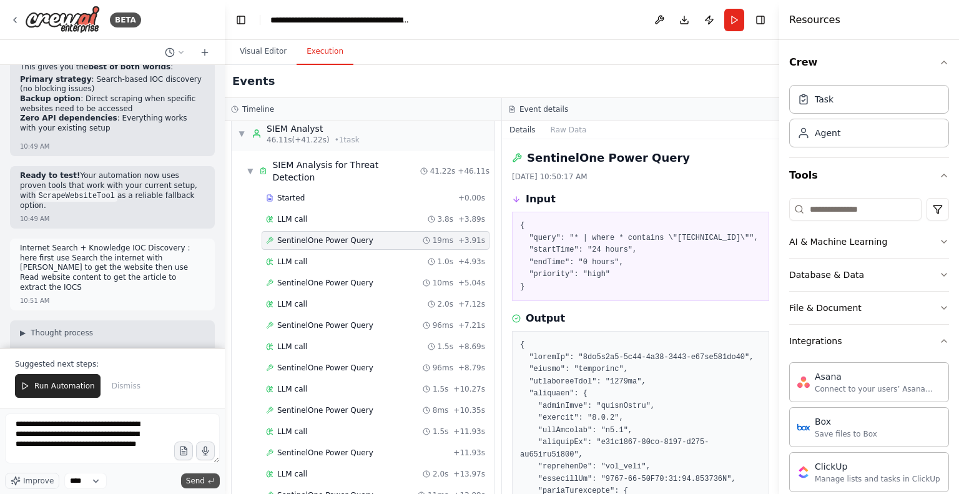
click at [199, 481] on span "Send" at bounding box center [195, 481] width 19 height 10
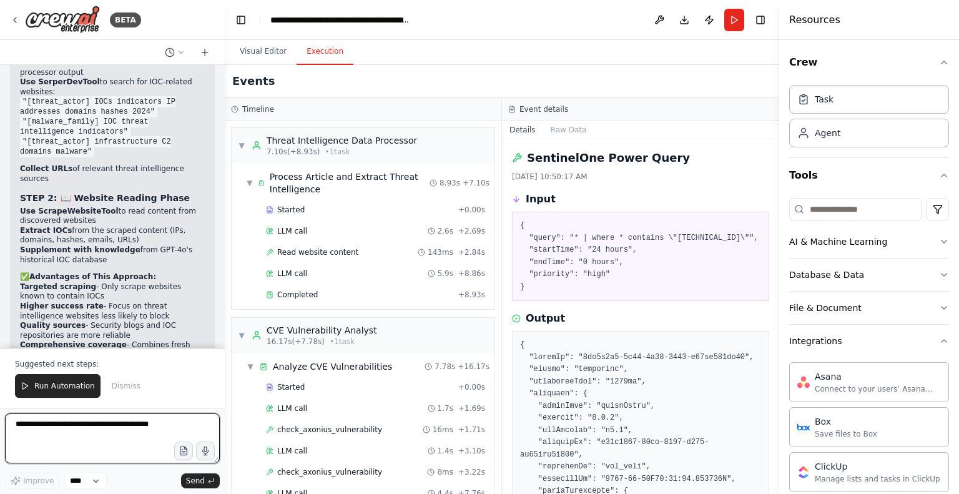
scroll to position [15175, 0]
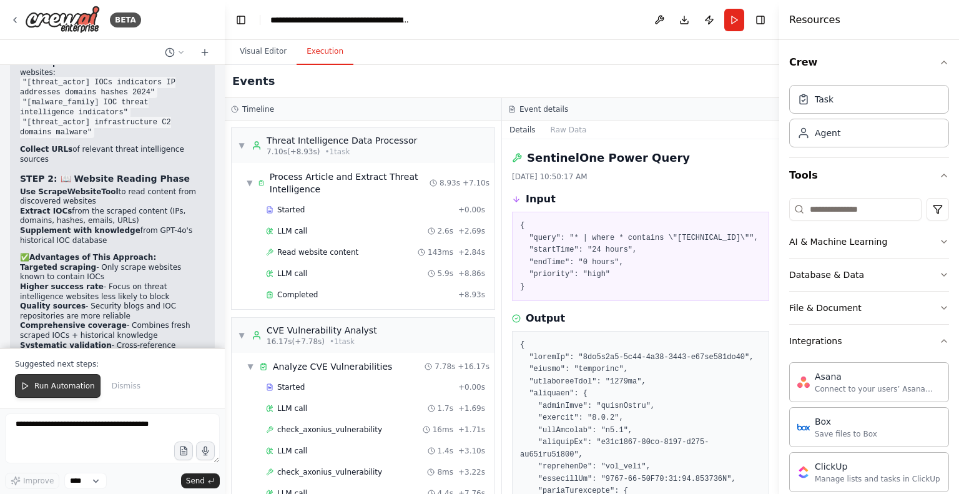
click at [62, 385] on span "Run Automation" at bounding box center [64, 386] width 61 height 10
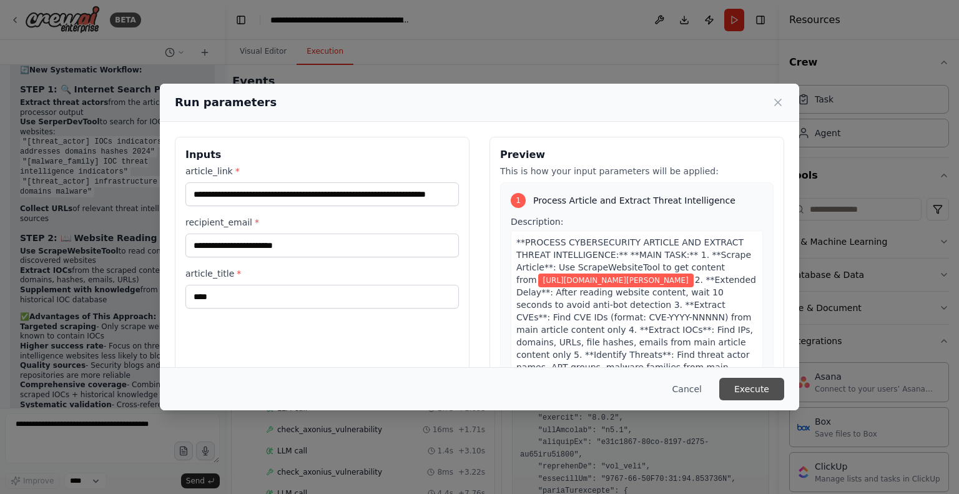
click at [757, 383] on button "Execute" at bounding box center [751, 389] width 65 height 22
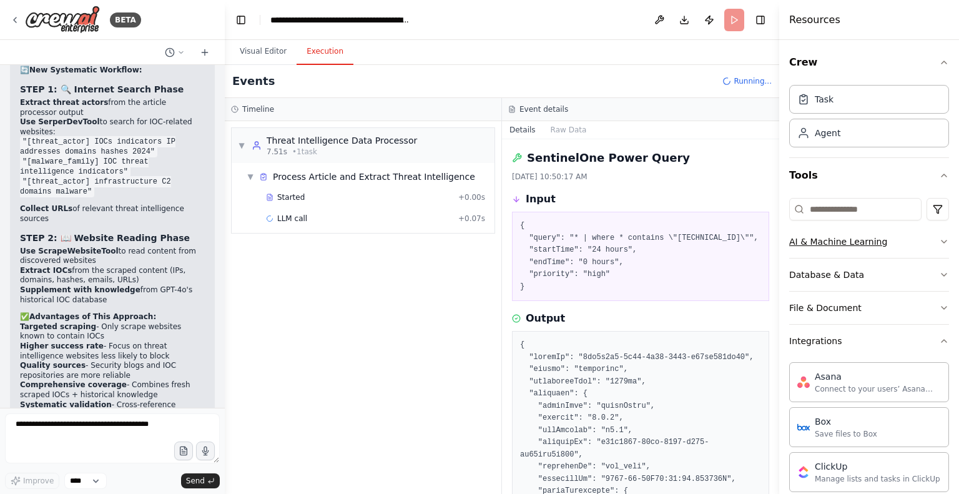
click at [939, 237] on icon "button" at bounding box center [944, 242] width 10 height 10
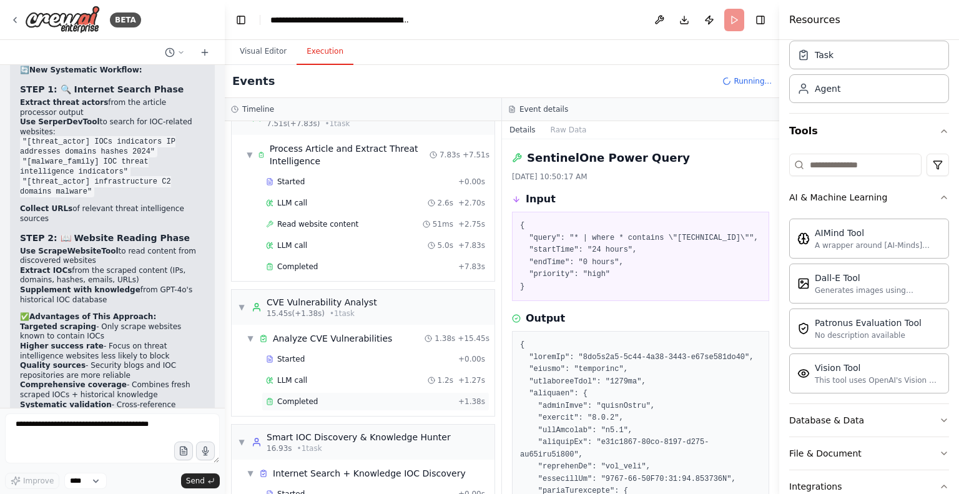
scroll to position [0, 0]
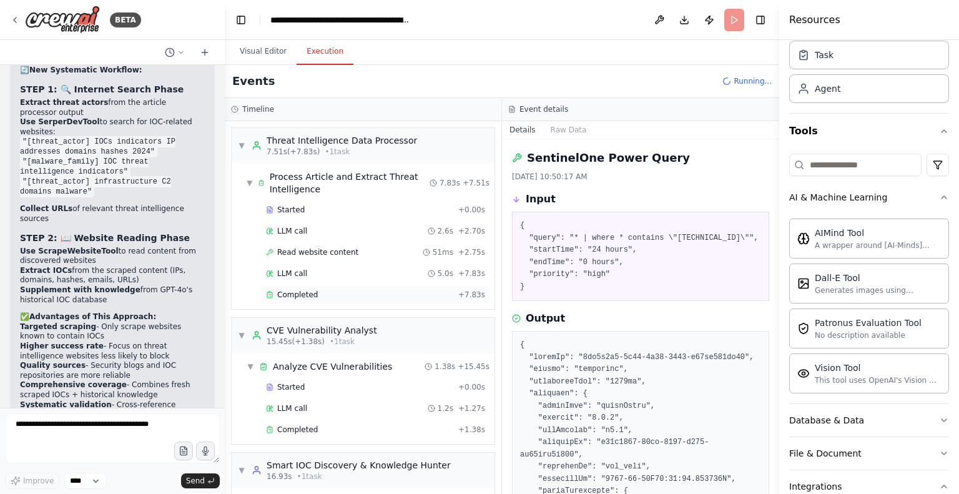
click at [303, 294] on span "Completed" at bounding box center [297, 295] width 41 height 10
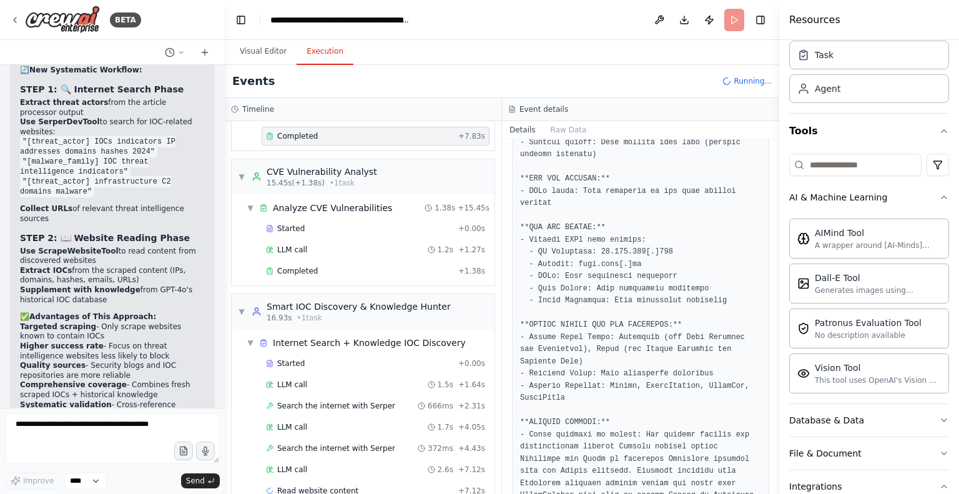
scroll to position [200, 0]
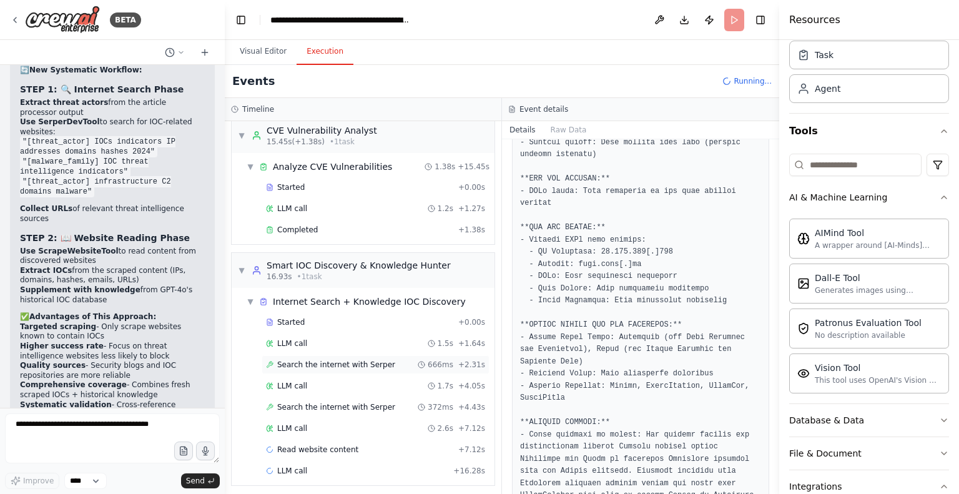
click at [352, 360] on span "Search the internet with Serper" at bounding box center [336, 365] width 118 height 10
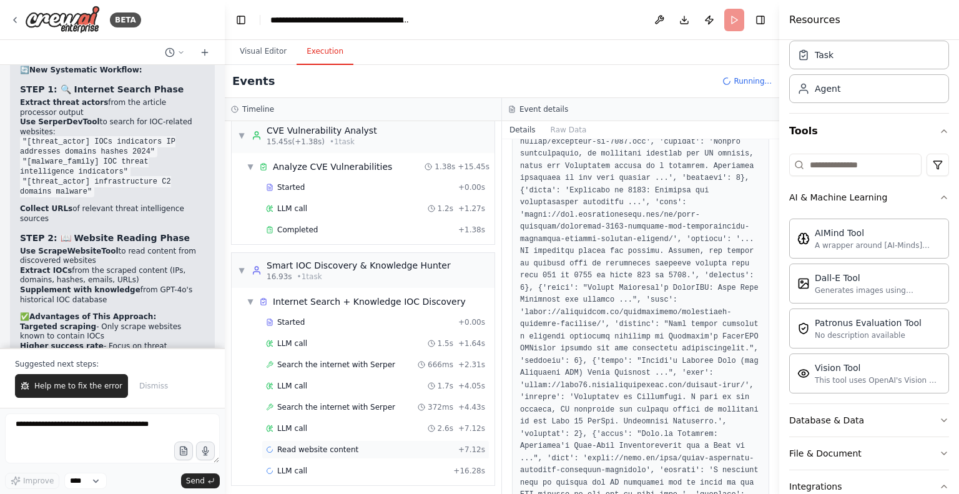
scroll to position [15175, 0]
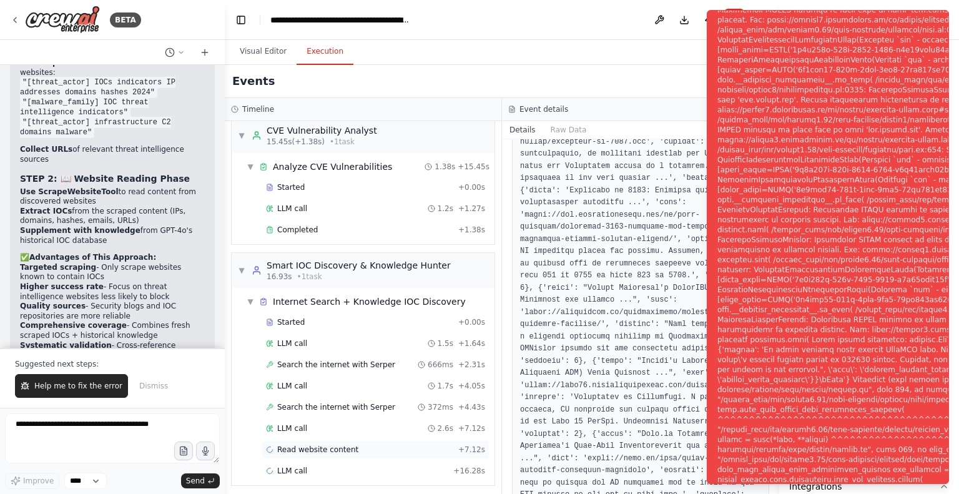
click at [333, 445] on span "Read website content" at bounding box center [317, 450] width 81 height 10
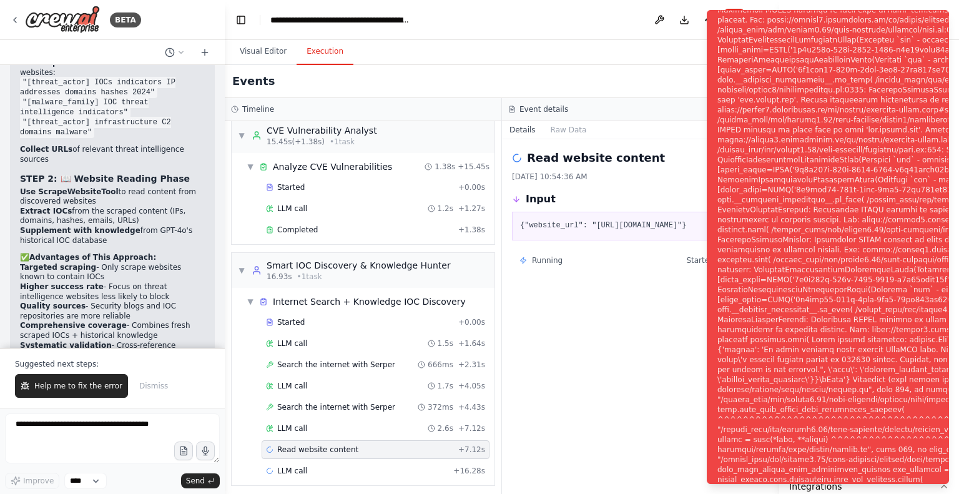
scroll to position [0, 0]
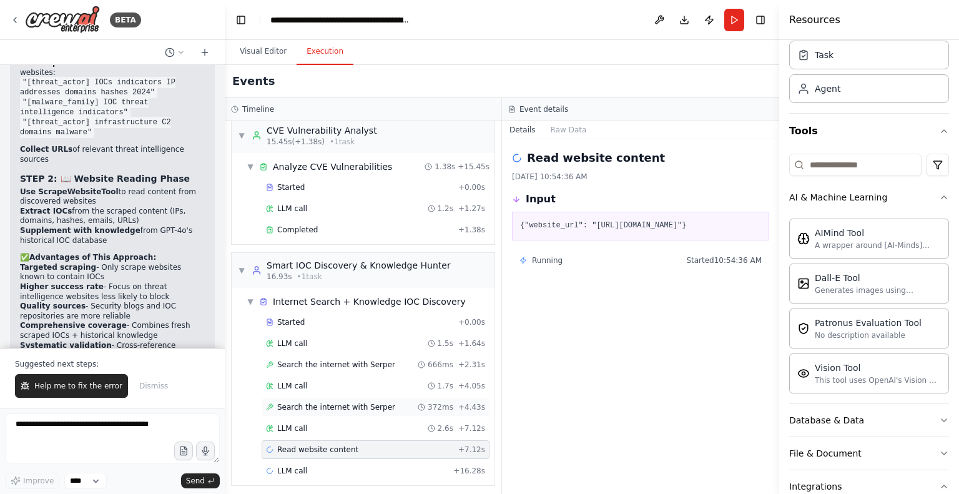
click at [313, 398] on div "Search the internet with Serper 372ms + 4.43s" at bounding box center [376, 407] width 228 height 19
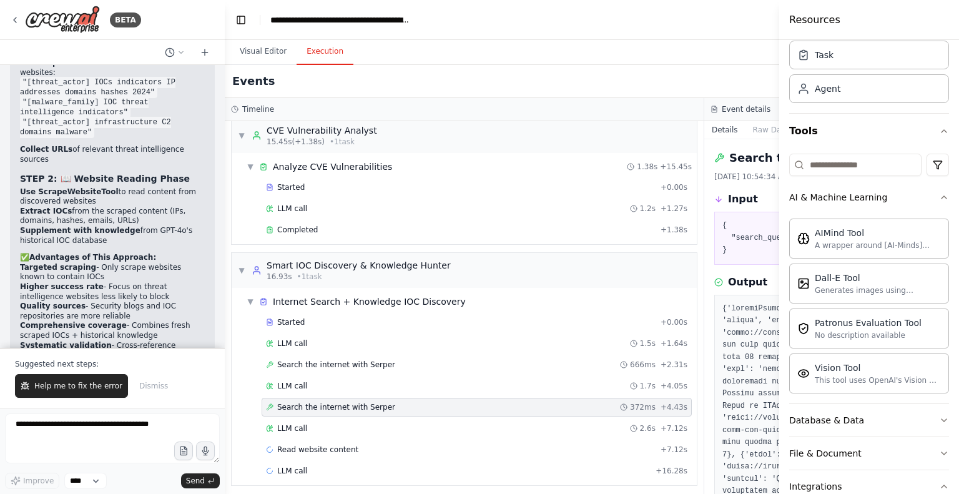
click at [749, 18] on header "**********" at bounding box center [704, 20] width 959 height 40
click at [260, 53] on button "Visual Editor" at bounding box center [263, 52] width 67 height 26
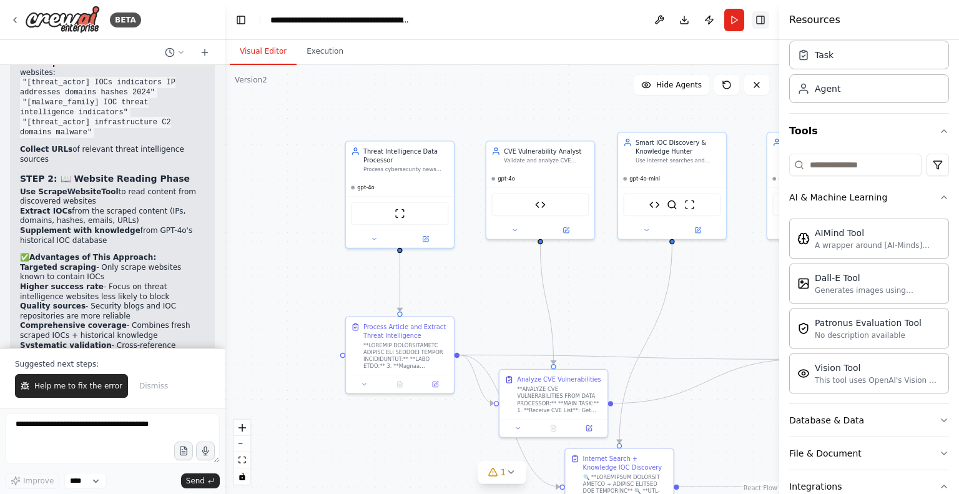
click at [762, 17] on button "Toggle Right Sidebar" at bounding box center [760, 19] width 17 height 17
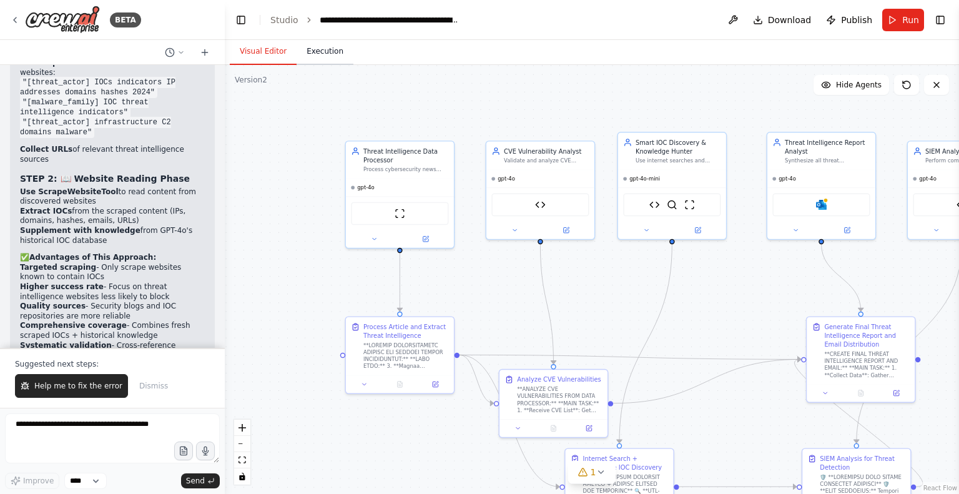
click at [317, 50] on button "Execution" at bounding box center [325, 52] width 57 height 26
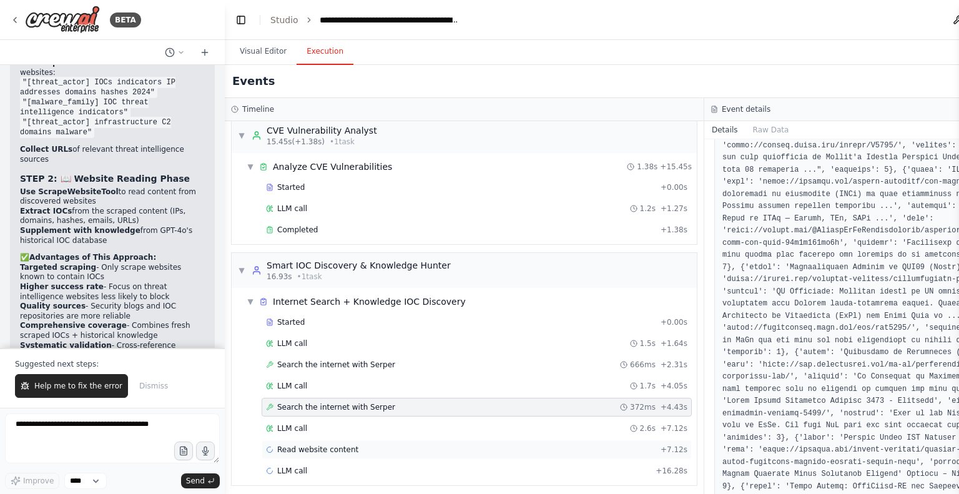
click at [312, 445] on span "Read website content" at bounding box center [317, 450] width 81 height 10
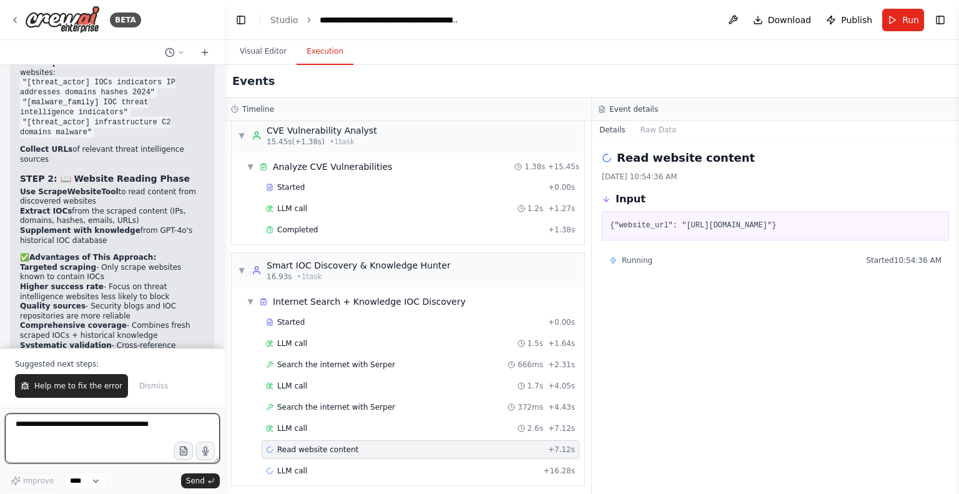
click at [139, 424] on textarea at bounding box center [112, 438] width 215 height 50
type textarea "*"
drag, startPoint x: 351, startPoint y: 446, endPoint x: 275, endPoint y: 446, distance: 75.6
click at [275, 446] on div "Read website content + 7.12s" at bounding box center [420, 450] width 309 height 10
copy span "Read website content"
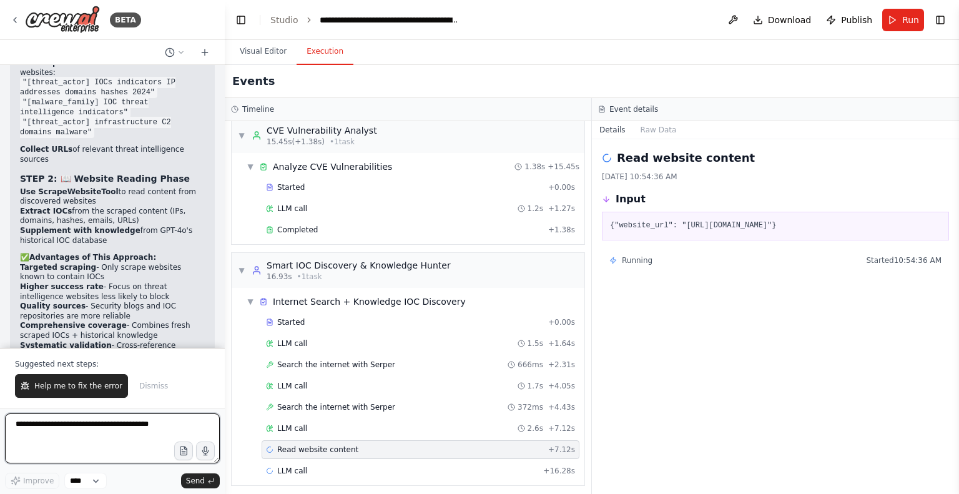
click at [46, 433] on textarea at bounding box center [112, 438] width 215 height 50
paste textarea "**********"
type textarea "**********"
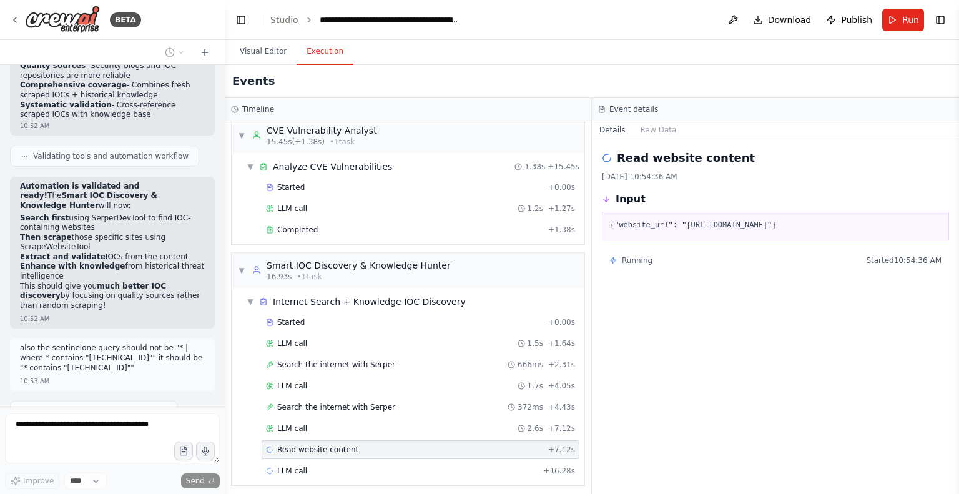
scroll to position [15449, 0]
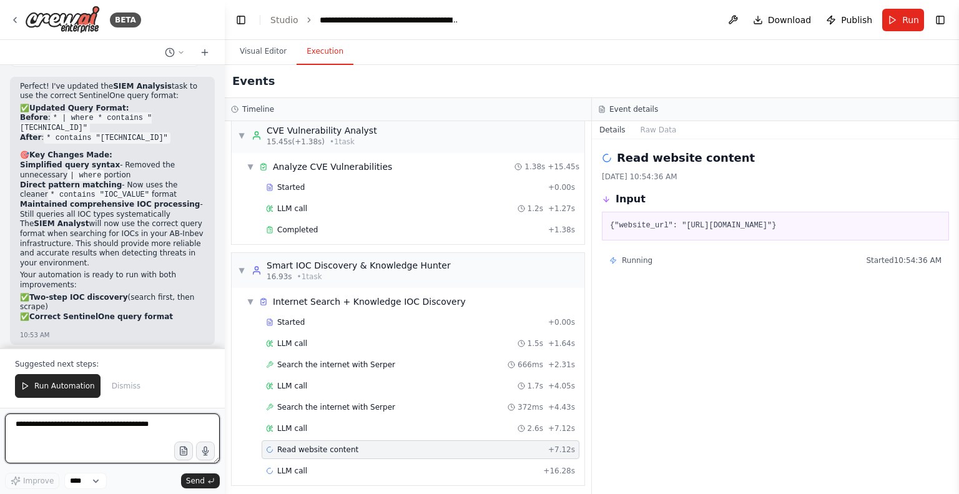
scroll to position [16016, 0]
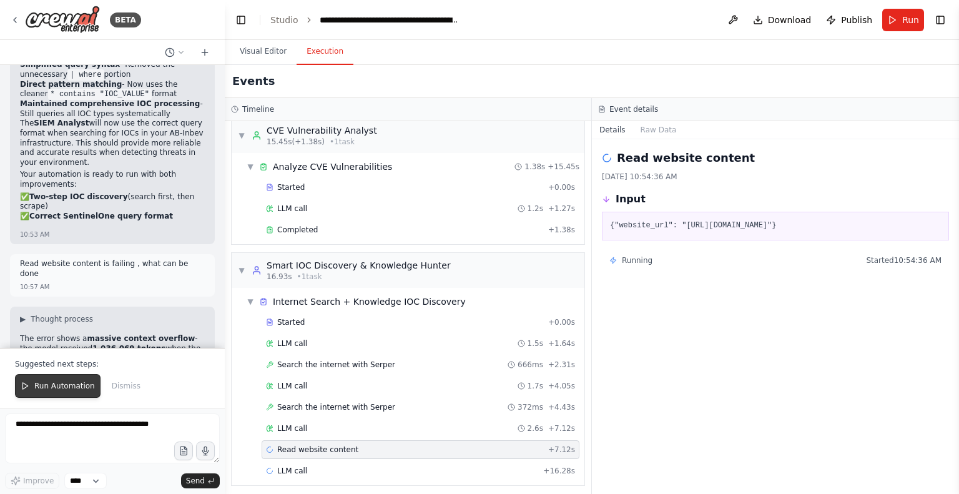
click at [56, 391] on span "Run Automation" at bounding box center [64, 386] width 61 height 10
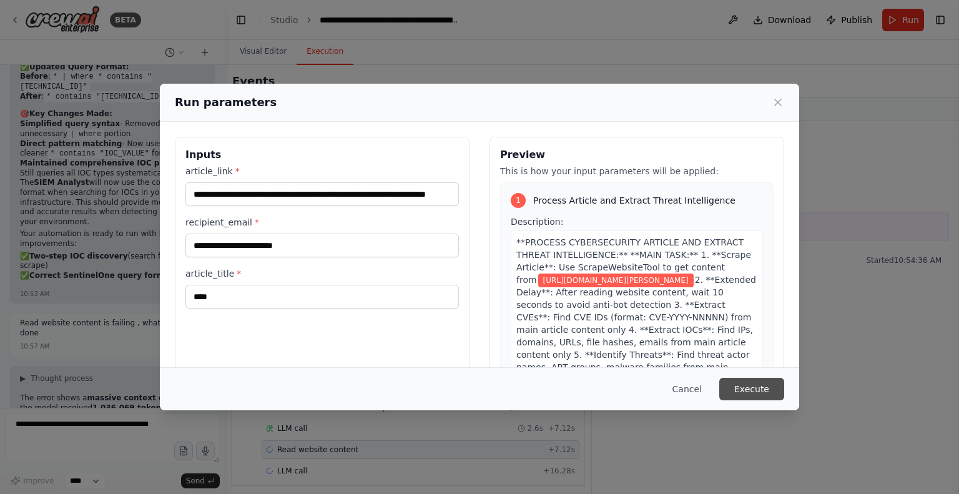
click at [751, 390] on button "Execute" at bounding box center [751, 389] width 65 height 22
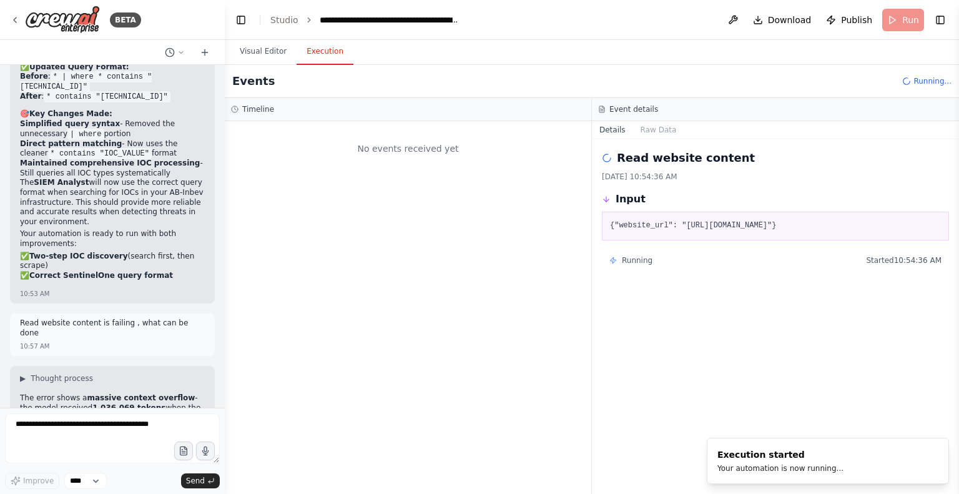
scroll to position [0, 0]
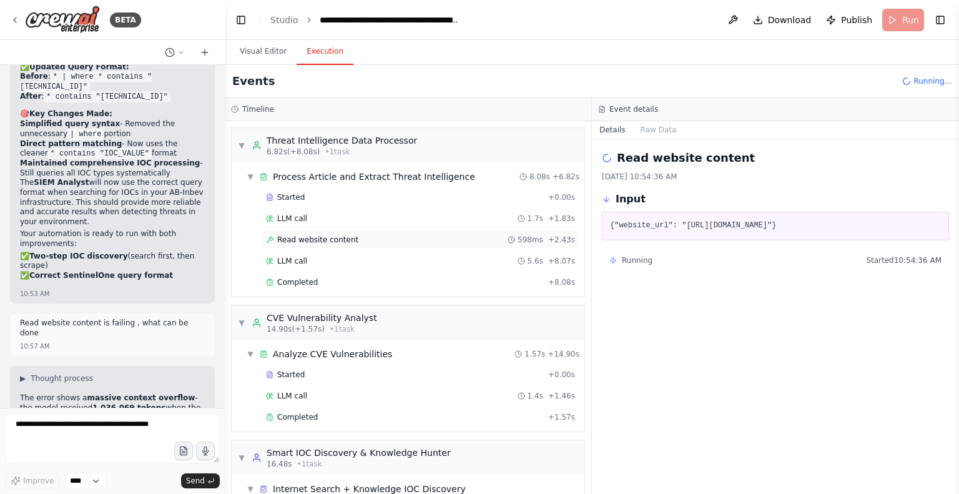
click at [317, 237] on span "Read website content" at bounding box center [317, 240] width 81 height 10
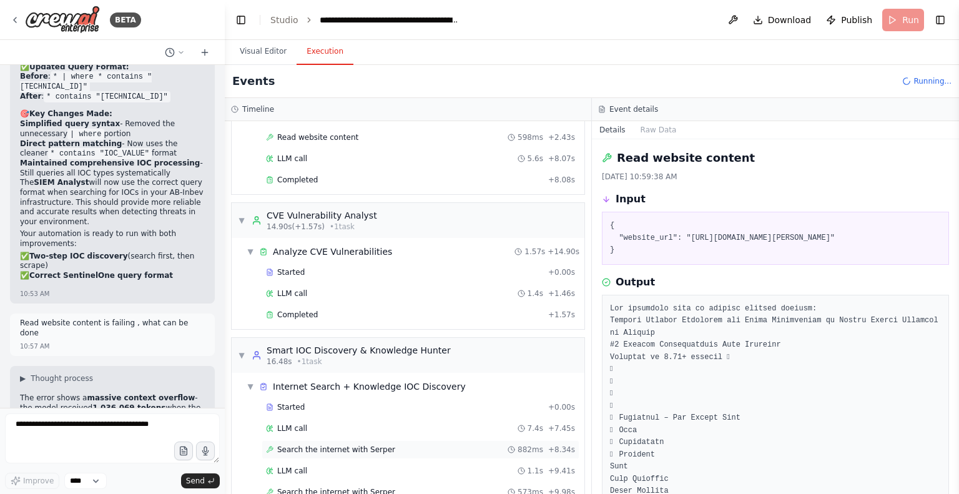
scroll to position [145, 0]
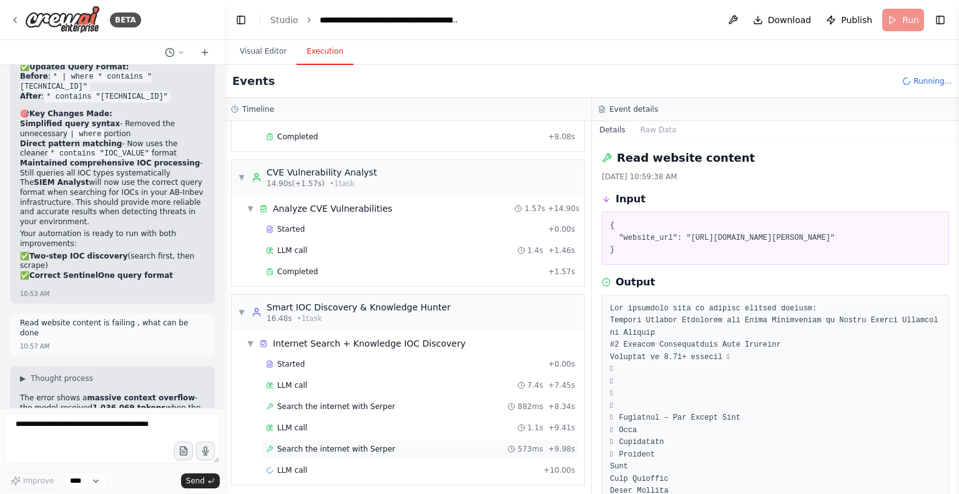
click at [374, 444] on span "Search the internet with Serper" at bounding box center [336, 449] width 118 height 10
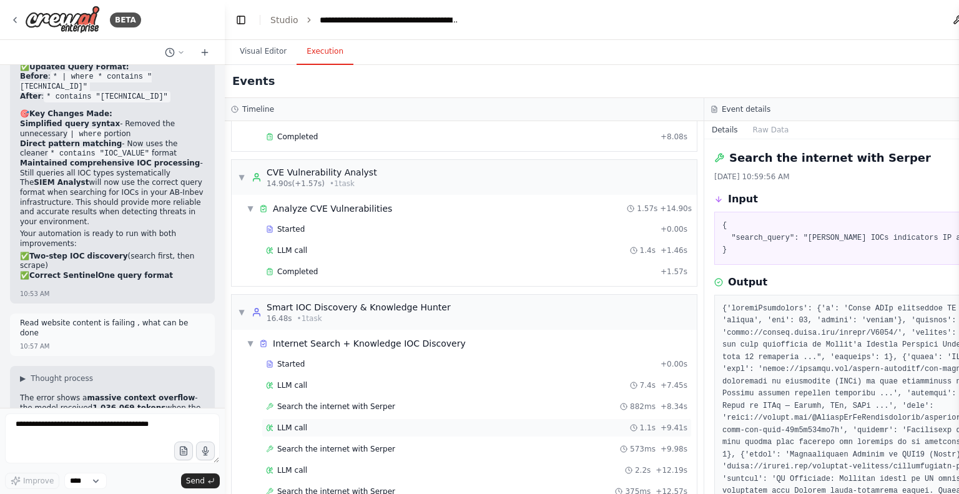
scroll to position [187, 0]
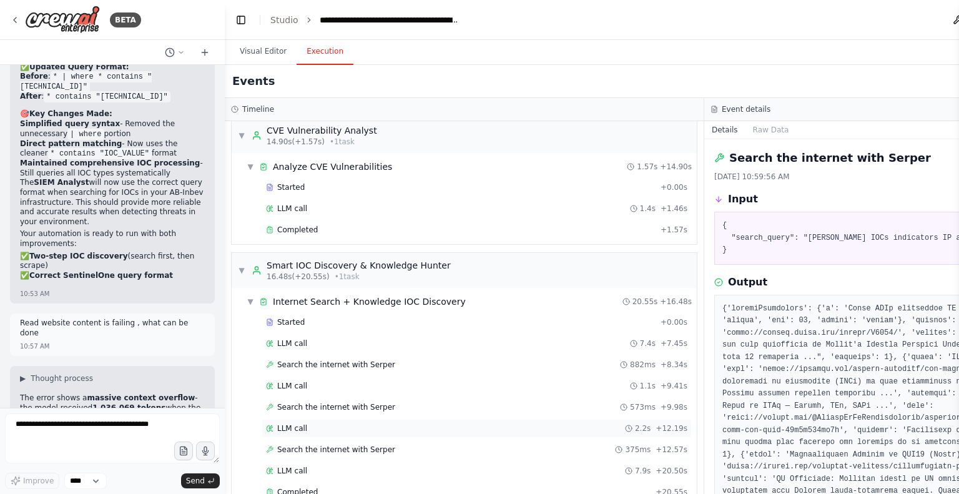
click at [300, 426] on span "LLM call" at bounding box center [292, 428] width 30 height 10
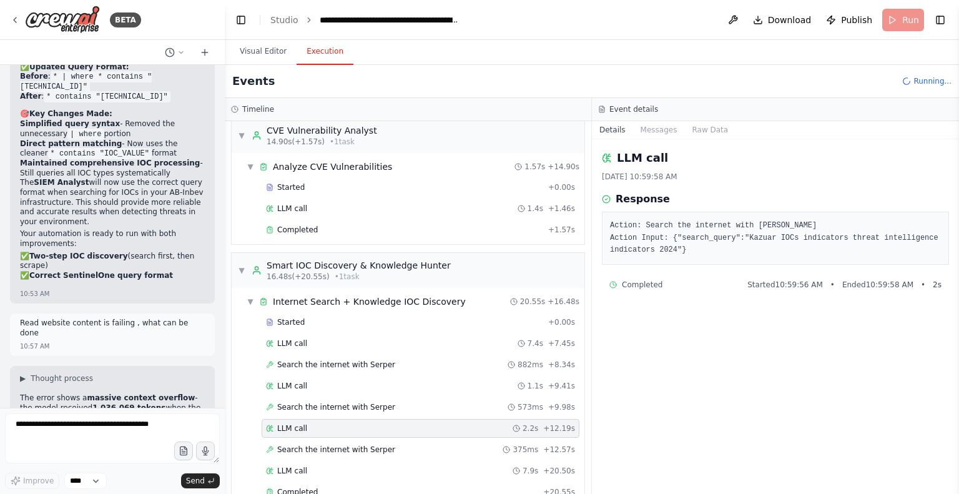
scroll to position [322, 0]
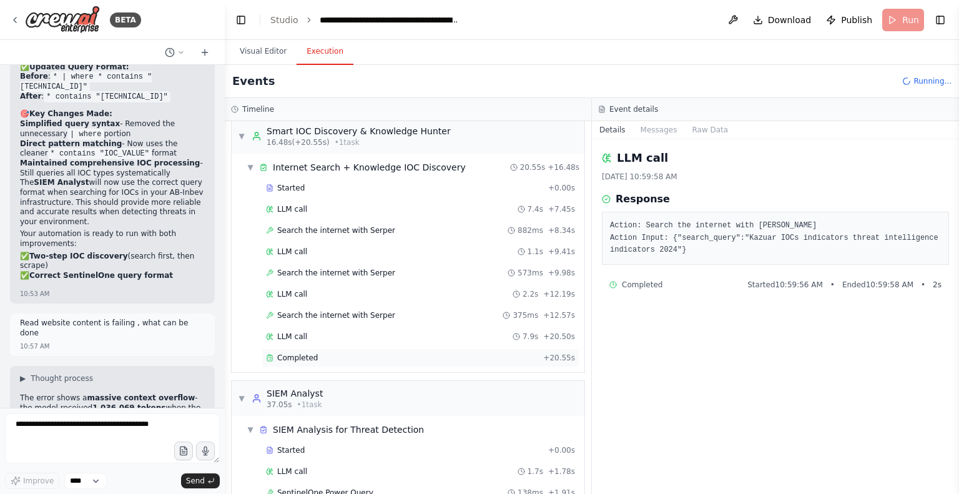
click at [312, 355] on span "Completed" at bounding box center [297, 358] width 41 height 10
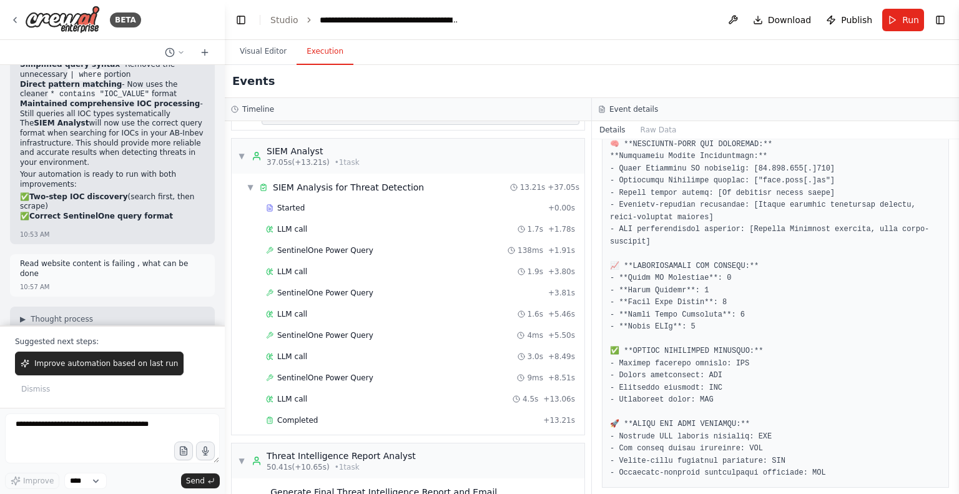
scroll to position [566, 0]
click at [359, 244] on span "SentinelOne Power Query" at bounding box center [325, 249] width 96 height 10
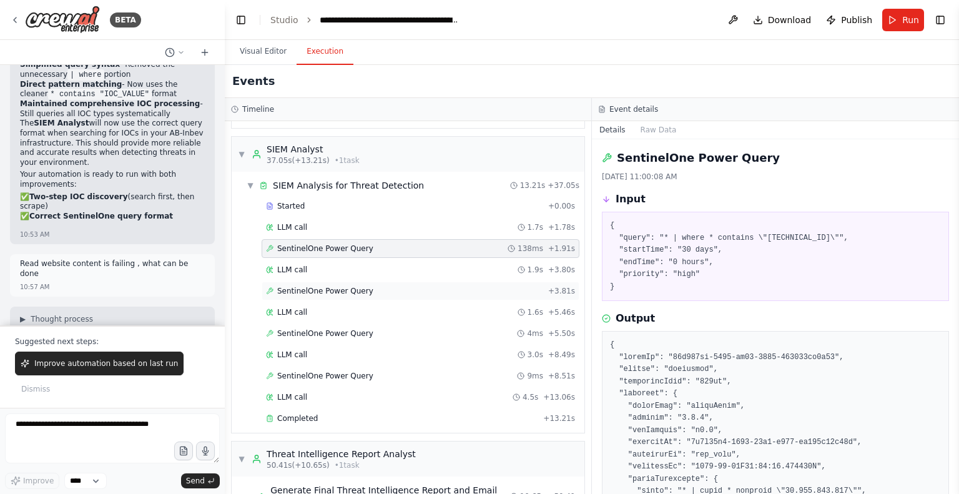
click at [356, 286] on span "SentinelOne Power Query" at bounding box center [325, 291] width 96 height 10
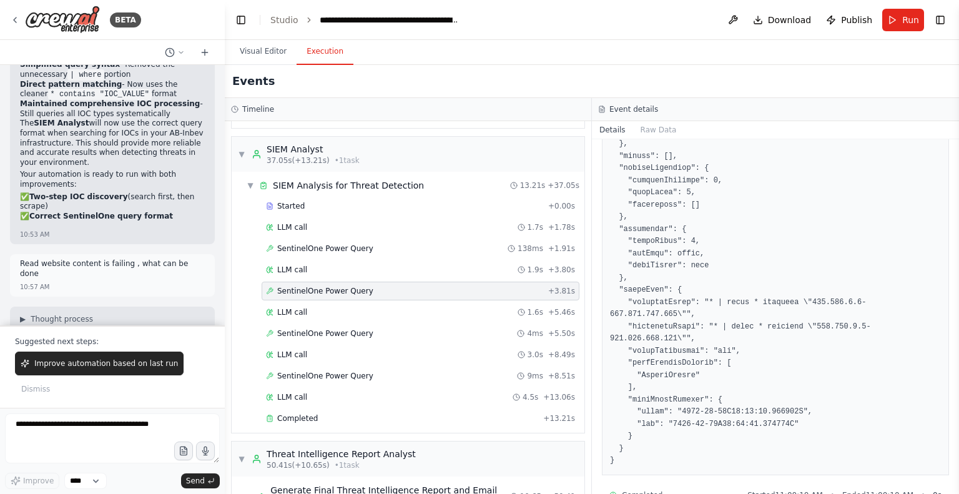
scroll to position [667, 0]
click at [339, 328] on span "SentinelOne Power Query" at bounding box center [325, 333] width 96 height 10
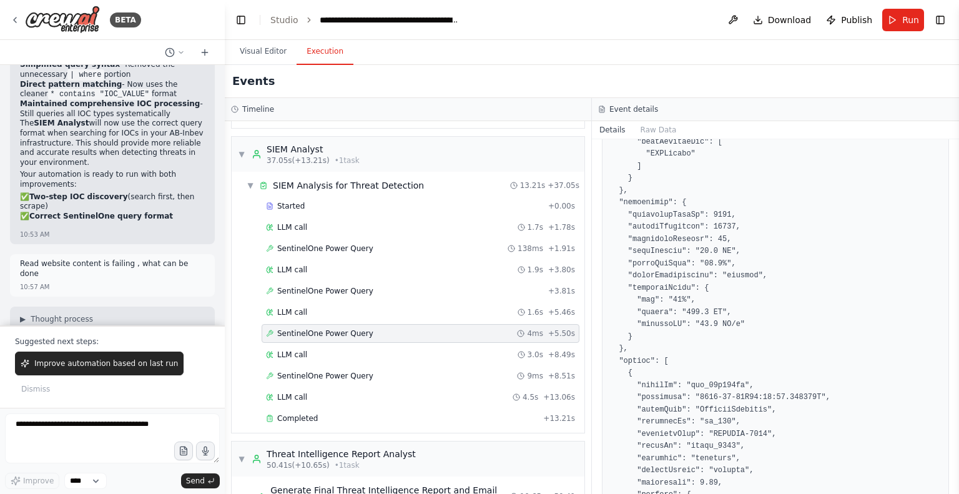
scroll to position [462, 0]
click at [350, 371] on span "SentinelOne Power Query" at bounding box center [325, 376] width 96 height 10
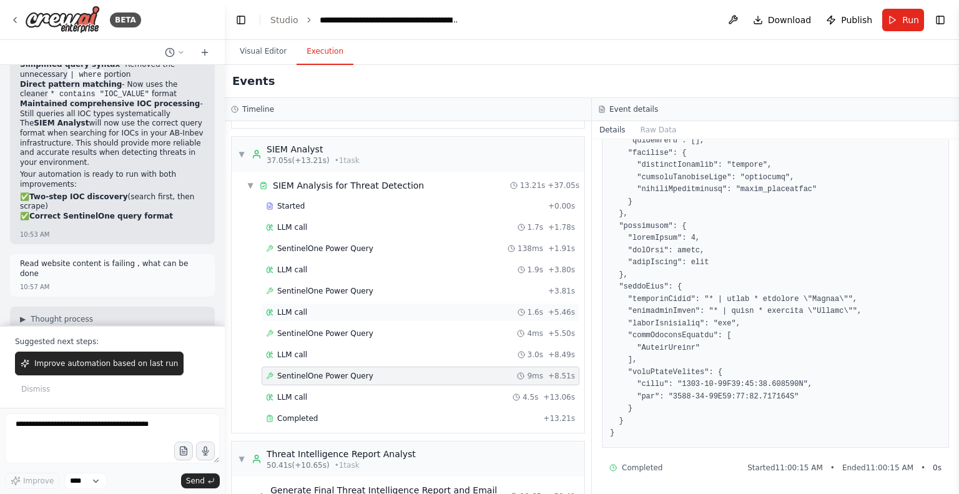
scroll to position [657, 0]
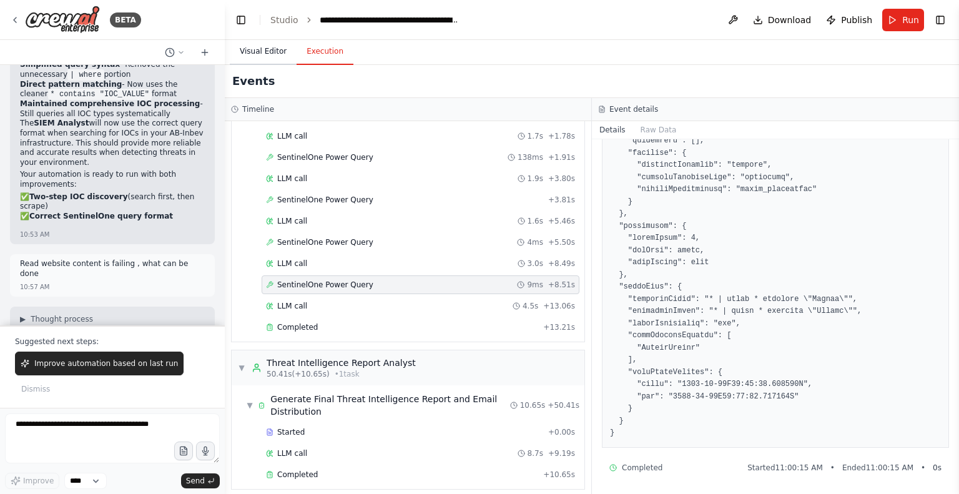
click at [261, 49] on button "Visual Editor" at bounding box center [263, 52] width 67 height 26
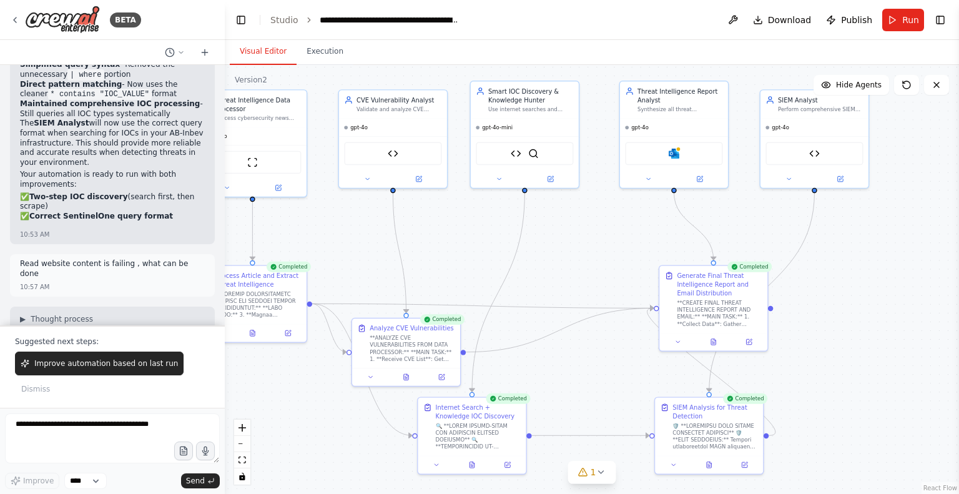
drag, startPoint x: 787, startPoint y: 258, endPoint x: 639, endPoint y: 207, distance: 156.0
click at [639, 207] on div ".deletable-edge-delete-btn { width: 20px; height: 20px; border: 0px solid #ffff…" at bounding box center [592, 279] width 734 height 429
drag, startPoint x: 802, startPoint y: 121, endPoint x: 809, endPoint y: 113, distance: 10.6
click at [809, 113] on div "gpt-4o" at bounding box center [823, 116] width 108 height 17
click at [744, 464] on icon at bounding box center [744, 462] width 5 height 5
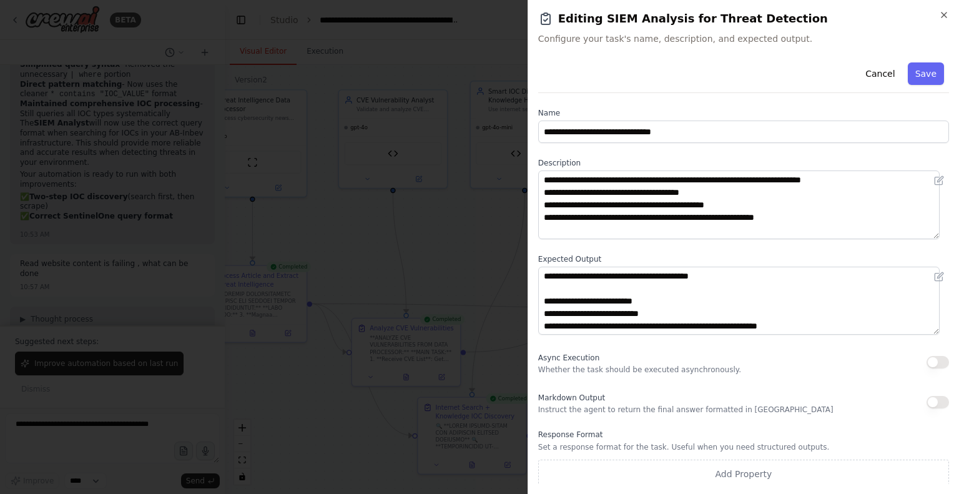
scroll to position [92, 0]
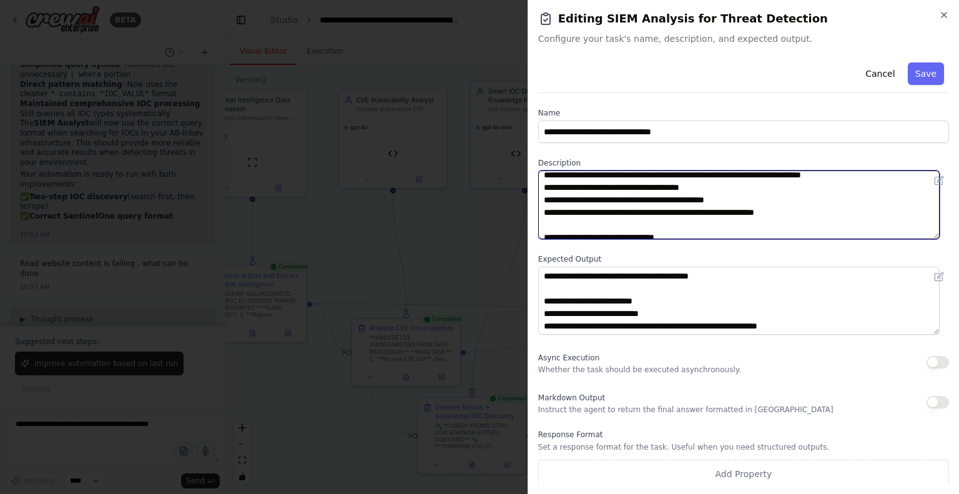
click at [714, 199] on textarea at bounding box center [738, 204] width 401 height 69
type textarea "**********"
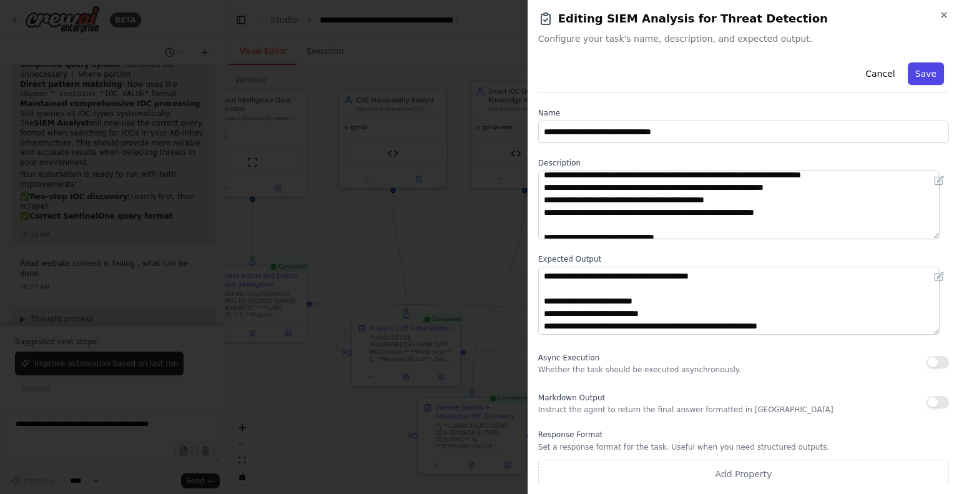
click at [917, 72] on button "Save" at bounding box center [926, 73] width 36 height 22
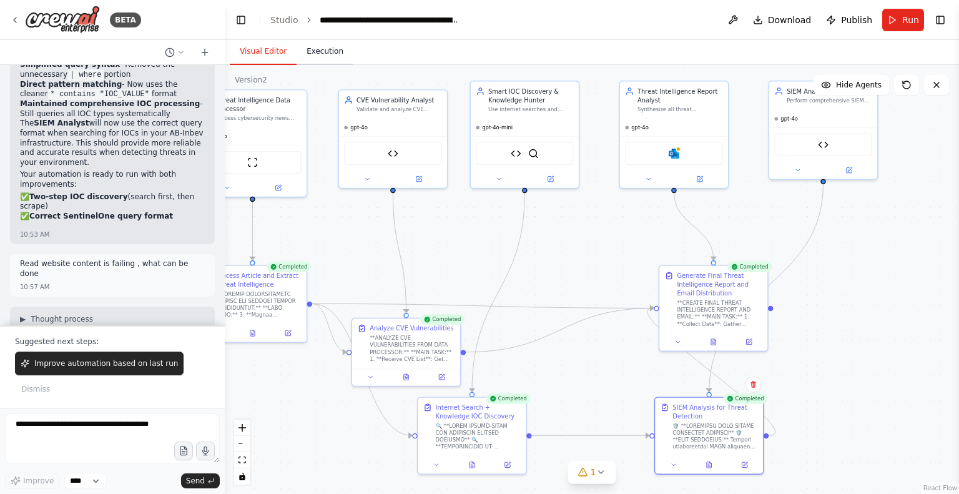
click at [315, 50] on button "Execution" at bounding box center [325, 52] width 57 height 26
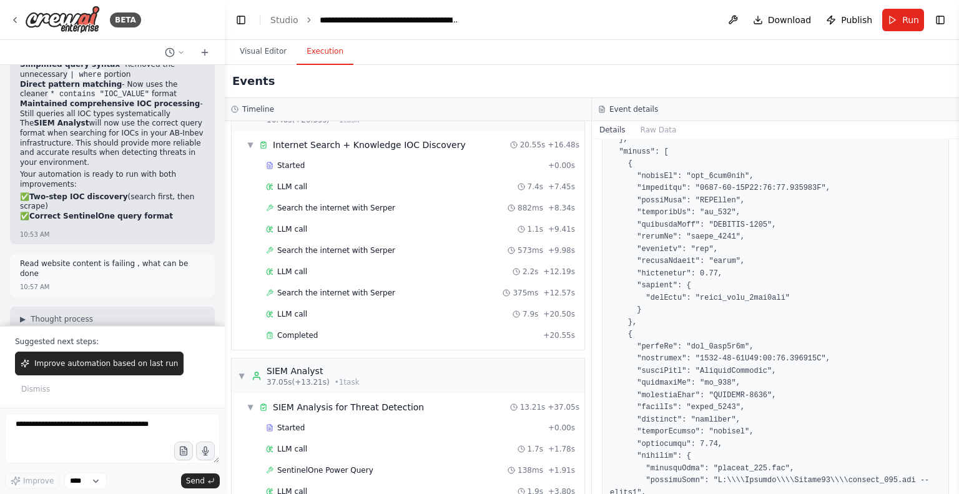
scroll to position [337, 0]
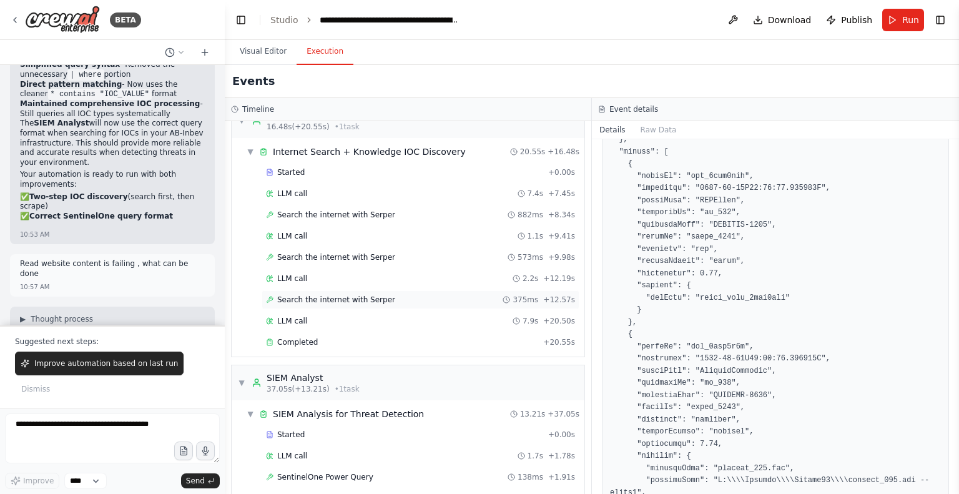
click at [327, 299] on span "Search the internet with Serper" at bounding box center [336, 300] width 118 height 10
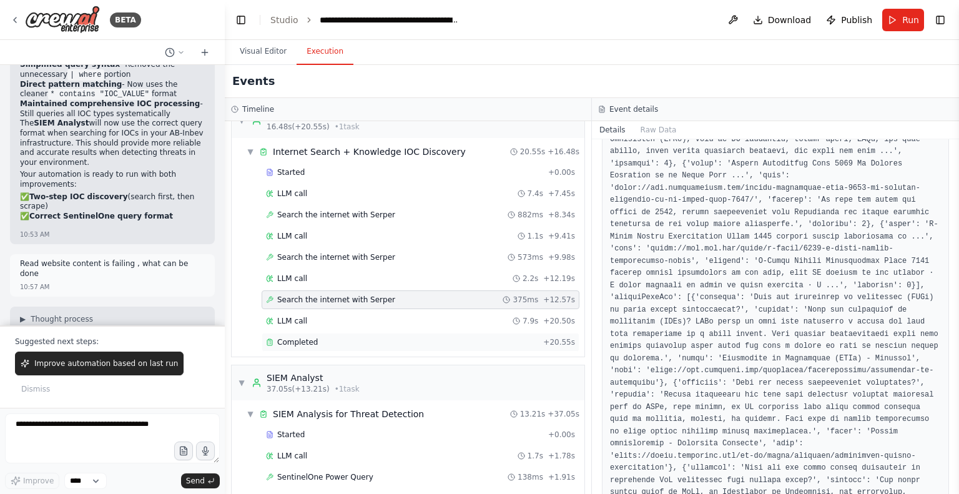
click at [305, 337] on span "Completed" at bounding box center [297, 342] width 41 height 10
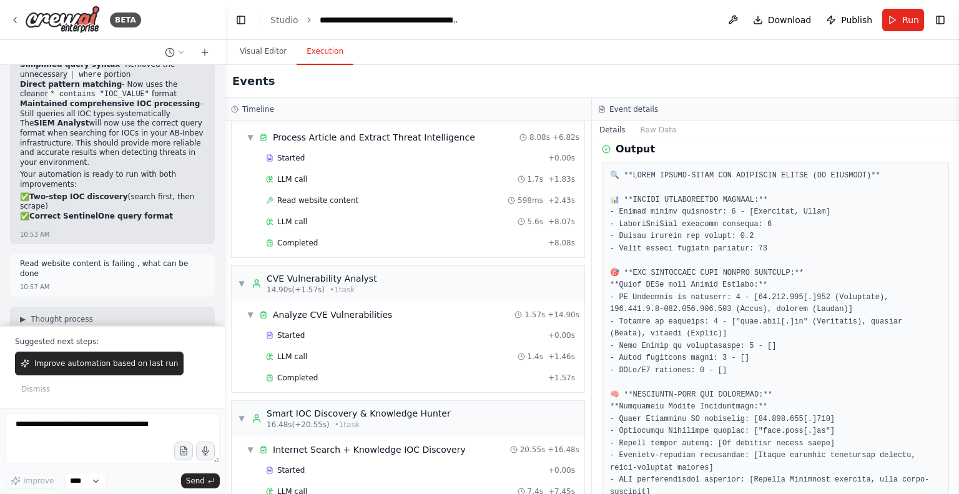
scroll to position [37, 0]
click at [322, 243] on div "Completed" at bounding box center [404, 245] width 277 height 10
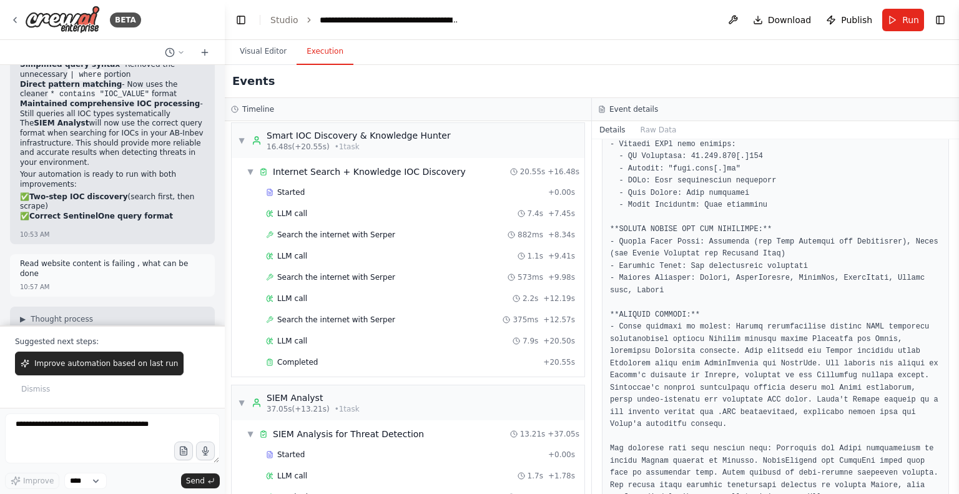
scroll to position [318, 0]
click at [380, 230] on div "Search the internet with Serper 882ms + 8.34s" at bounding box center [420, 234] width 309 height 10
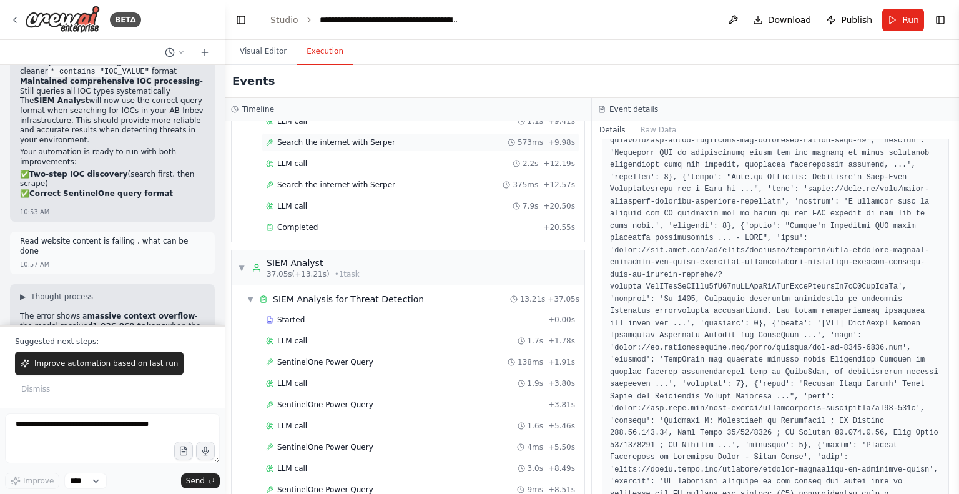
scroll to position [657, 0]
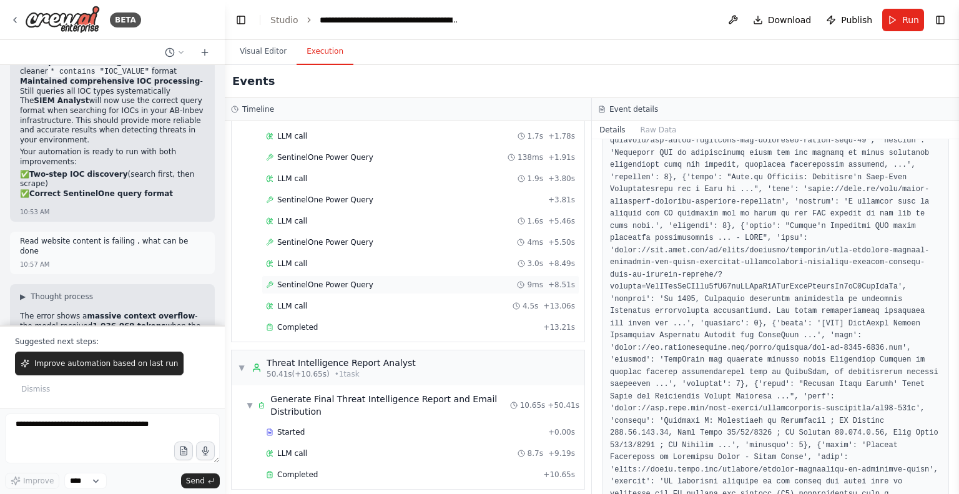
click at [348, 280] on span "SentinelOne Power Query" at bounding box center [325, 285] width 96 height 10
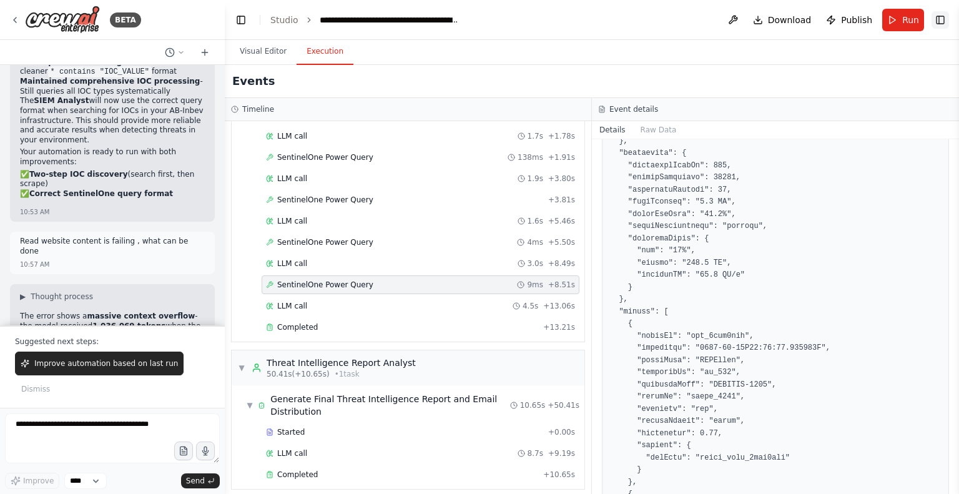
click at [942, 19] on button "Toggle Right Sidebar" at bounding box center [940, 19] width 17 height 17
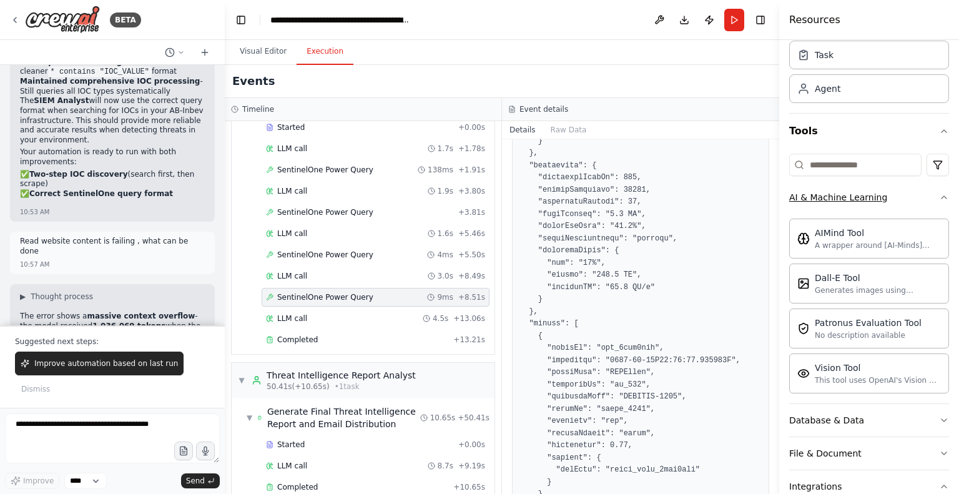
click at [942, 196] on icon "button" at bounding box center [944, 197] width 5 height 2
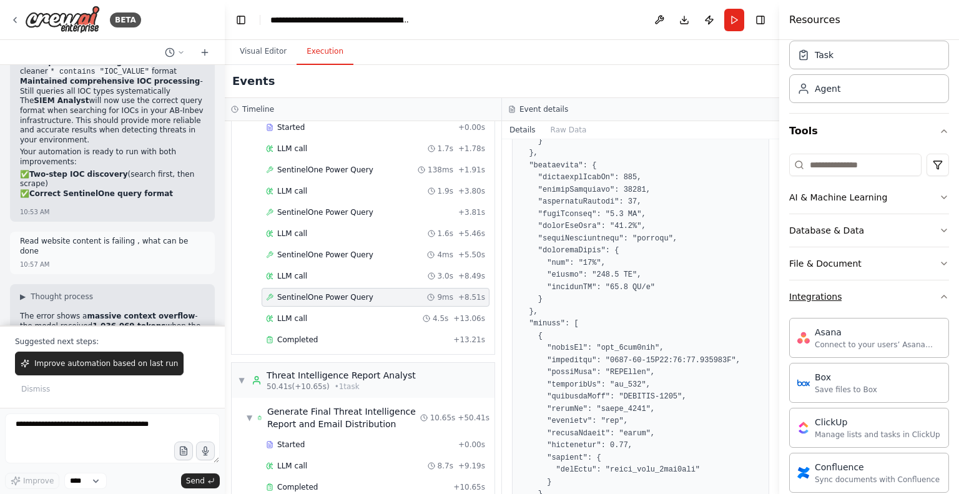
click at [939, 292] on icon "button" at bounding box center [944, 297] width 10 height 10
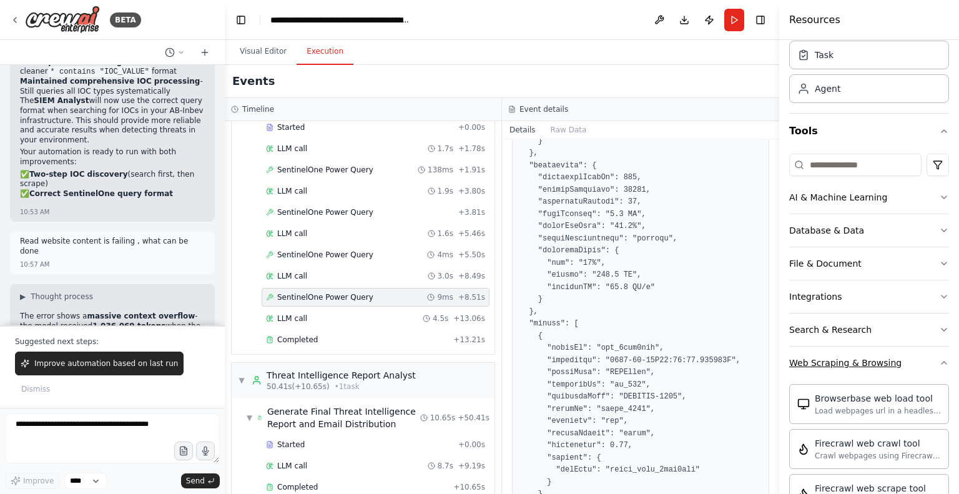
click at [939, 363] on icon "button" at bounding box center [944, 363] width 10 height 10
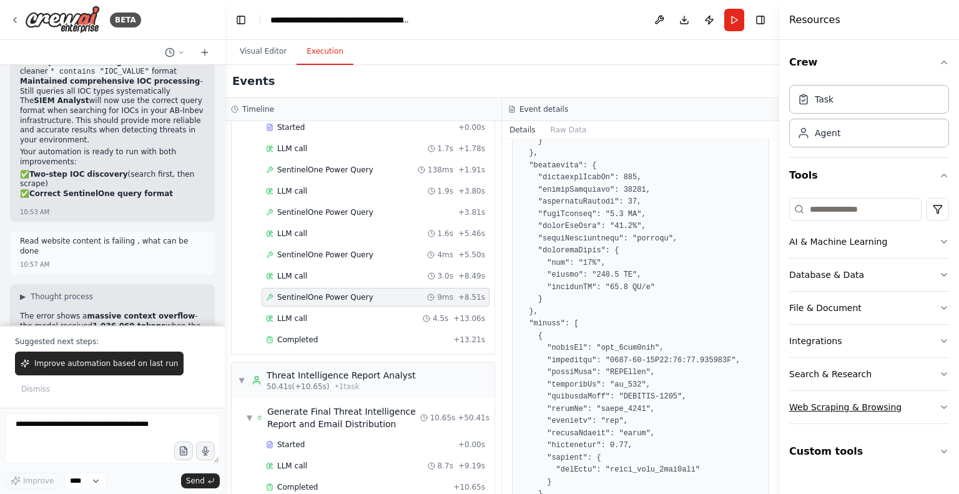
scroll to position [0, 0]
click at [942, 308] on icon "button" at bounding box center [944, 308] width 10 height 10
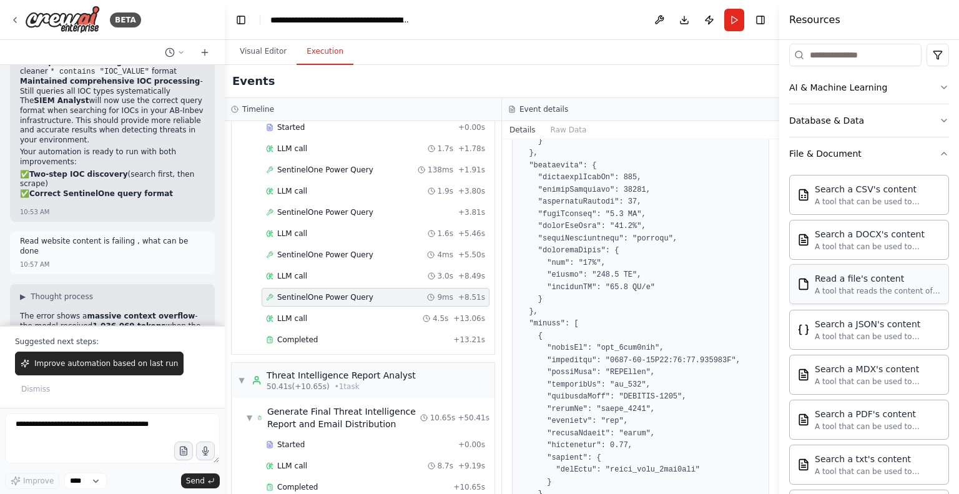
scroll to position [154, 0]
click at [257, 46] on button "Visual Editor" at bounding box center [263, 52] width 67 height 26
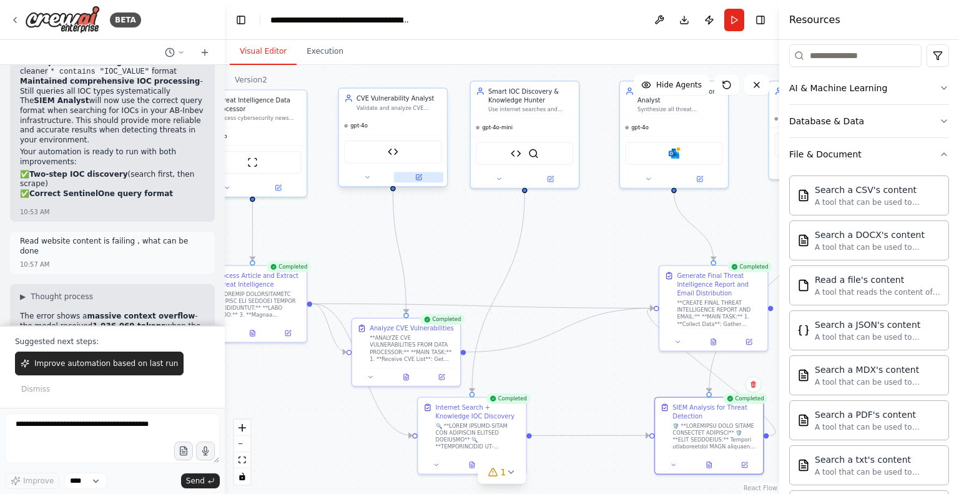
click at [419, 177] on icon at bounding box center [418, 177] width 5 height 5
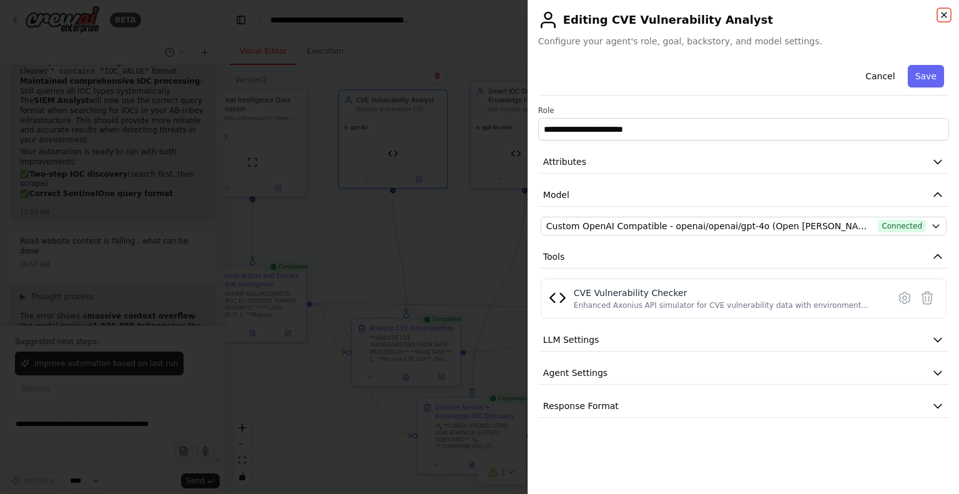
click at [942, 13] on icon "button" at bounding box center [944, 15] width 10 height 10
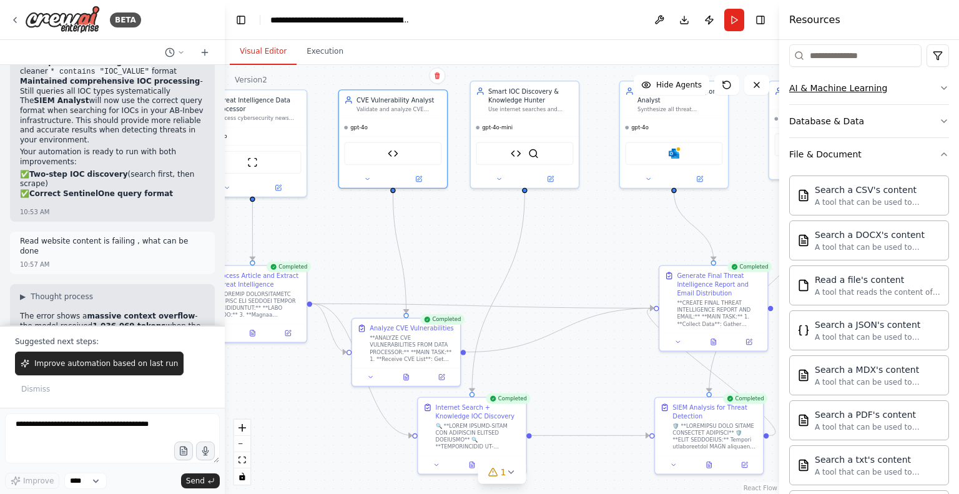
click at [942, 88] on icon "button" at bounding box center [944, 88] width 5 height 2
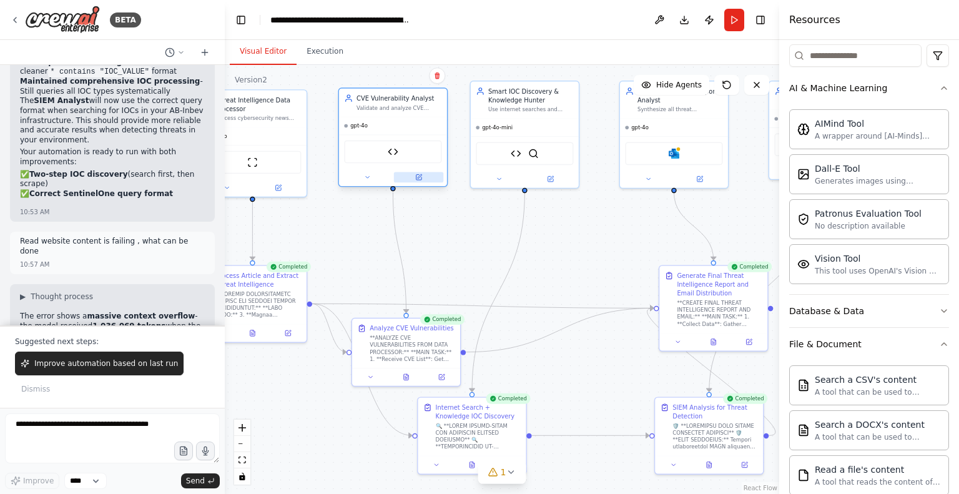
click at [420, 174] on icon at bounding box center [418, 177] width 7 height 7
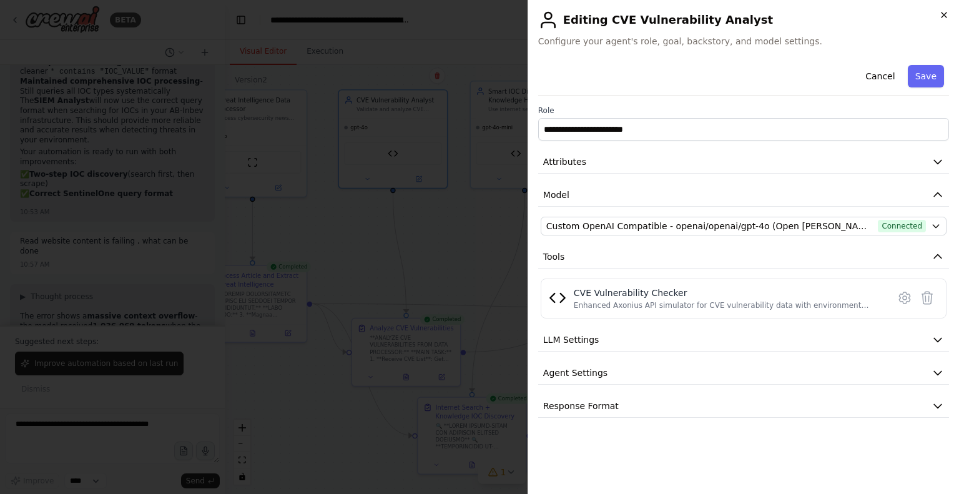
click at [948, 13] on icon "button" at bounding box center [944, 15] width 10 height 10
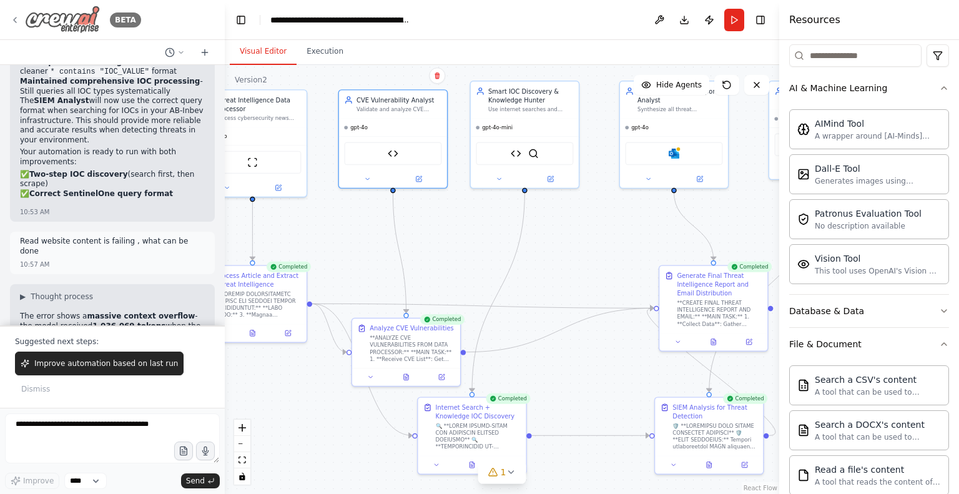
click at [17, 13] on div "BETA" at bounding box center [75, 20] width 131 height 28
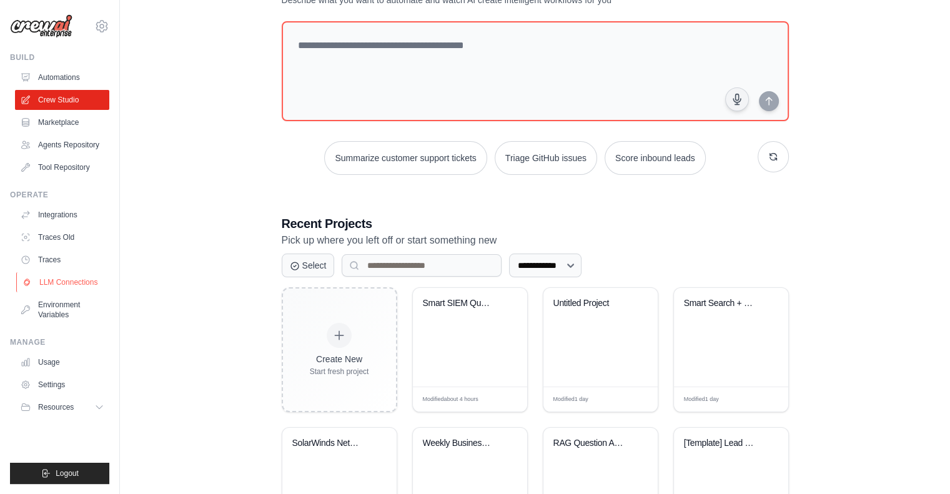
click at [57, 278] on link "LLM Connections" at bounding box center [63, 282] width 94 height 20
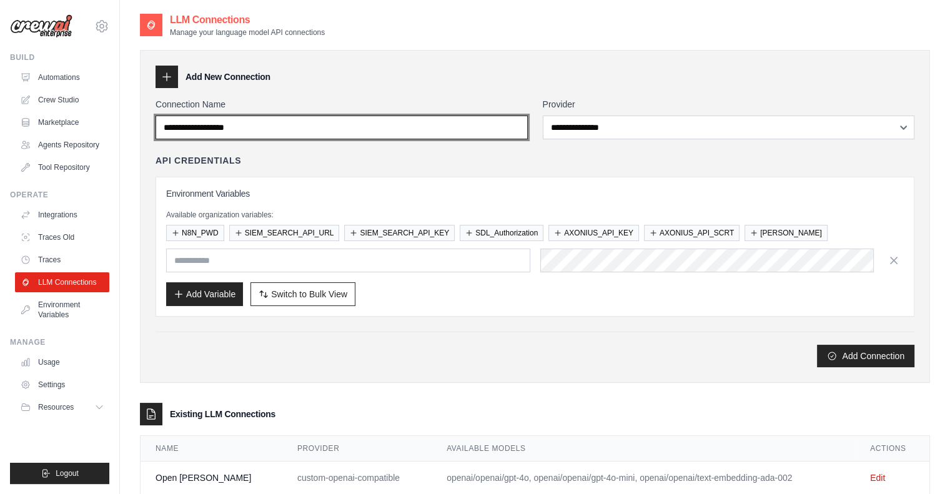
click at [361, 124] on input "Connection Name" at bounding box center [341, 128] width 372 height 24
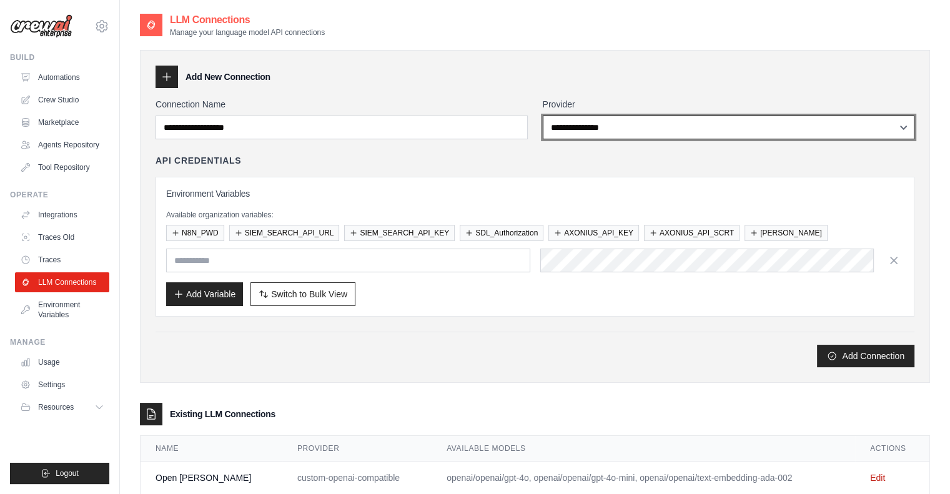
click at [639, 122] on select "**********" at bounding box center [729, 128] width 372 height 24
select select "******"
click at [543, 116] on select "**********" at bounding box center [729, 128] width 372 height 24
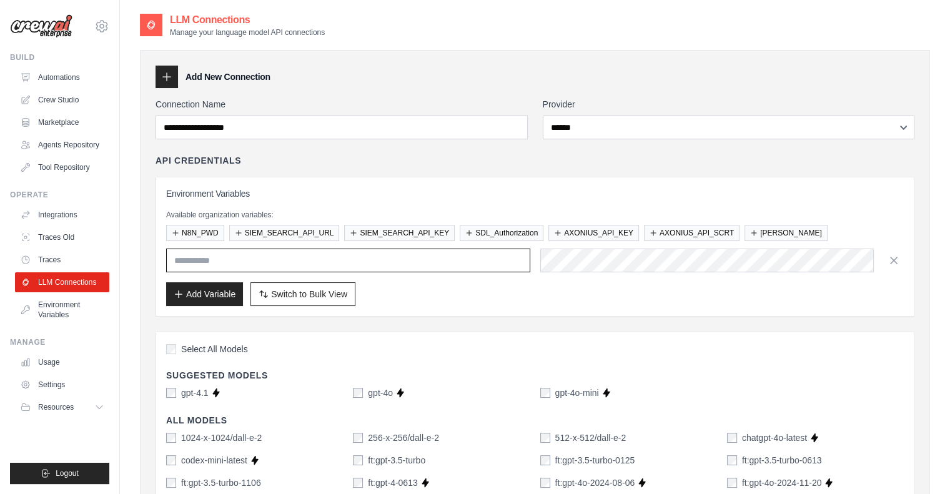
click at [386, 257] on input "text" at bounding box center [348, 261] width 364 height 24
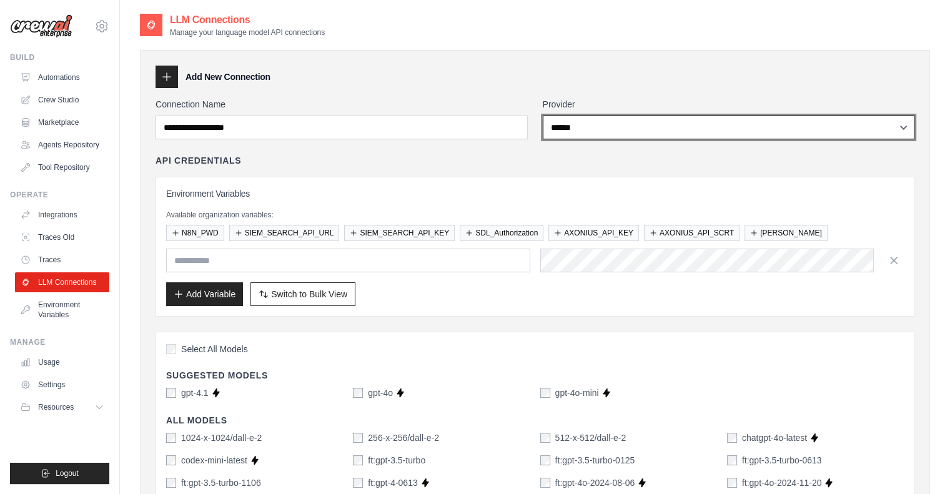
click at [657, 125] on select "**********" at bounding box center [729, 128] width 372 height 24
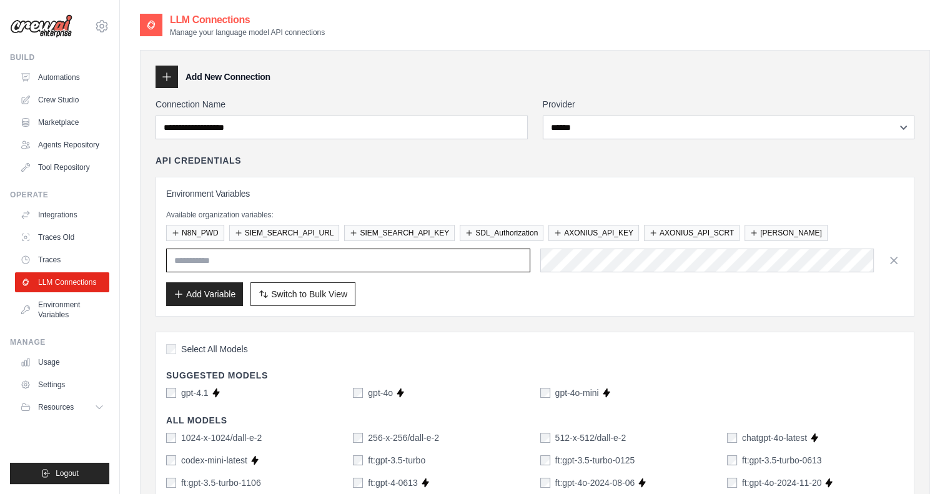
click at [397, 259] on input "text" at bounding box center [348, 261] width 364 height 24
type input "*******"
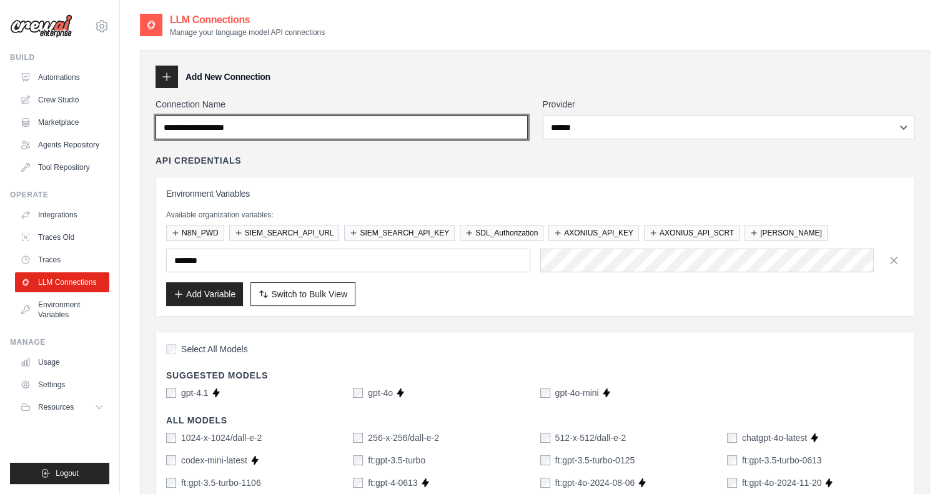
click at [294, 126] on input "Connection Name" at bounding box center [341, 128] width 372 height 24
type input "******"
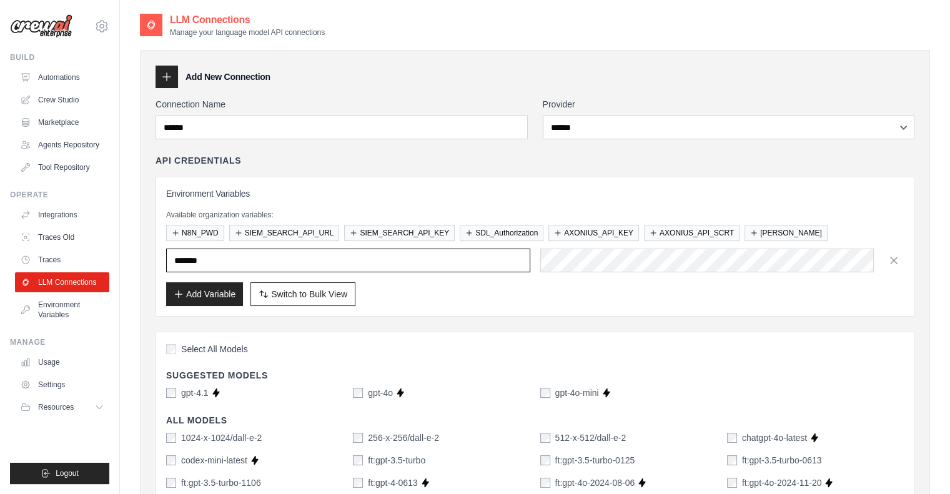
click at [445, 260] on input "*******" at bounding box center [348, 261] width 364 height 24
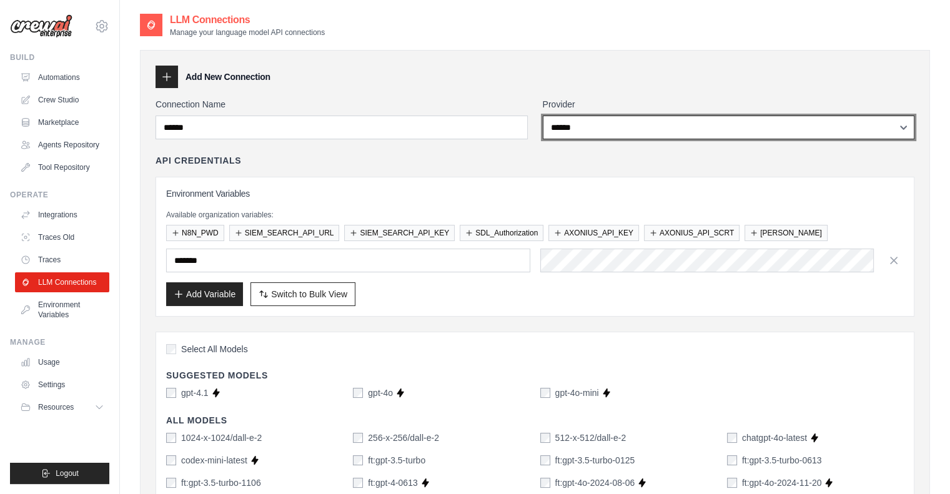
click at [652, 129] on select "**********" at bounding box center [729, 128] width 372 height 24
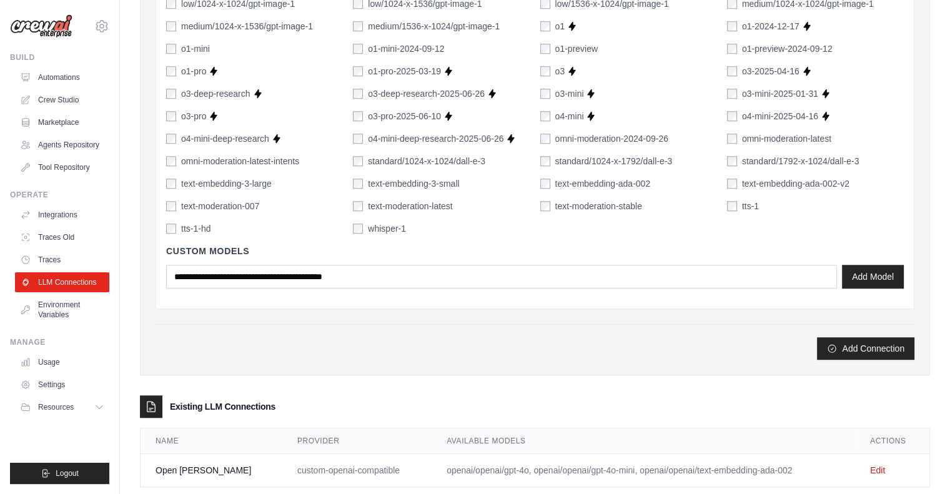
scroll to position [907, 0]
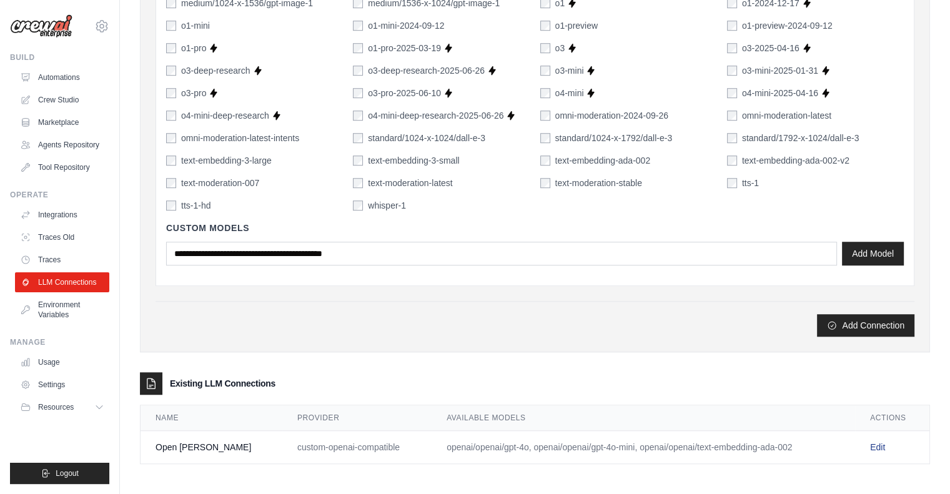
click at [874, 443] on link "Edit" at bounding box center [877, 447] width 15 height 10
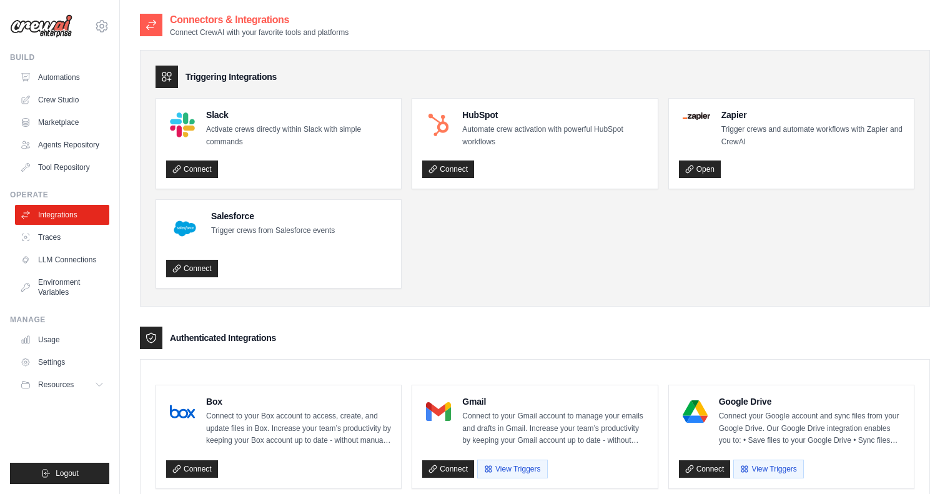
scroll to position [805, 0]
